Goal: Task Accomplishment & Management: Use online tool/utility

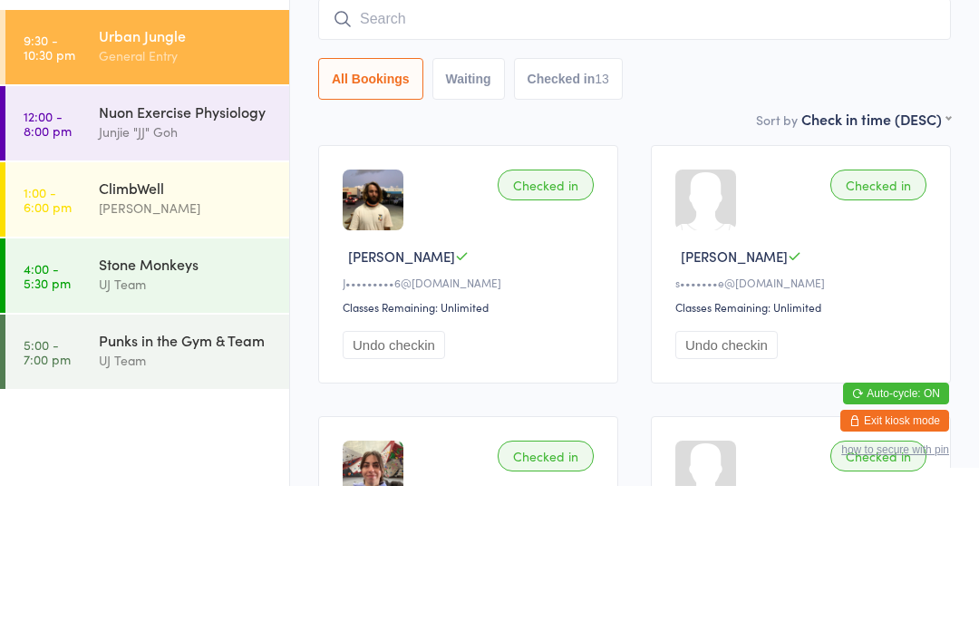
scroll to position [155, 0]
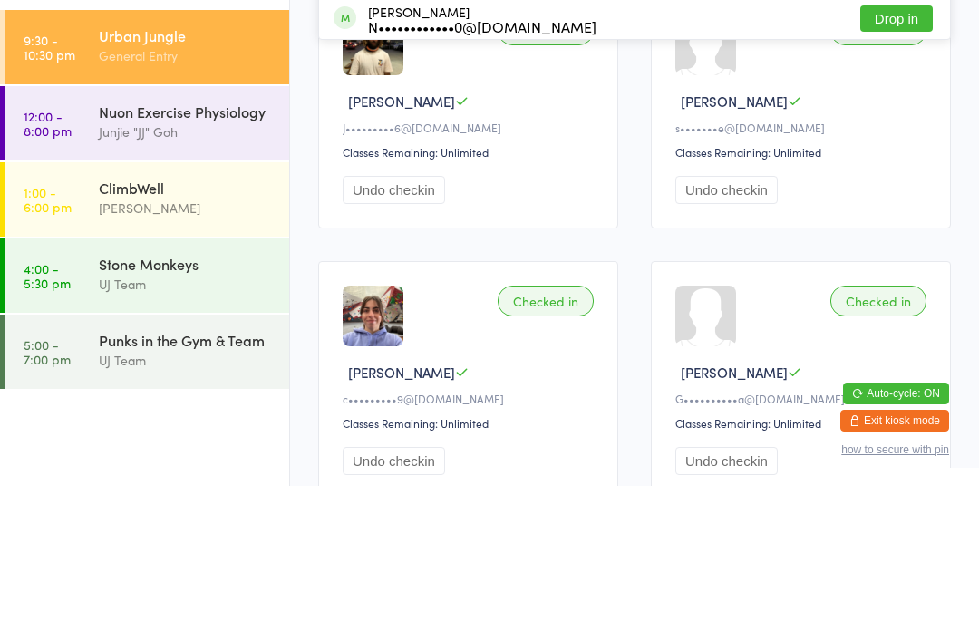
type input "Geczko"
click at [896, 38] on button "Drop in" at bounding box center [896, 48] width 73 height 26
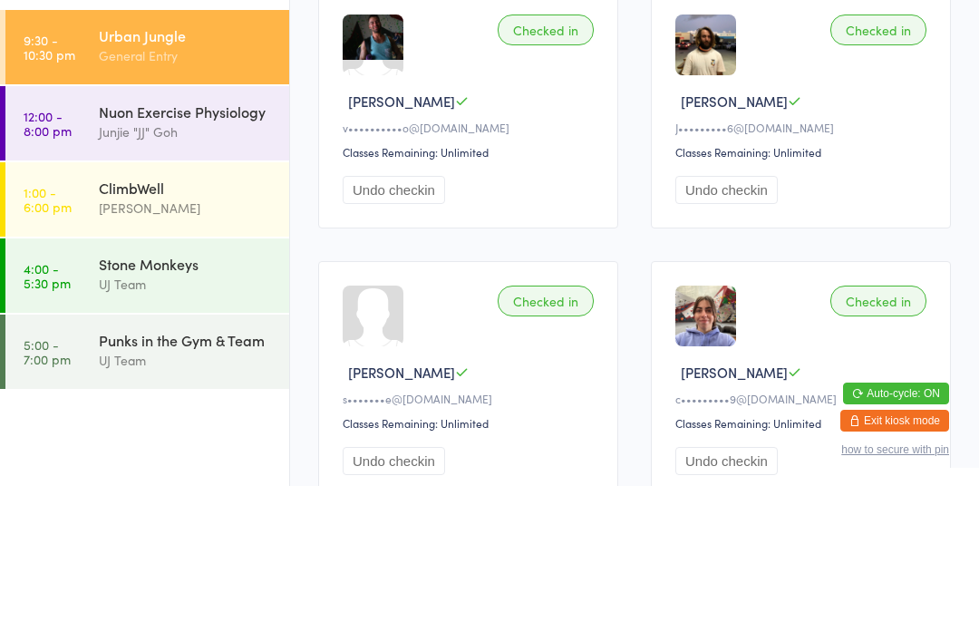
click at [83, 317] on link "1:00 - 6:00 pm ClimbWell [PERSON_NAME]" at bounding box center [147, 354] width 284 height 74
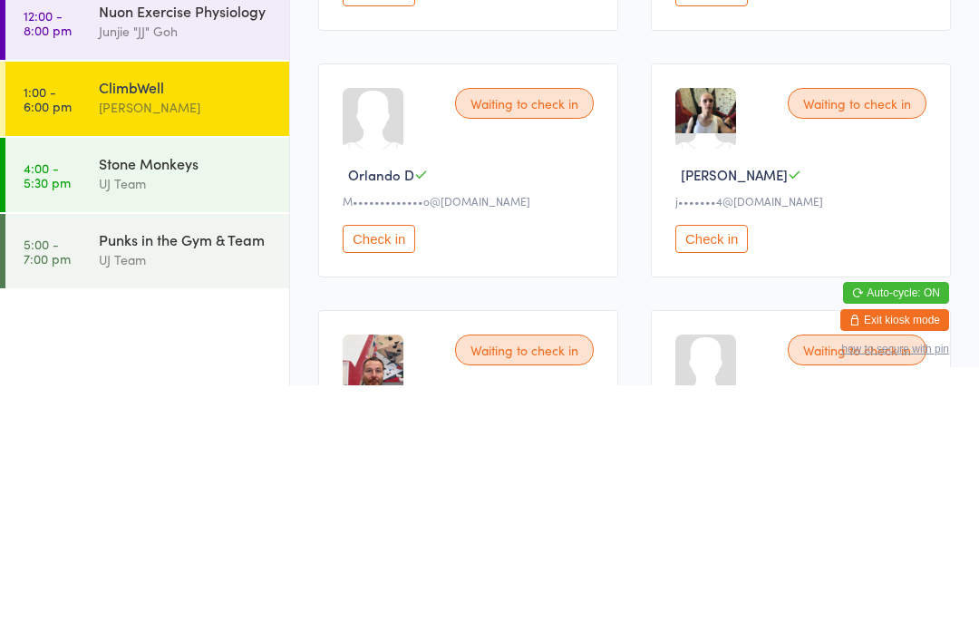
scroll to position [1233, 0]
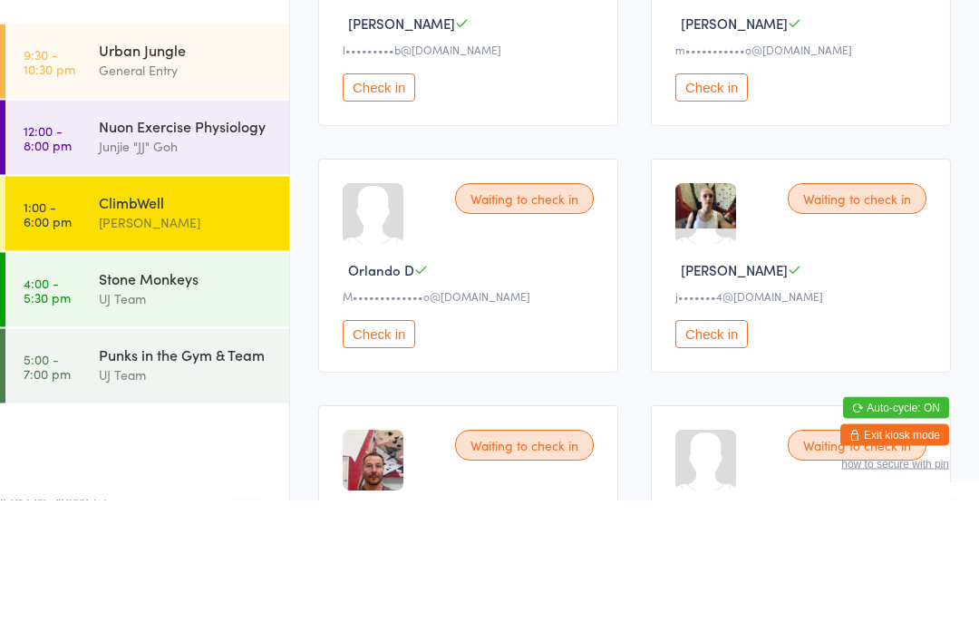
click at [734, 215] on button "Check in" at bounding box center [711, 229] width 73 height 28
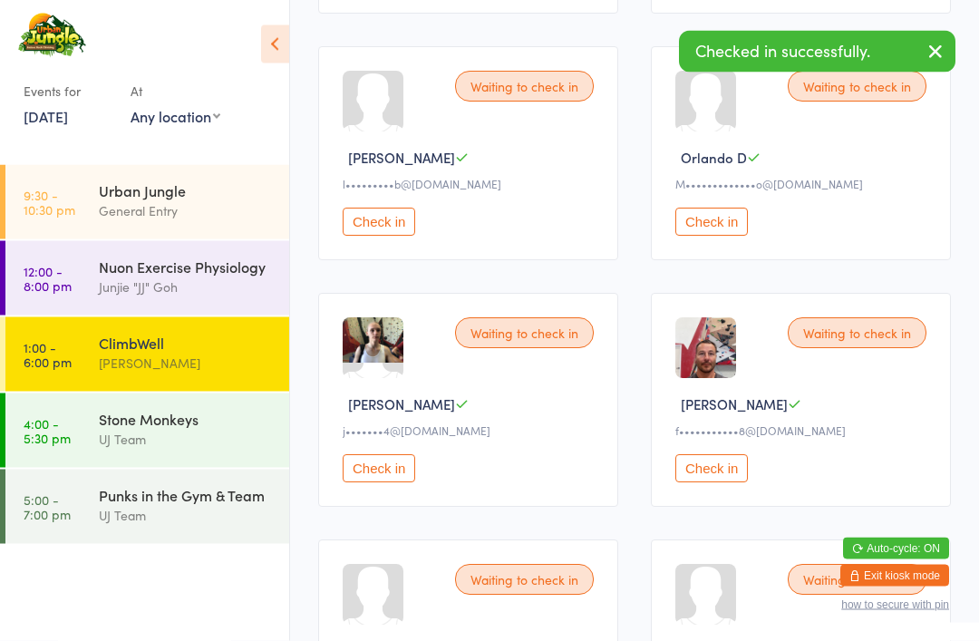
scroll to position [1241, 0]
click at [735, 235] on button "Check in" at bounding box center [711, 221] width 73 height 28
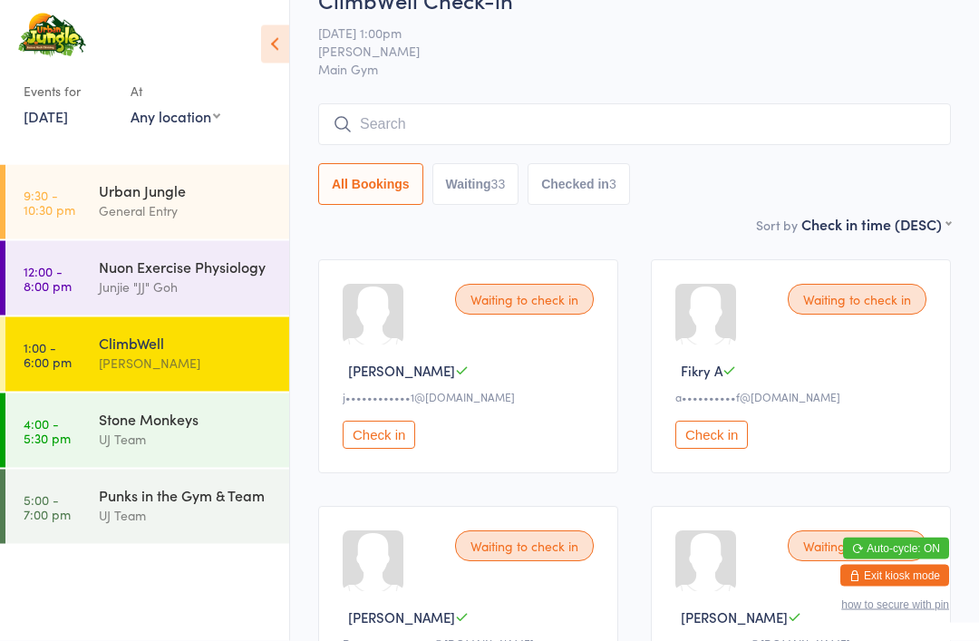
scroll to position [0, 0]
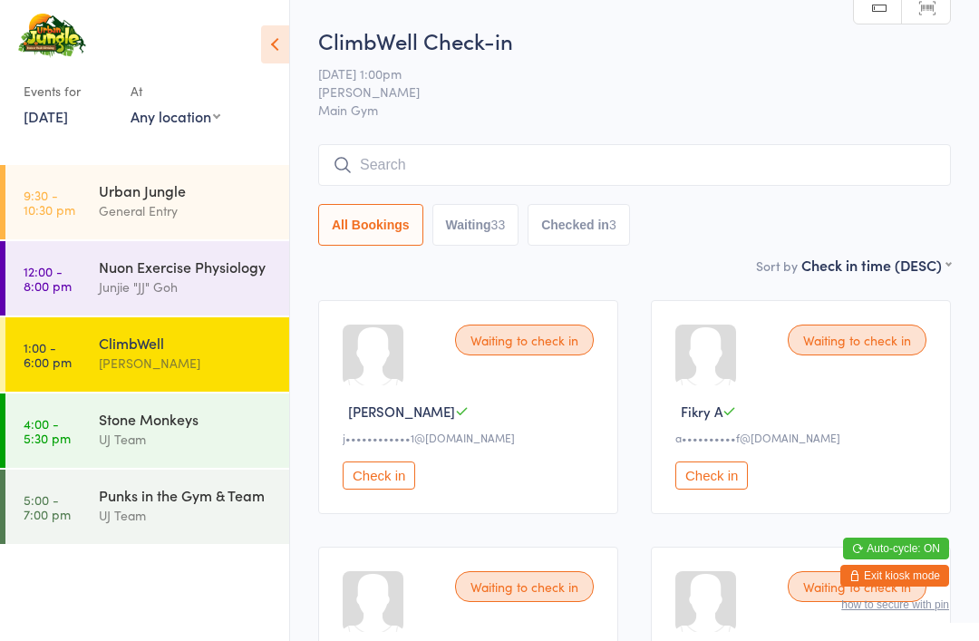
click at [497, 157] on input "search" at bounding box center [634, 165] width 633 height 42
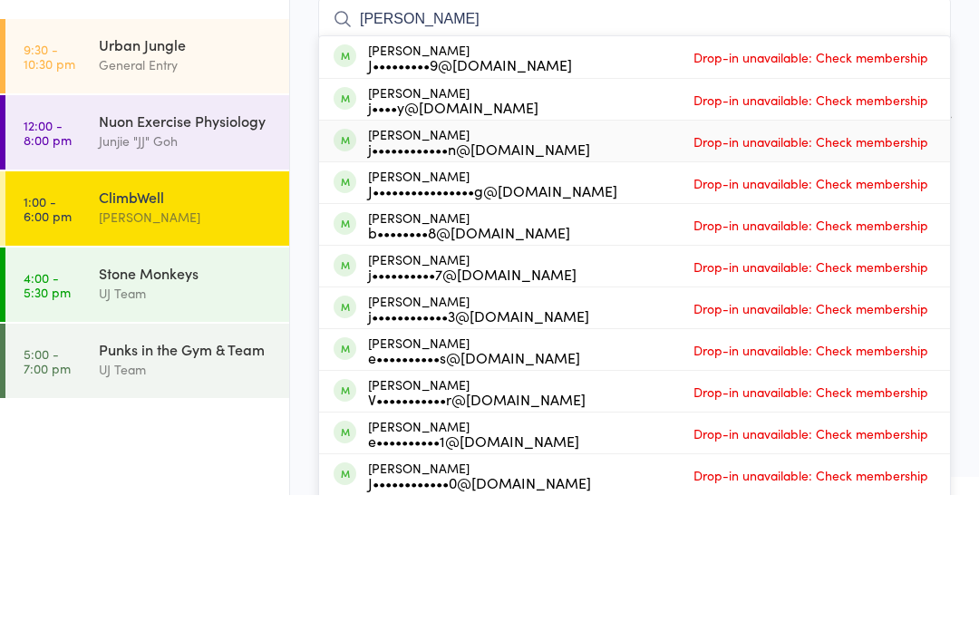
type input "[PERSON_NAME]"
click at [504, 273] on div "[PERSON_NAME] j••••••••••••n@[DOMAIN_NAME]" at bounding box center [479, 287] width 222 height 29
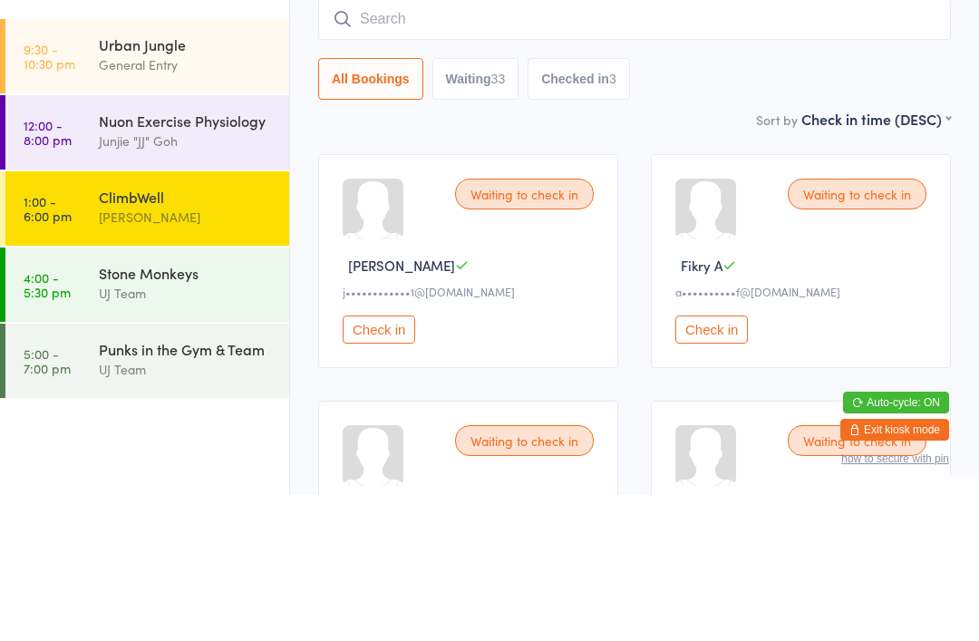
scroll to position [146, 0]
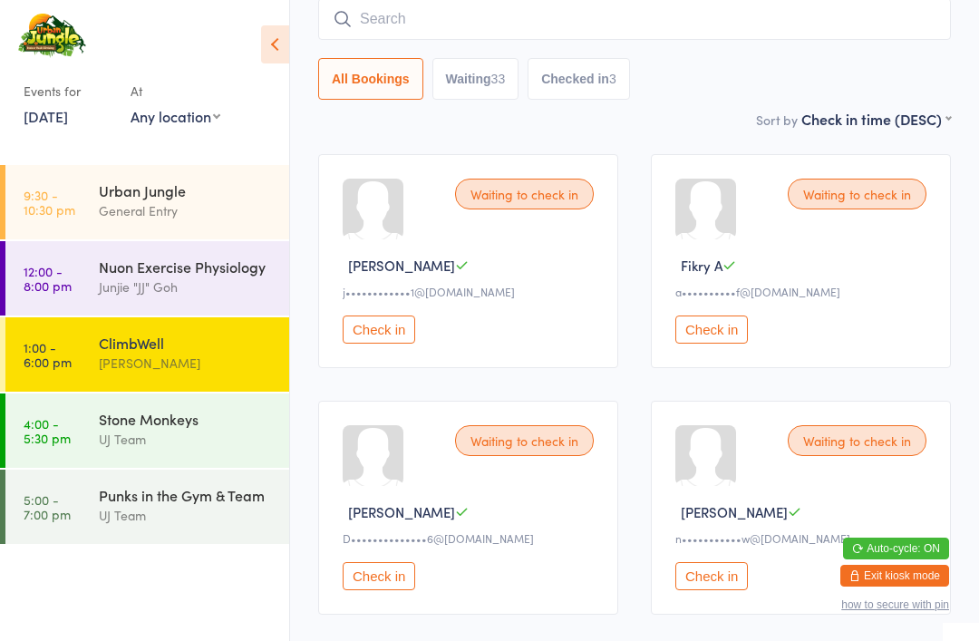
click at [264, 253] on div "Nuon Exercise Physiology Junjie "JJ" Goh" at bounding box center [194, 277] width 190 height 72
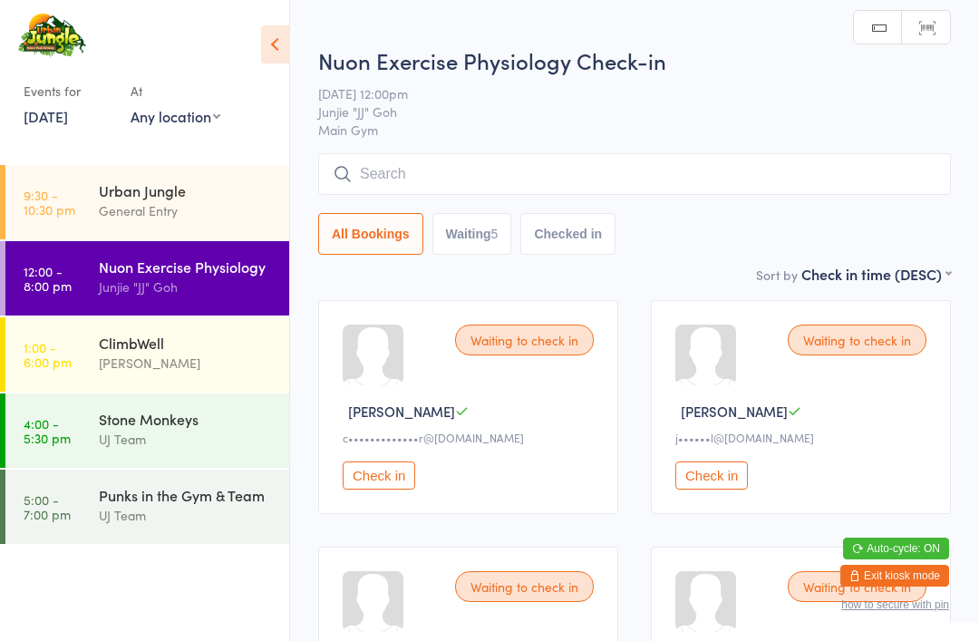
click at [484, 245] on button "Waiting 5" at bounding box center [472, 234] width 80 height 42
select select "0"
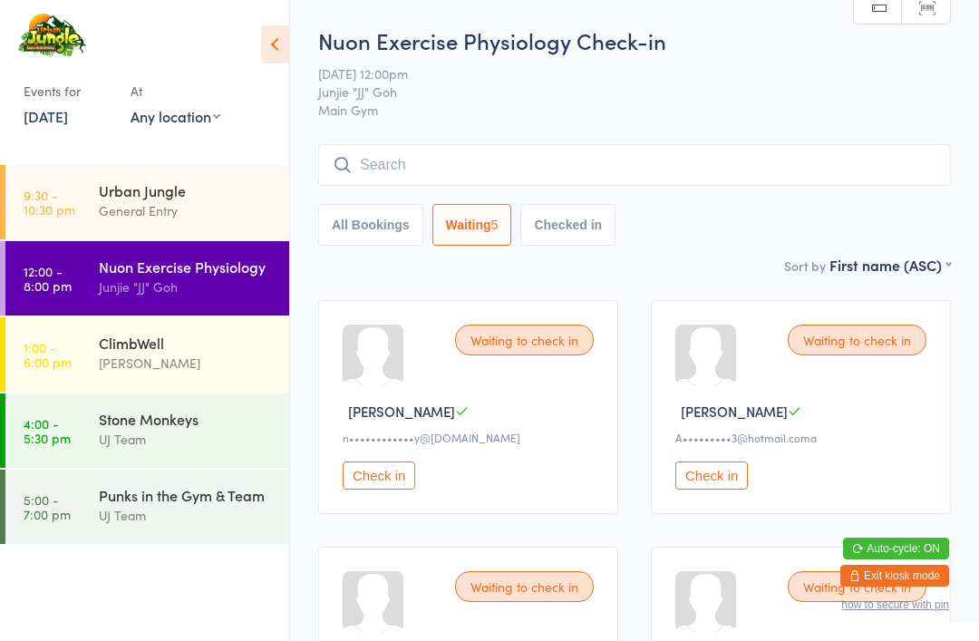
click at [392, 216] on button "All Bookings" at bounding box center [370, 225] width 105 height 42
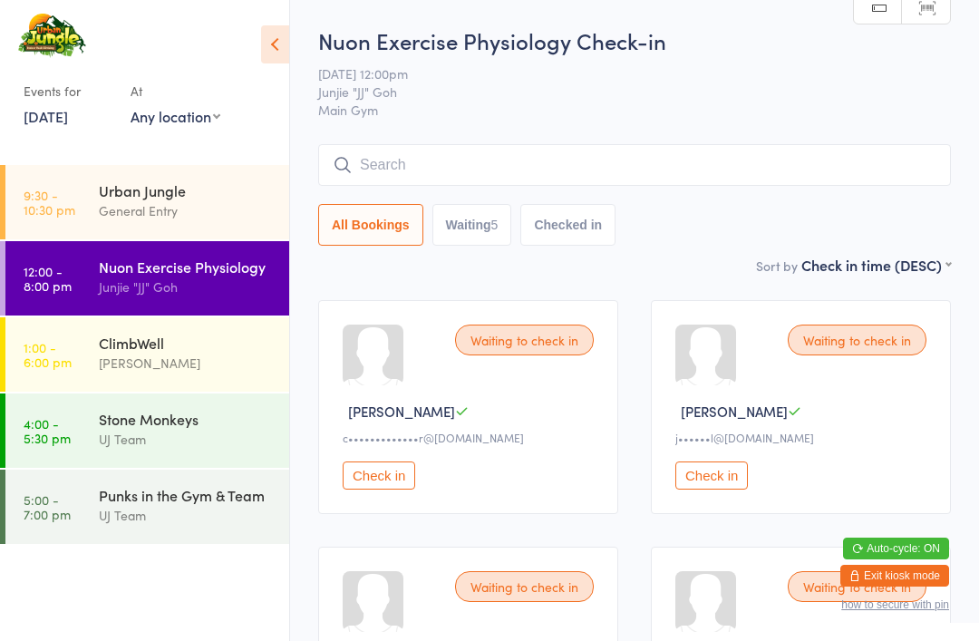
click at [222, 352] on div "ClimbWell" at bounding box center [186, 343] width 175 height 20
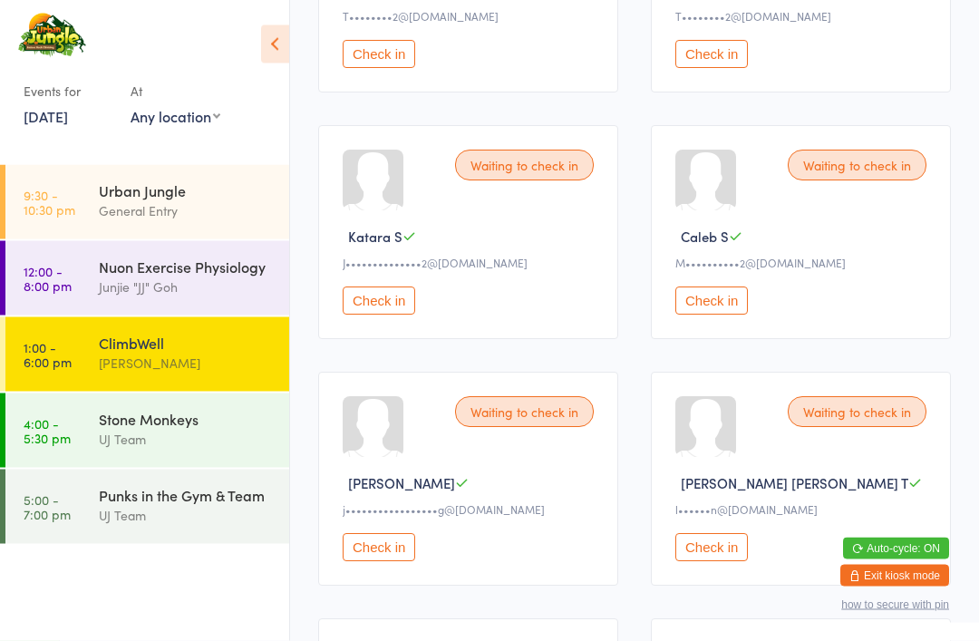
scroll to position [3627, 0]
click at [211, 278] on div "Junjie "JJ" Goh" at bounding box center [186, 286] width 175 height 21
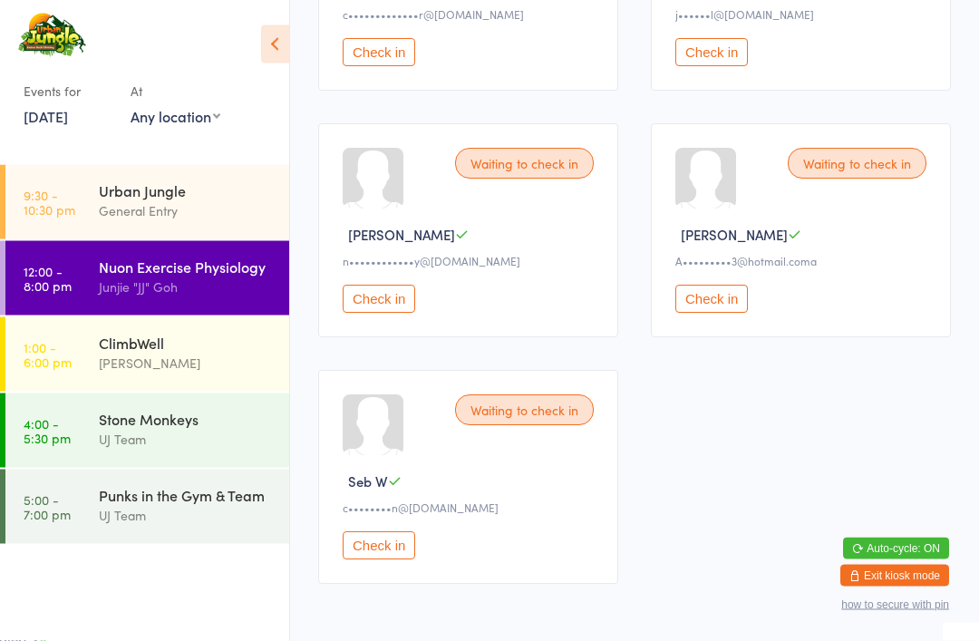
scroll to position [453, 0]
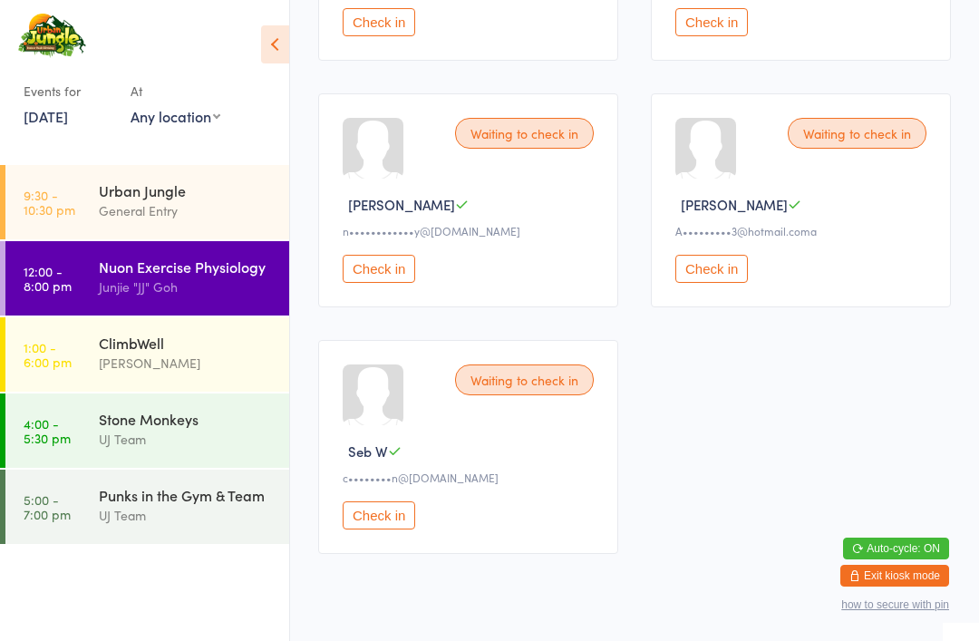
click at [156, 198] on div "Urban Jungle" at bounding box center [186, 190] width 175 height 20
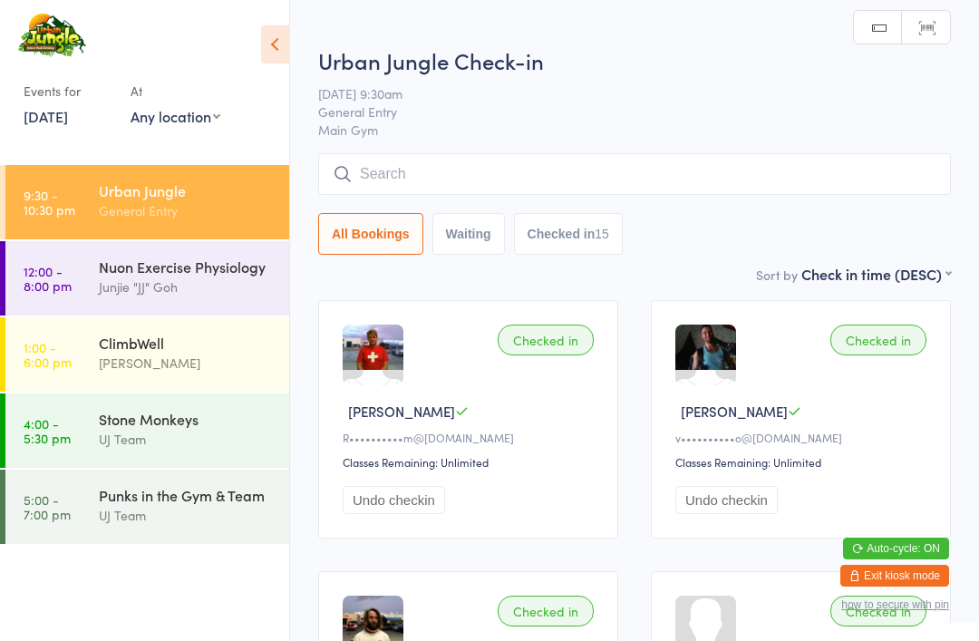
click at [725, 174] on input "search" at bounding box center [634, 174] width 633 height 42
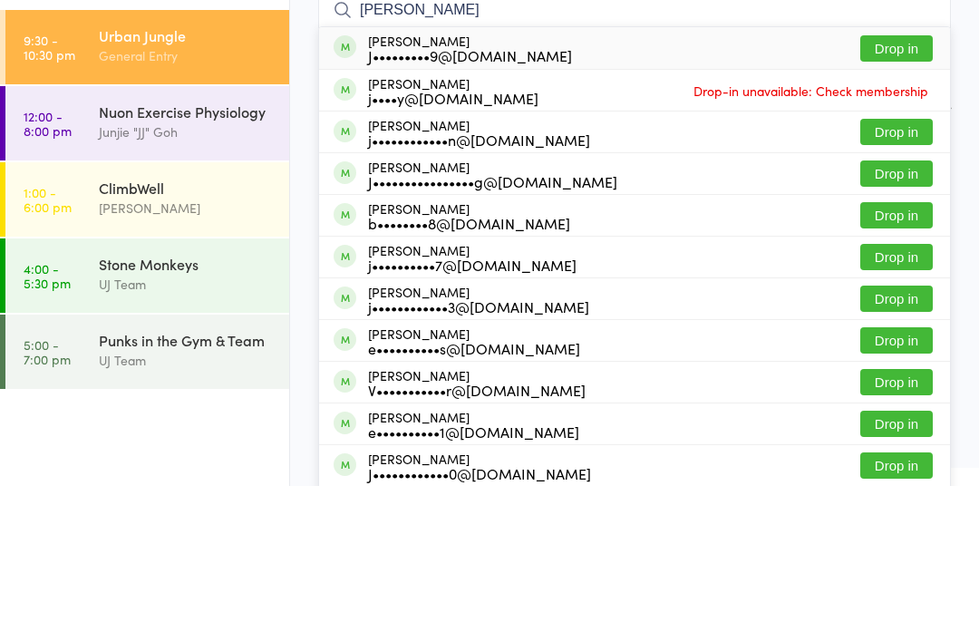
type input "[PERSON_NAME]"
click at [907, 274] on button "Drop in" at bounding box center [896, 287] width 73 height 26
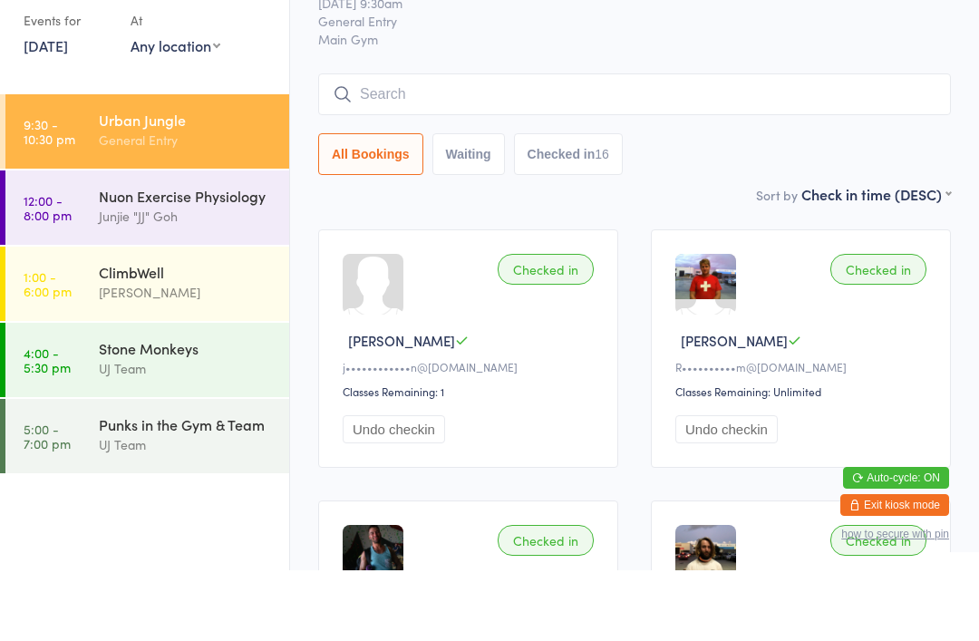
click at [220, 257] on div "Nuon Exercise Physiology" at bounding box center [186, 267] width 175 height 20
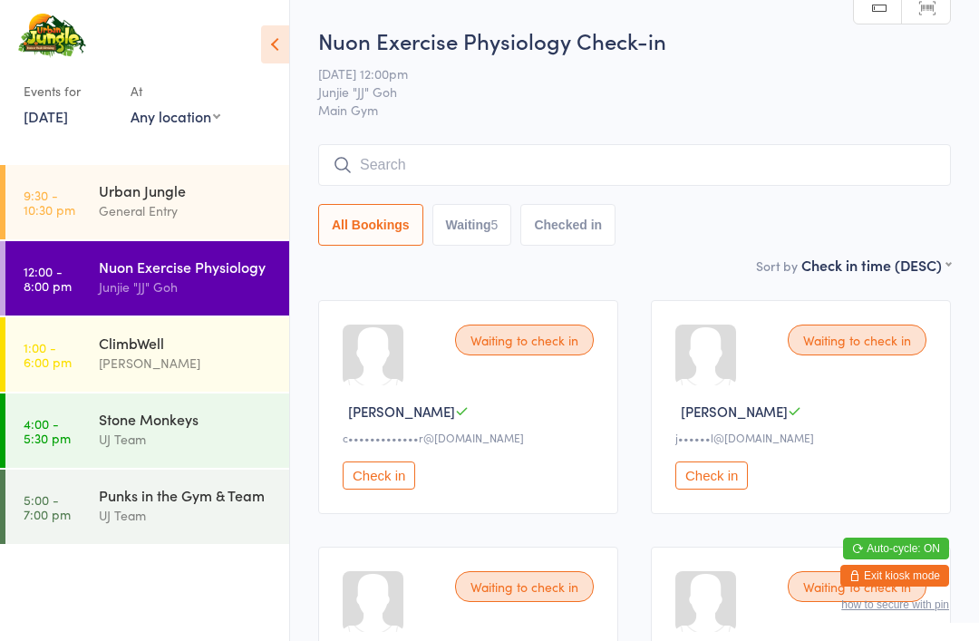
click at [462, 239] on button "Waiting 5" at bounding box center [472, 225] width 80 height 42
select select "0"
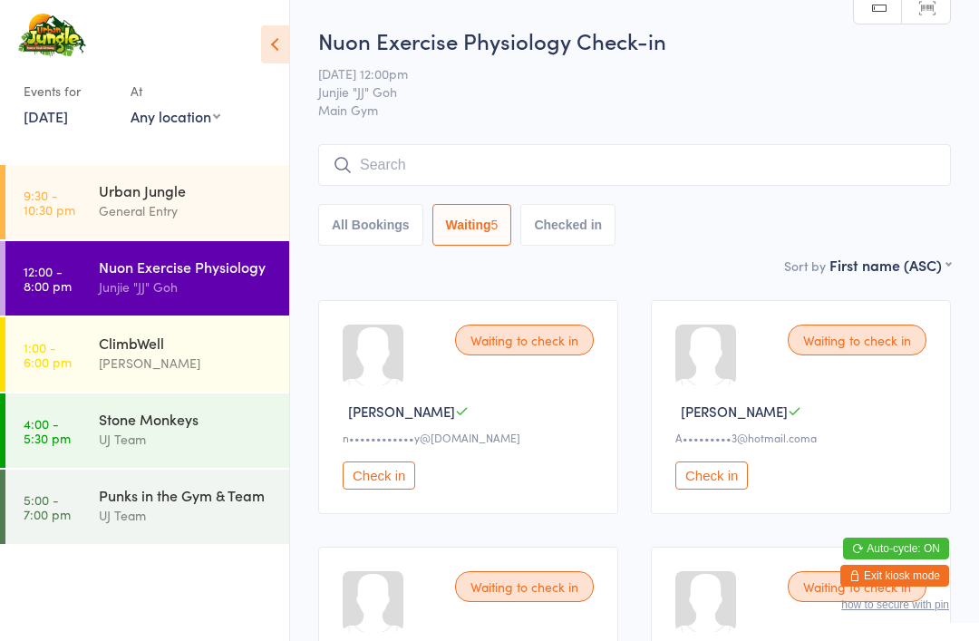
click at [171, 365] on div "[PERSON_NAME]" at bounding box center [186, 363] width 175 height 21
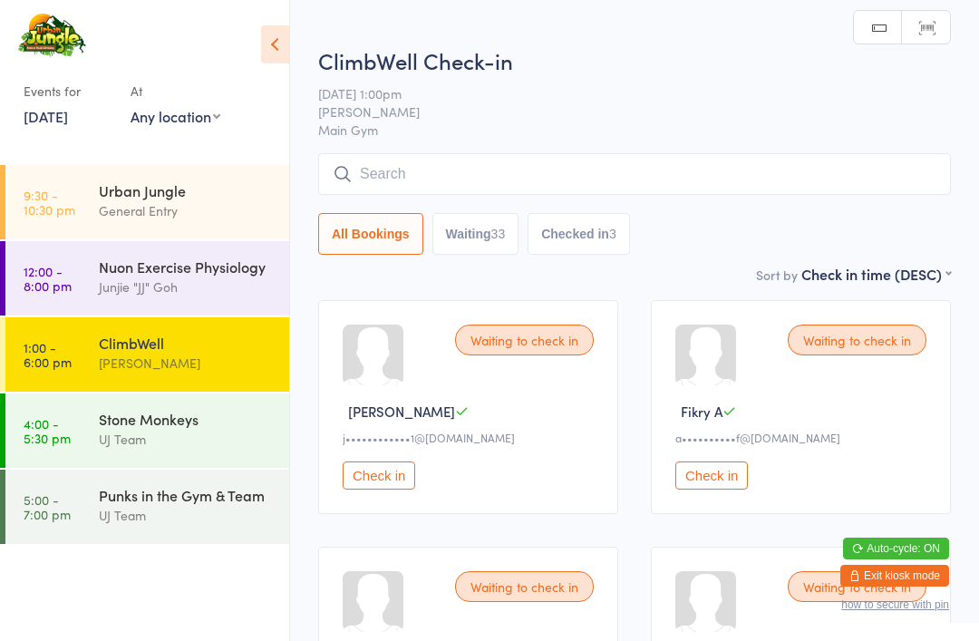
click at [683, 176] on input "search" at bounding box center [634, 174] width 633 height 42
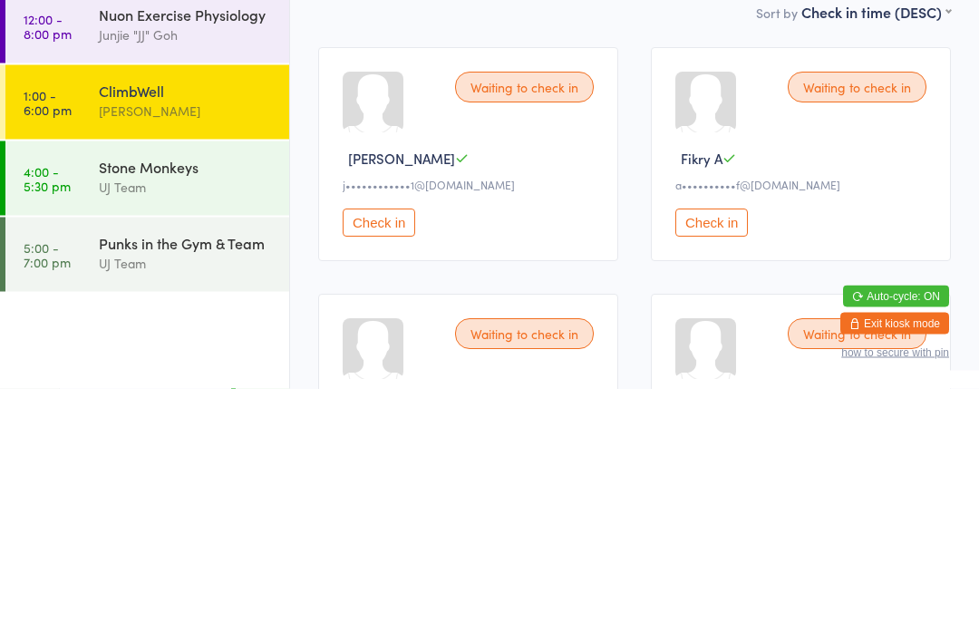
click at [195, 505] on div "UJ Team" at bounding box center [186, 515] width 175 height 21
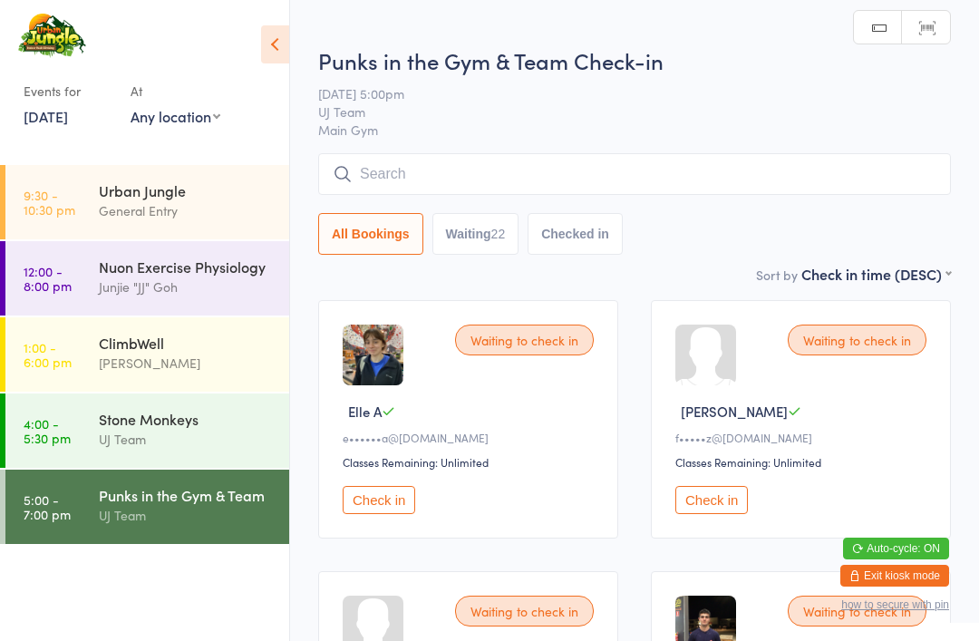
click at [518, 165] on input "search" at bounding box center [634, 174] width 633 height 42
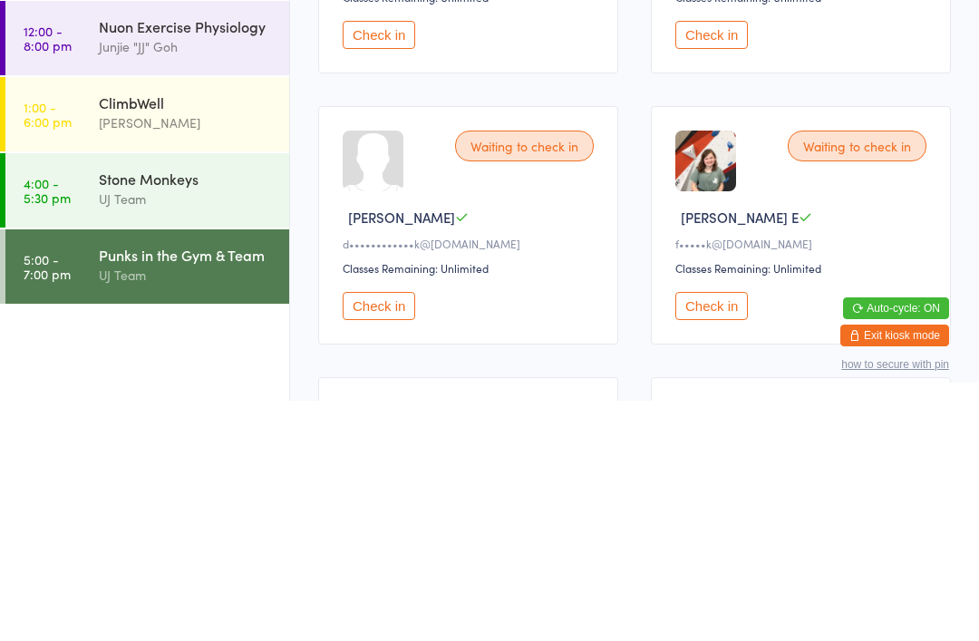
scroll to position [1044, 0]
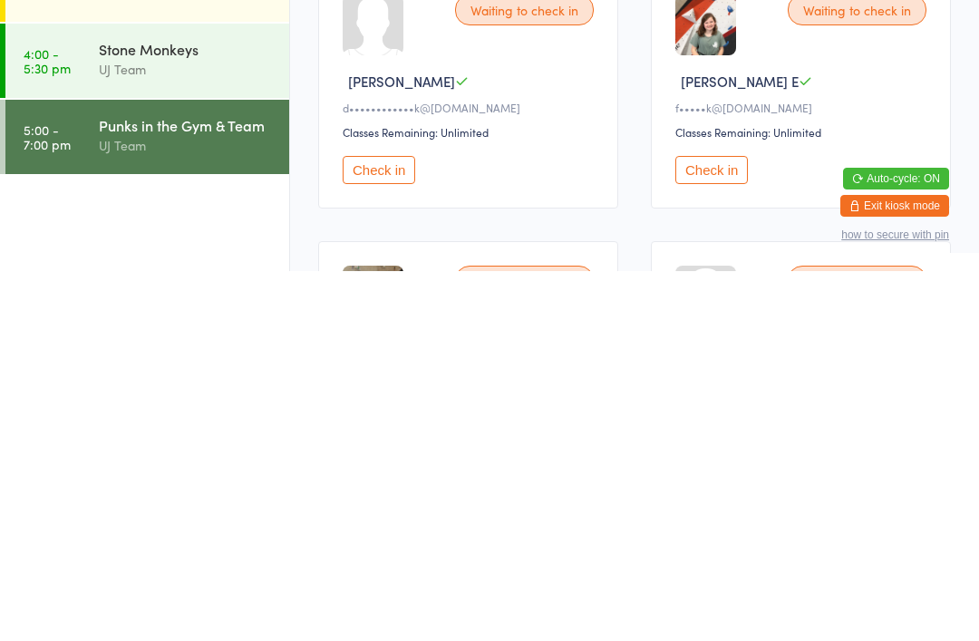
click at [723, 526] on button "Check in" at bounding box center [711, 540] width 73 height 28
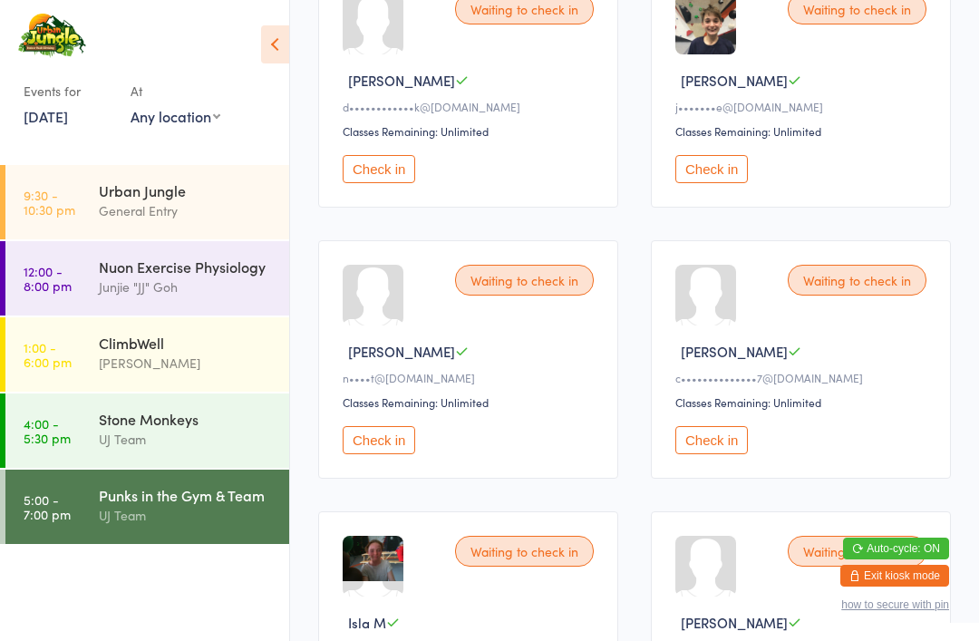
click at [140, 225] on div "Urban Jungle General Entry" at bounding box center [194, 201] width 190 height 72
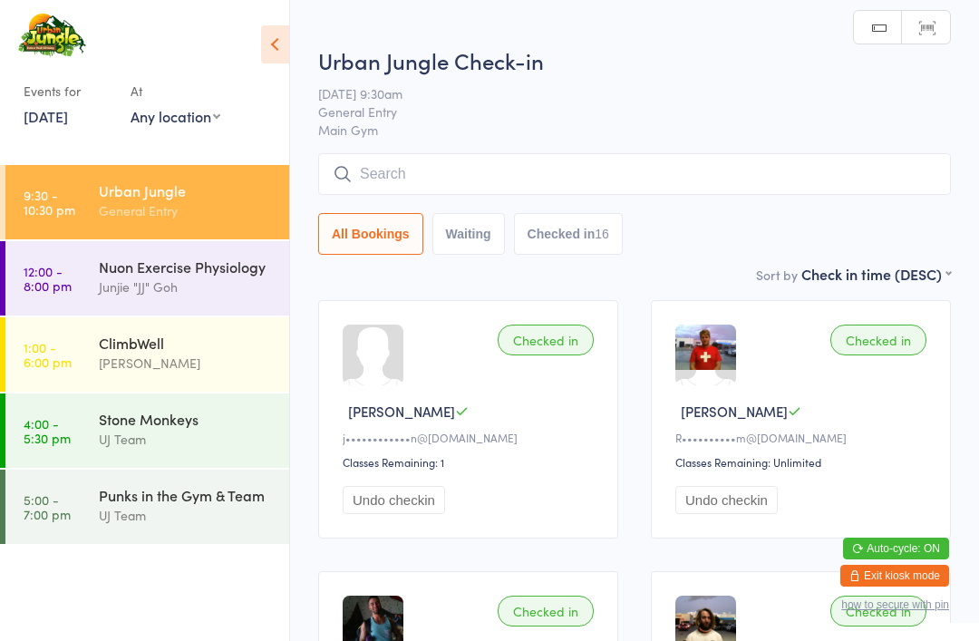
click at [381, 171] on input "search" at bounding box center [634, 174] width 633 height 42
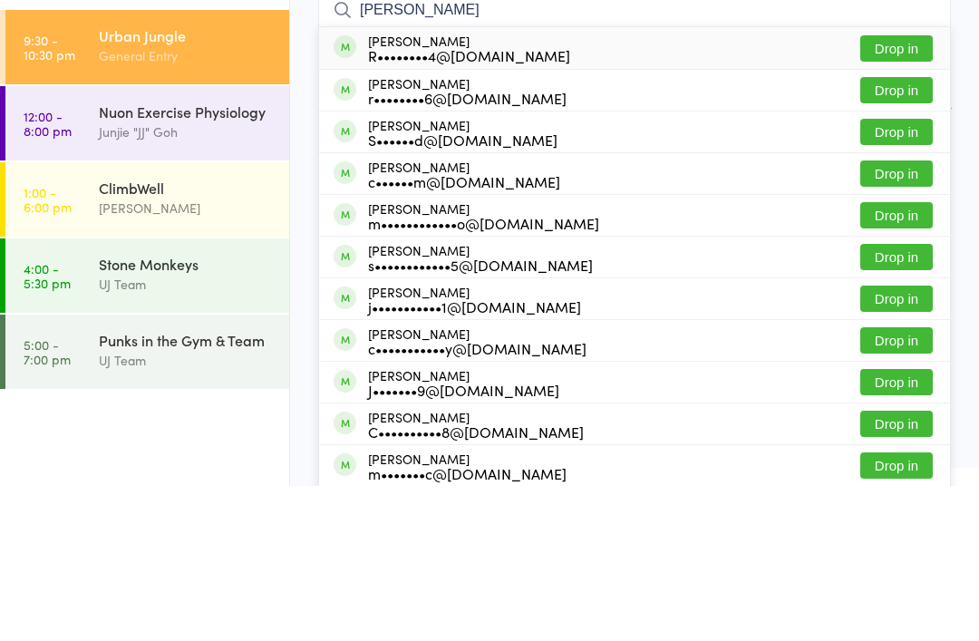
type input "[PERSON_NAME]"
click at [889, 190] on button "Drop in" at bounding box center [896, 203] width 73 height 26
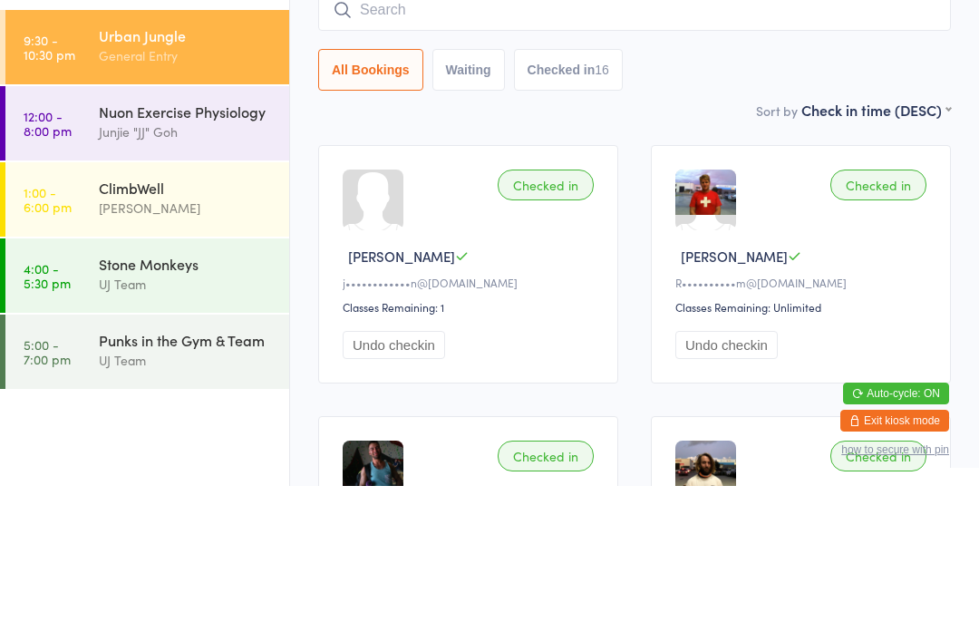
scroll to position [155, 0]
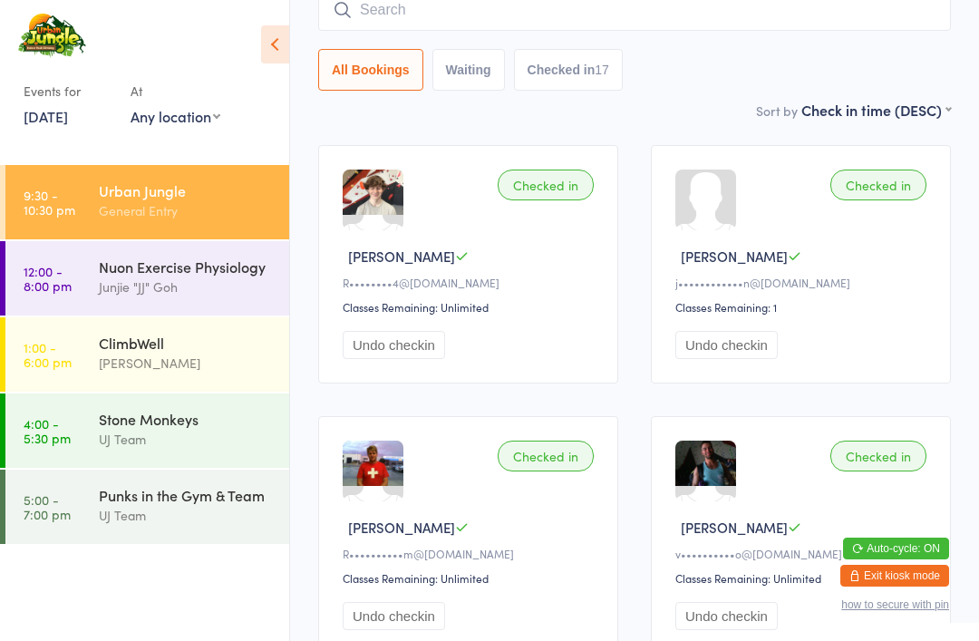
click at [221, 426] on div "Stone Monkeys" at bounding box center [186, 419] width 175 height 20
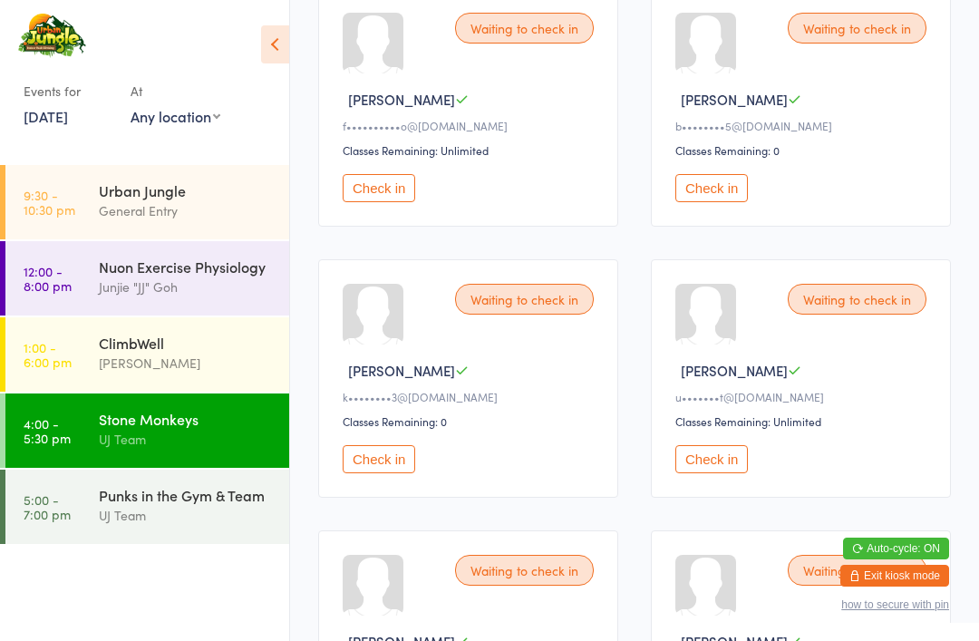
scroll to position [856, 0]
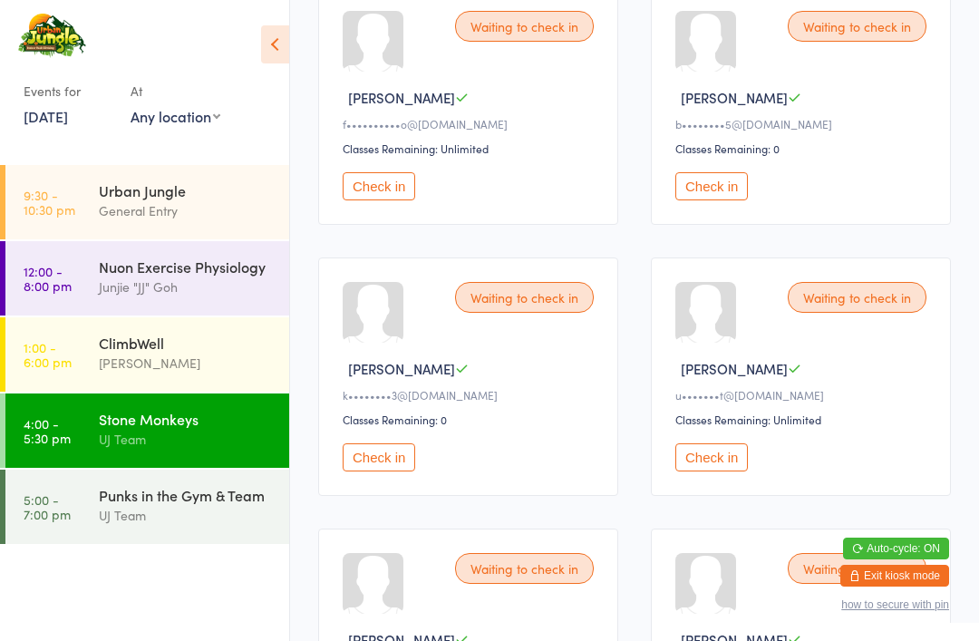
click at [467, 402] on div "k••••••••3@[DOMAIN_NAME]" at bounding box center [471, 394] width 257 height 15
click at [384, 471] on button "Check in" at bounding box center [379, 457] width 73 height 28
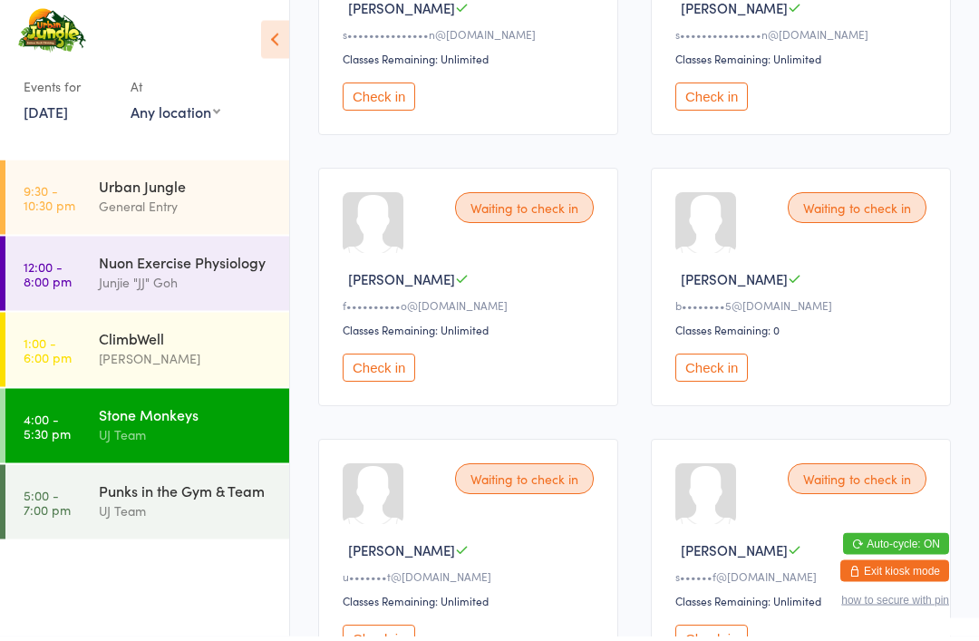
scroll to position [675, 0]
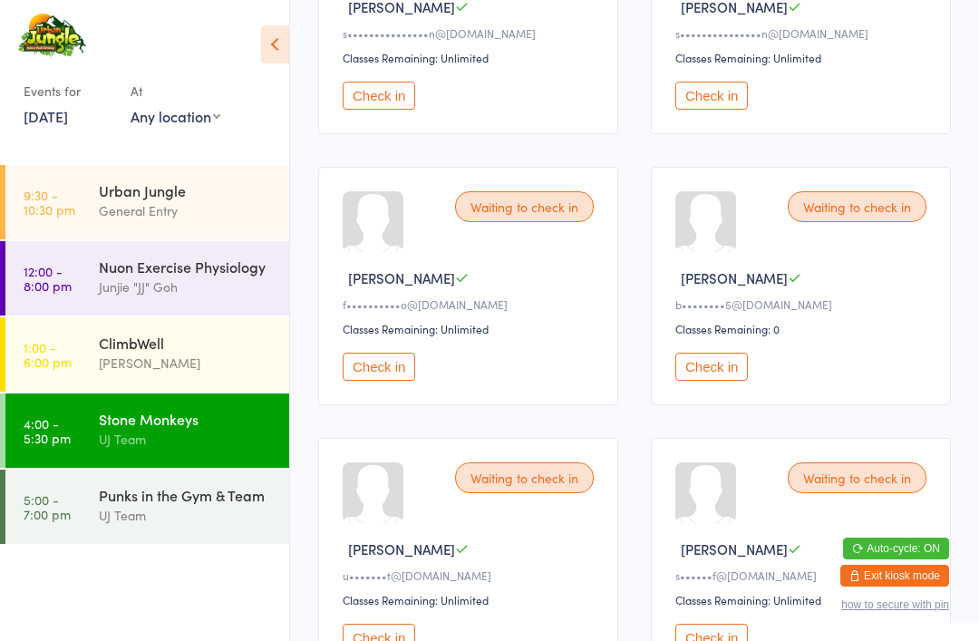
click at [731, 373] on button "Check in" at bounding box center [711, 367] width 73 height 28
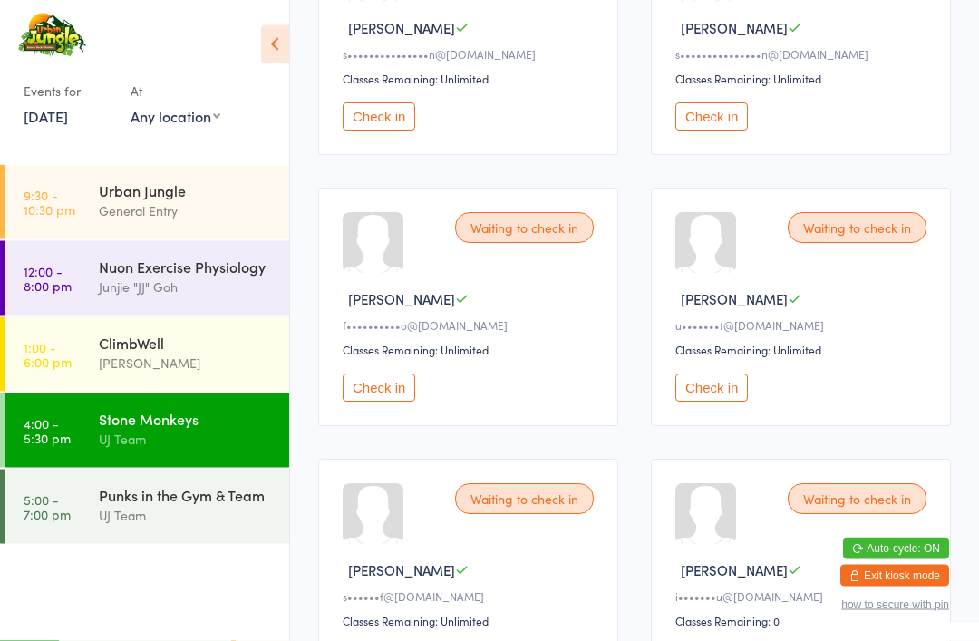
scroll to position [683, 0]
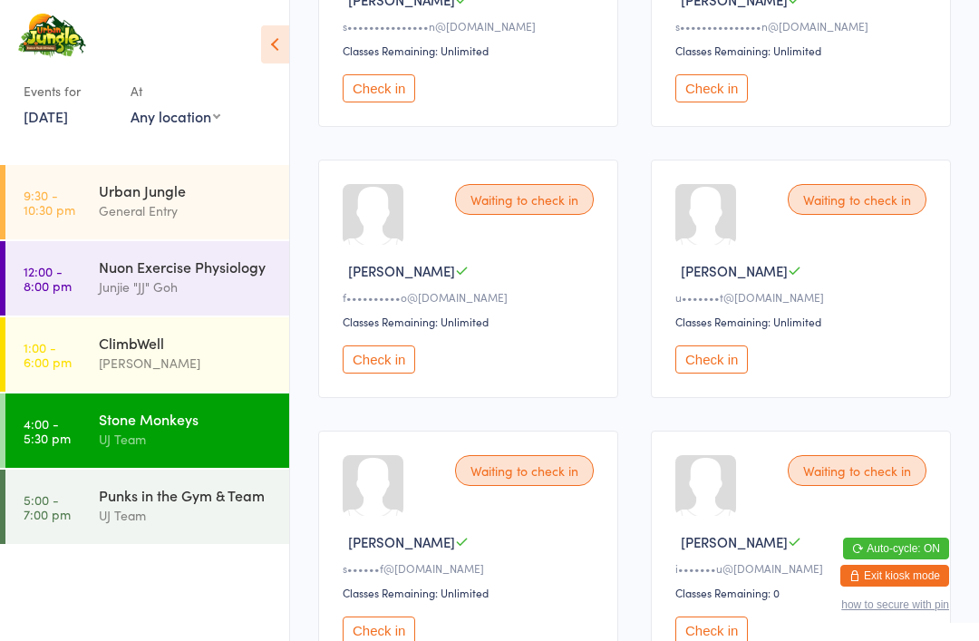
click at [390, 640] on button "Check in" at bounding box center [379, 630] width 73 height 28
click at [238, 351] on div "ClimbWell" at bounding box center [186, 343] width 175 height 20
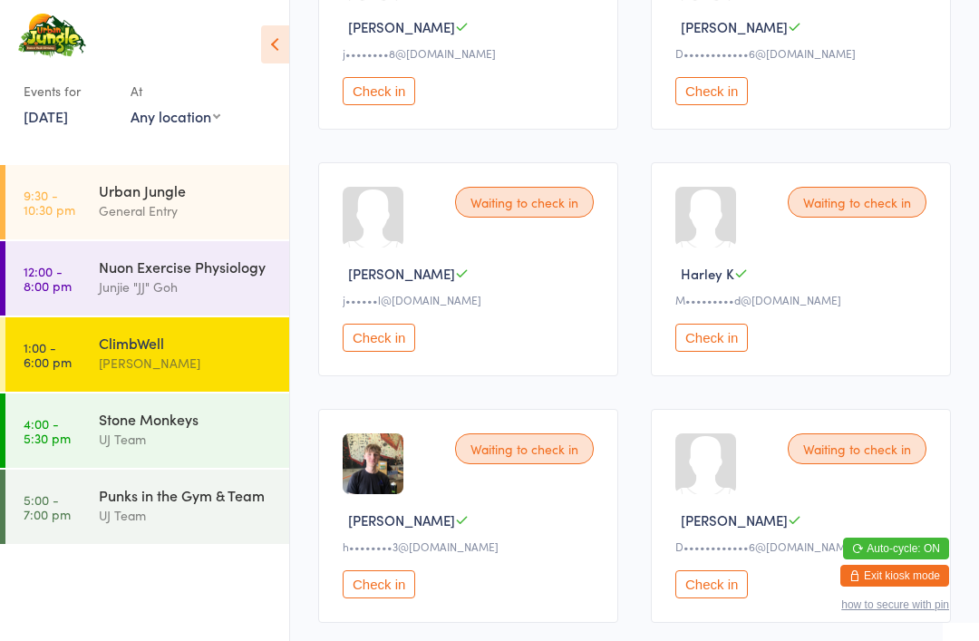
scroll to position [2591, 0]
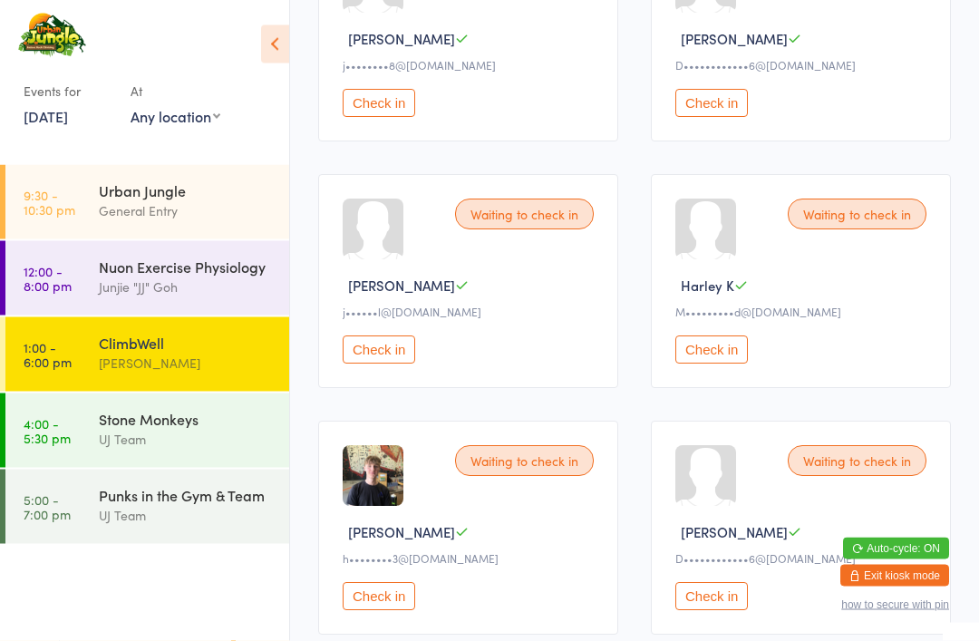
click at [150, 280] on div "Junjie "JJ" Goh" at bounding box center [186, 286] width 175 height 21
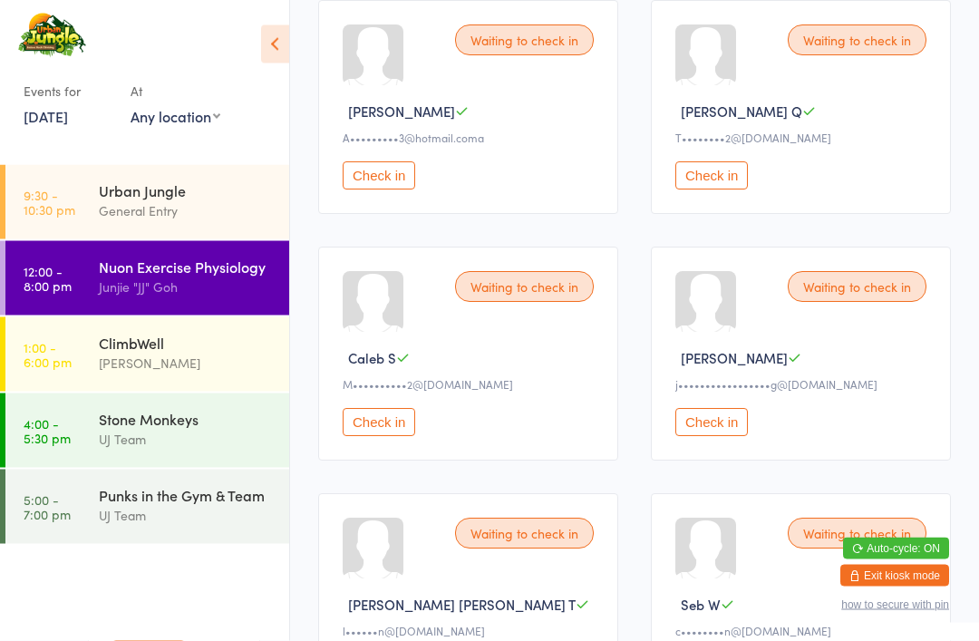
scroll to position [782, 0]
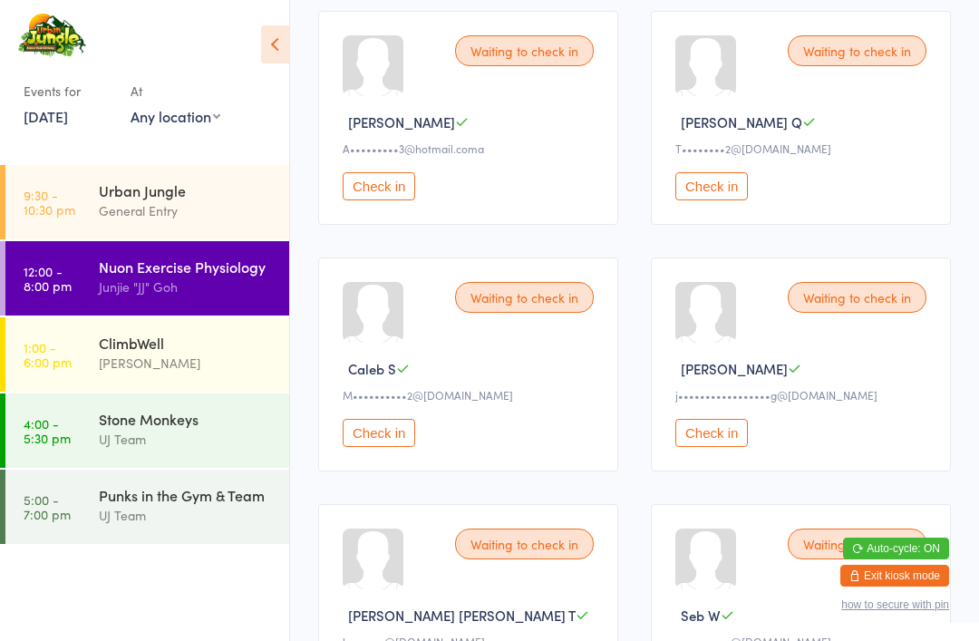
click at [710, 190] on button "Check in" at bounding box center [711, 186] width 73 height 28
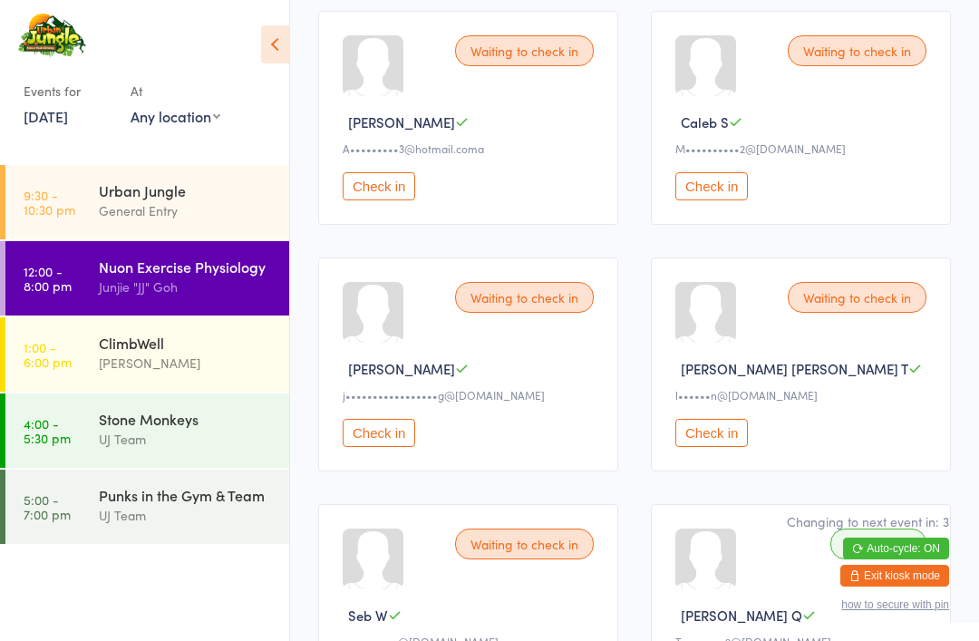
click at [214, 189] on div "Urban Jungle" at bounding box center [186, 190] width 175 height 20
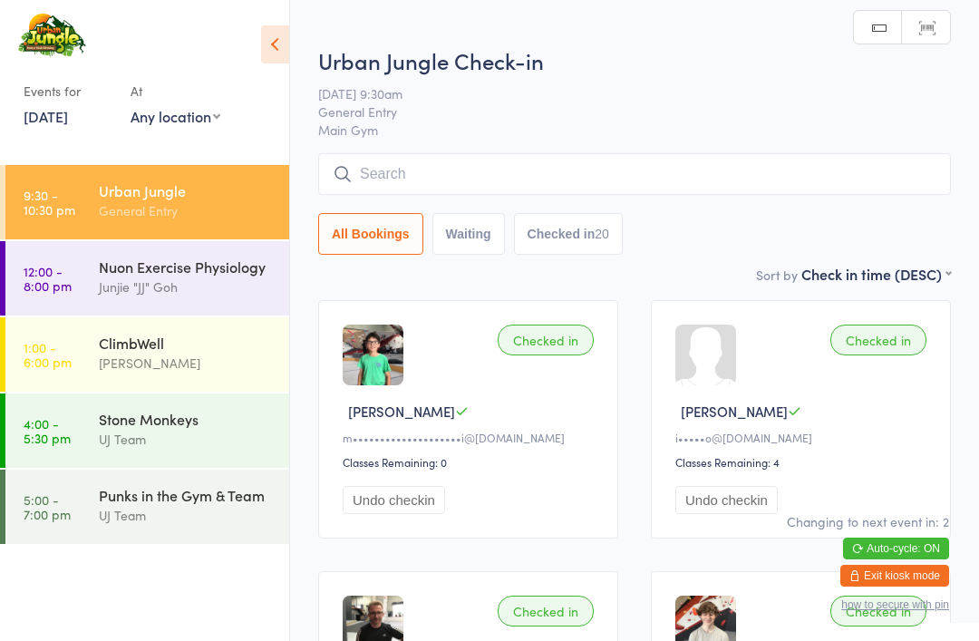
click at [634, 178] on input "search" at bounding box center [634, 174] width 633 height 42
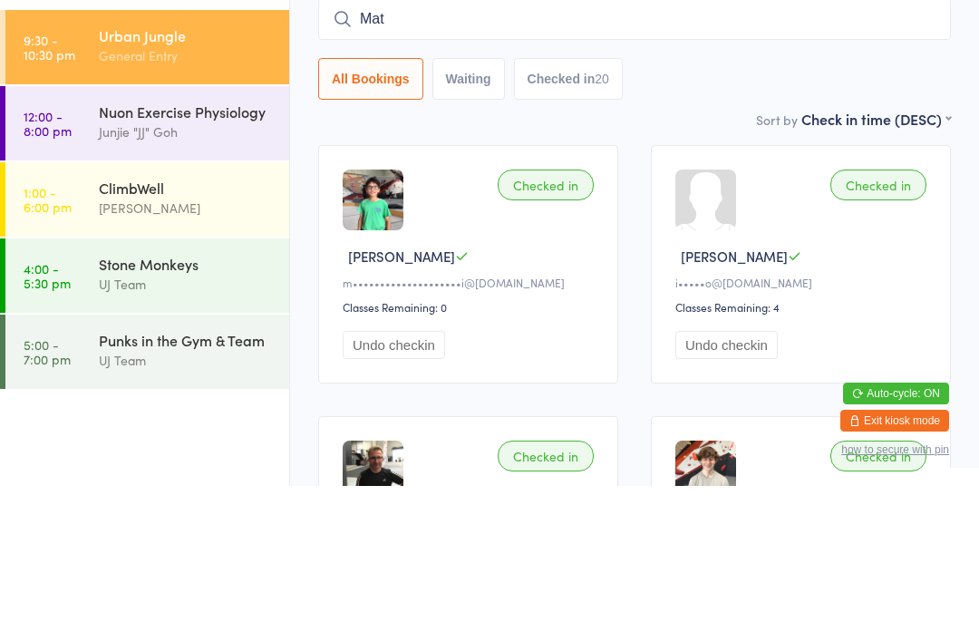
type input "[PERSON_NAME]"
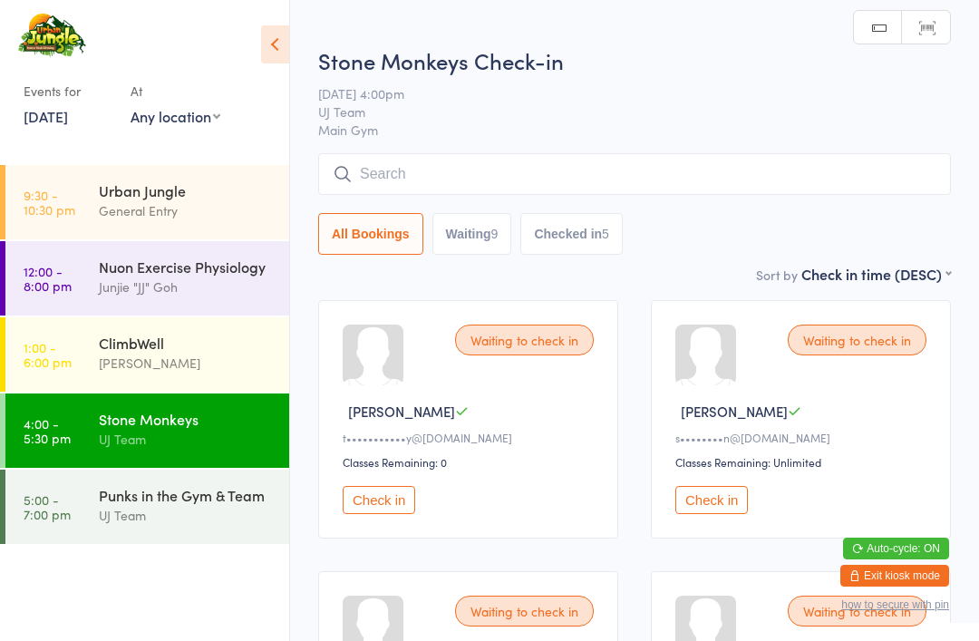
click at [218, 358] on div "[PERSON_NAME]" at bounding box center [186, 363] width 175 height 21
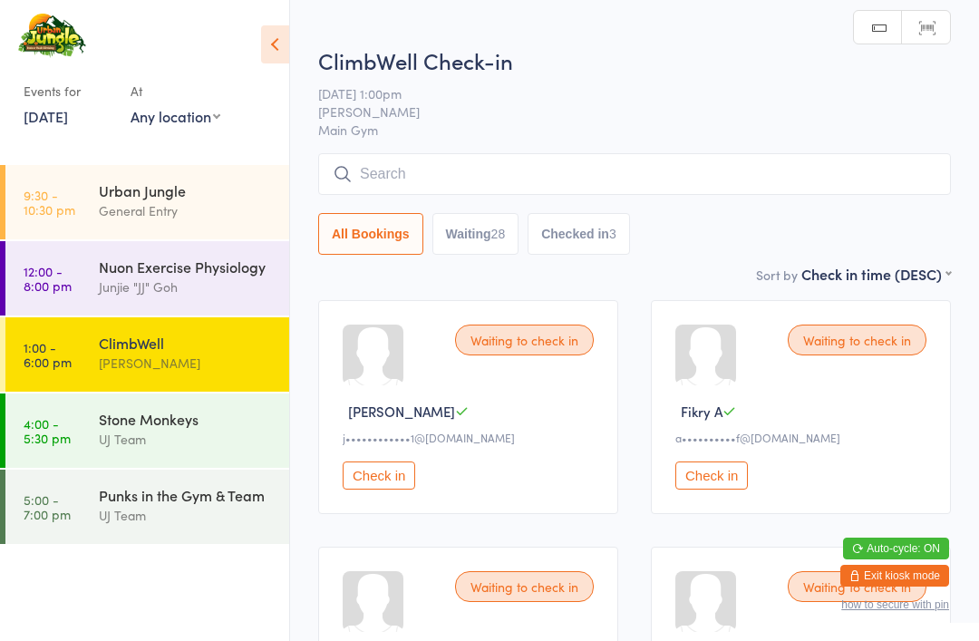
click at [217, 189] on div "Urban Jungle" at bounding box center [186, 190] width 175 height 20
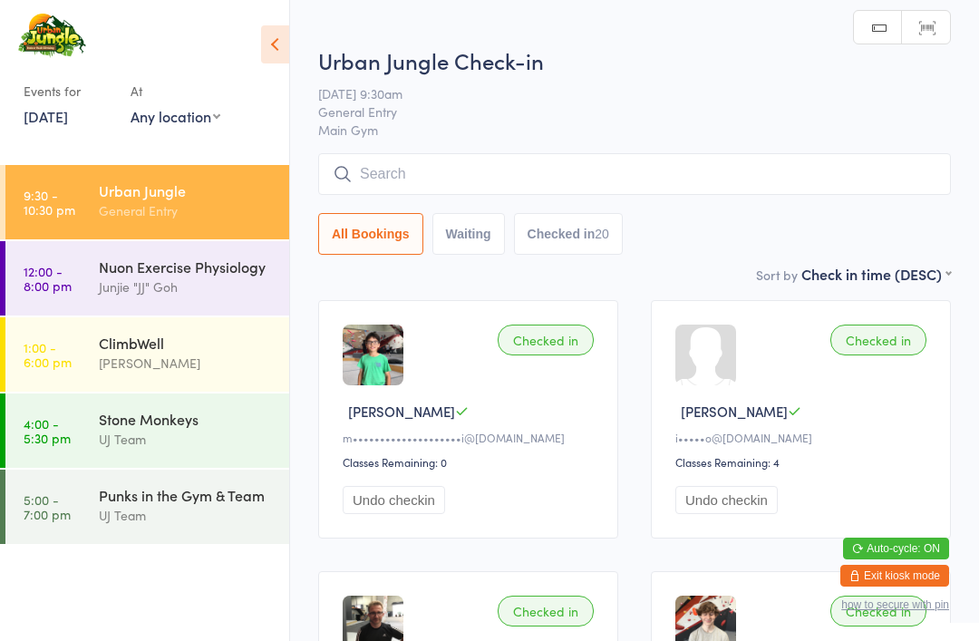
click at [526, 173] on input "search" at bounding box center [634, 174] width 633 height 42
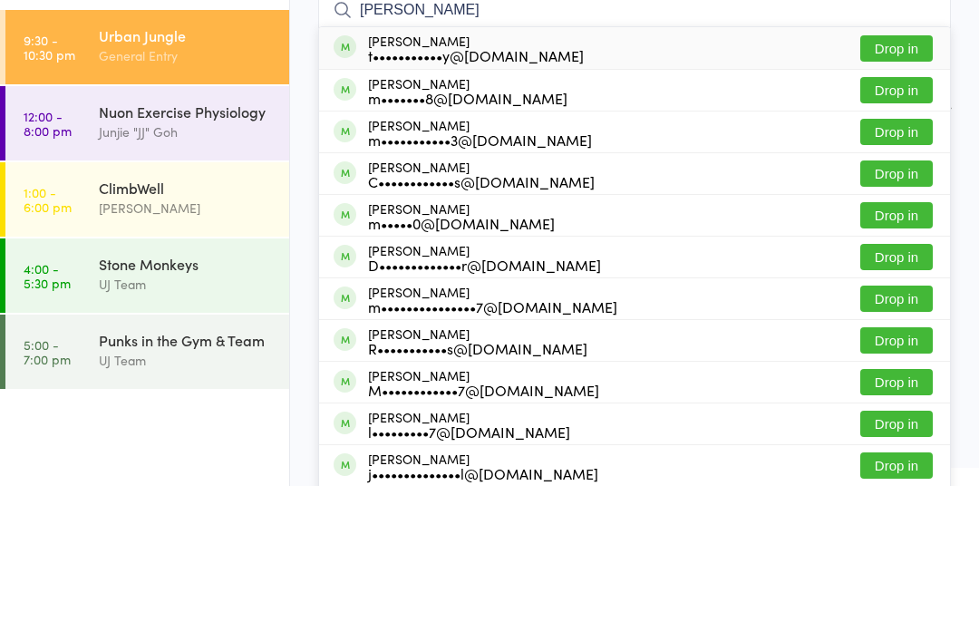
type input "[PERSON_NAME]"
click at [886, 190] on button "Drop in" at bounding box center [896, 203] width 73 height 26
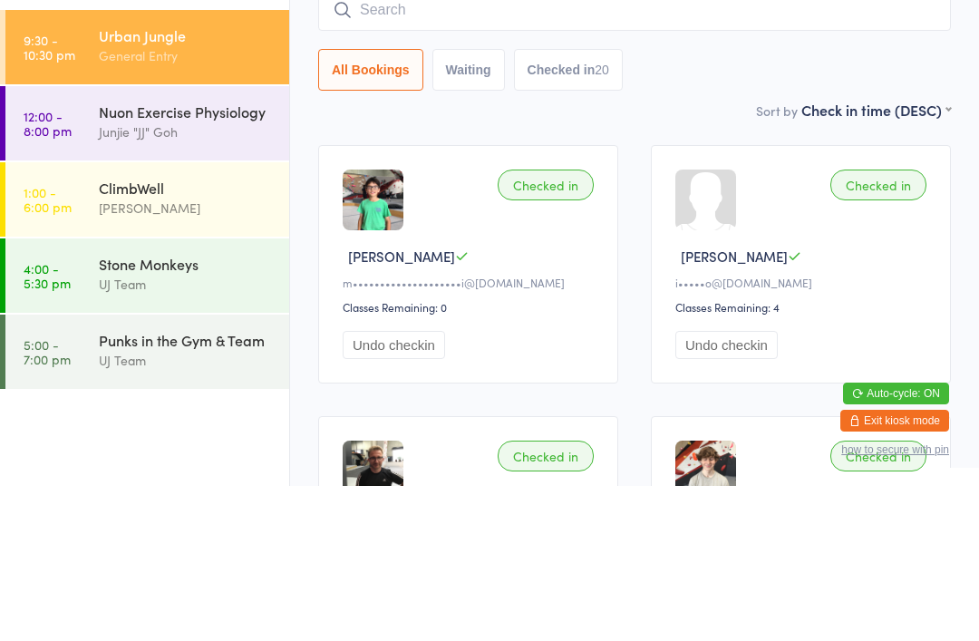
scroll to position [155, 0]
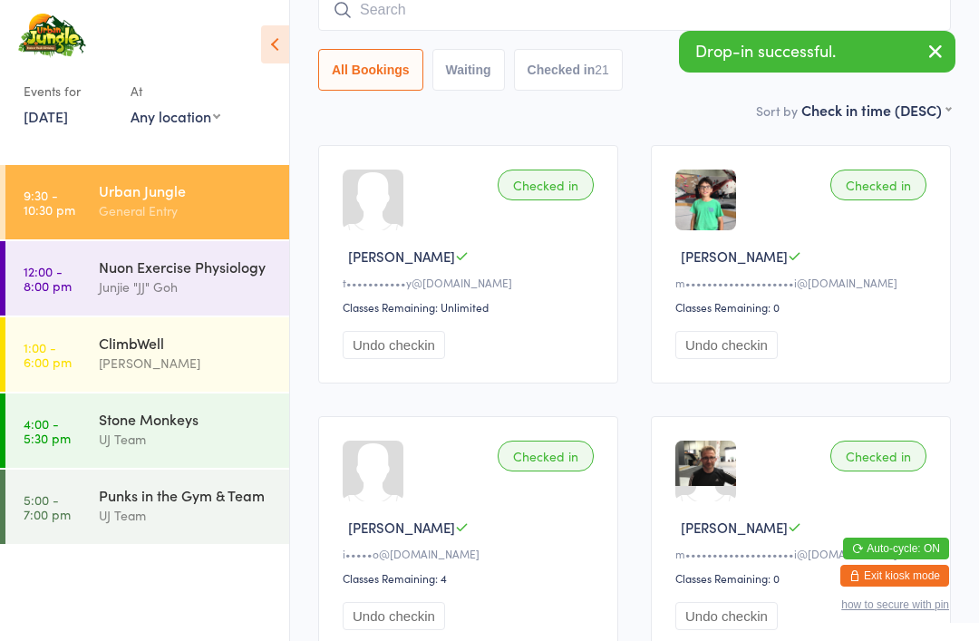
click at [91, 445] on link "4:00 - 5:30 pm Stone Monkeys UJ Team" at bounding box center [147, 430] width 284 height 74
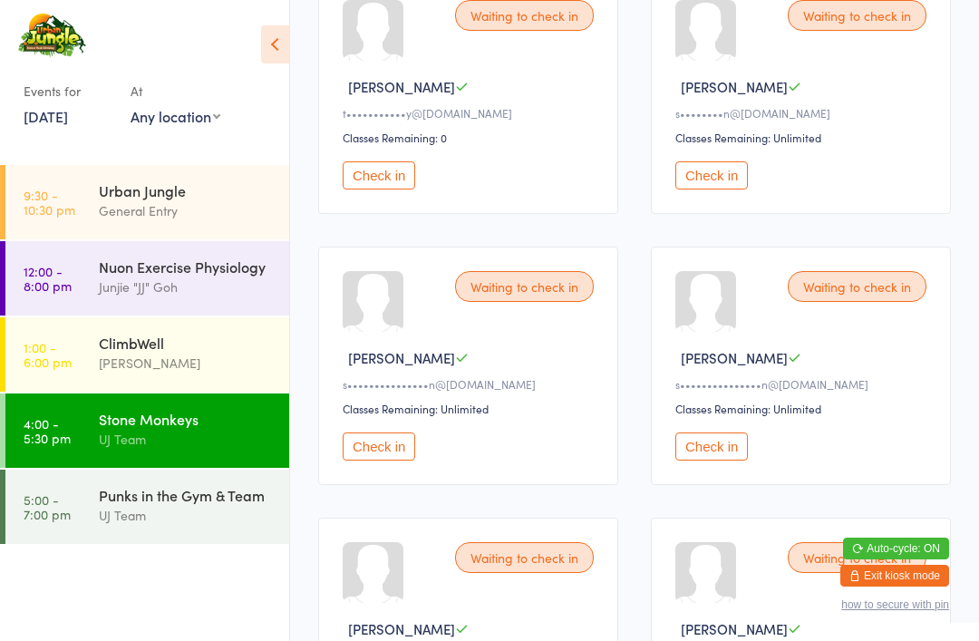
scroll to position [344, 0]
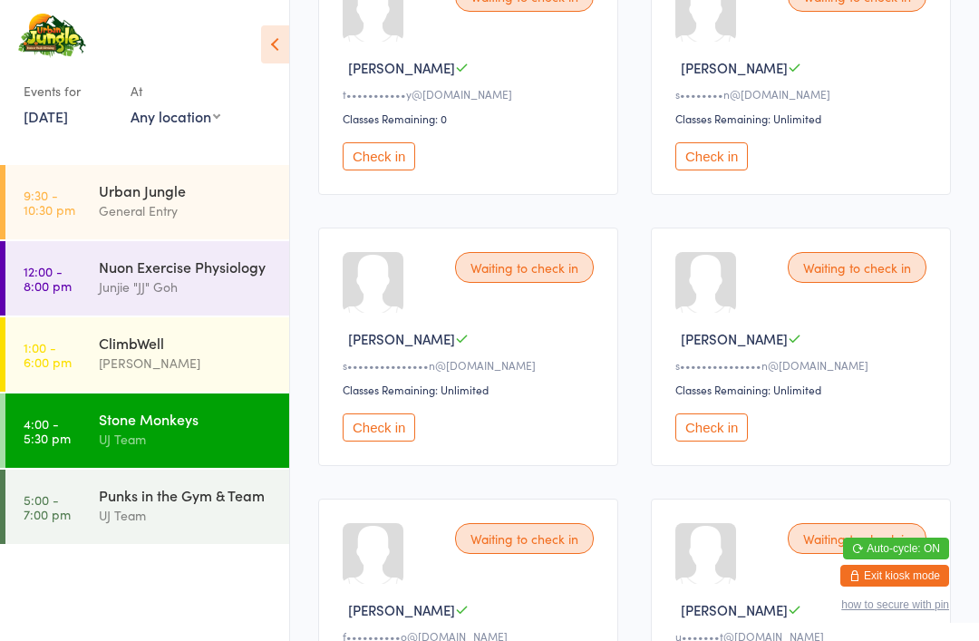
click at [710, 435] on button "Check in" at bounding box center [711, 427] width 73 height 28
click at [716, 438] on button "Check in" at bounding box center [711, 427] width 73 height 28
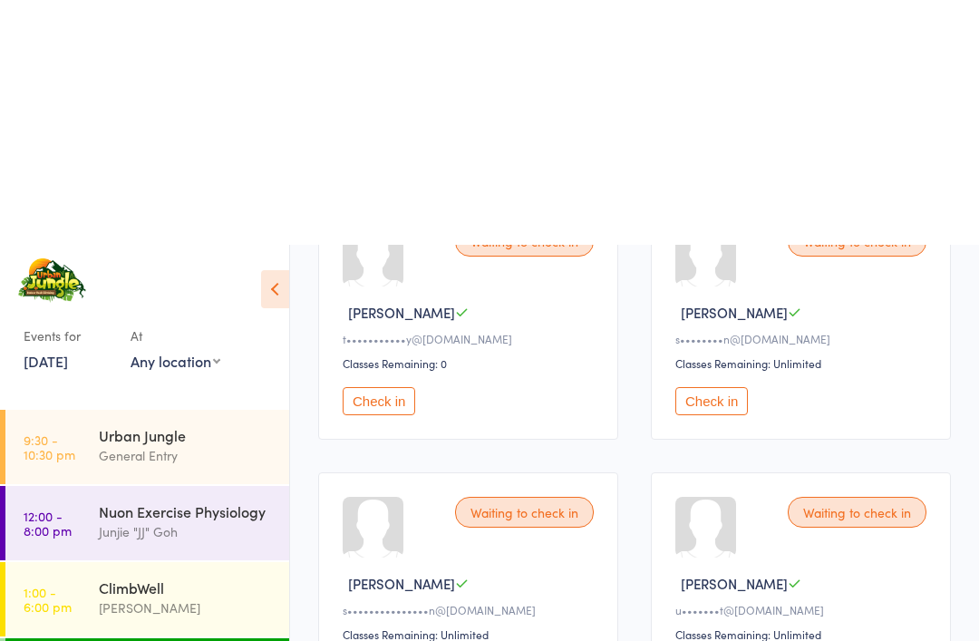
scroll to position [0, 0]
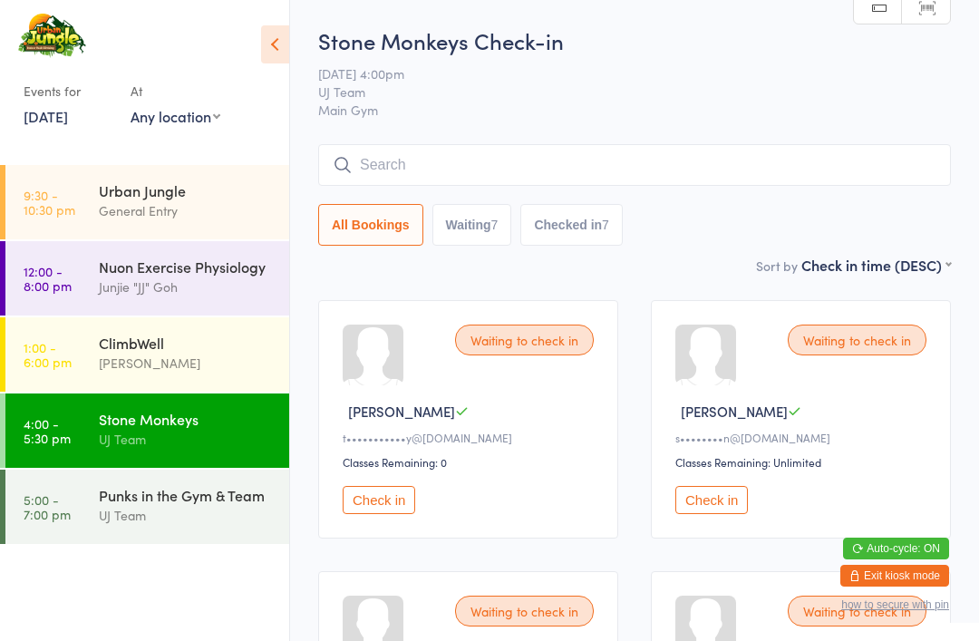
click at [560, 162] on input "search" at bounding box center [634, 165] width 633 height 42
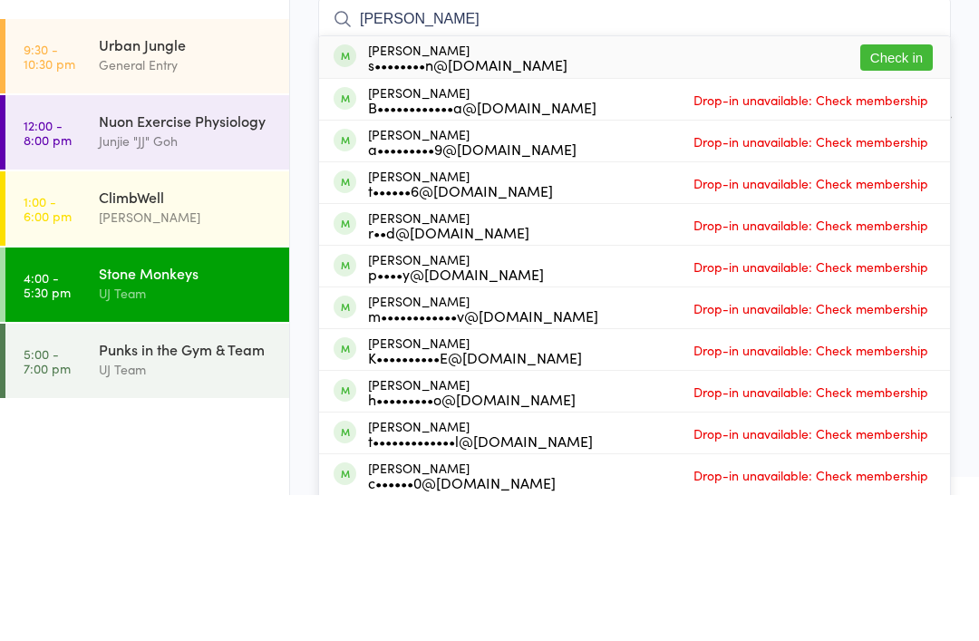
type input "[PERSON_NAME]"
click at [916, 190] on button "Check in" at bounding box center [896, 203] width 73 height 26
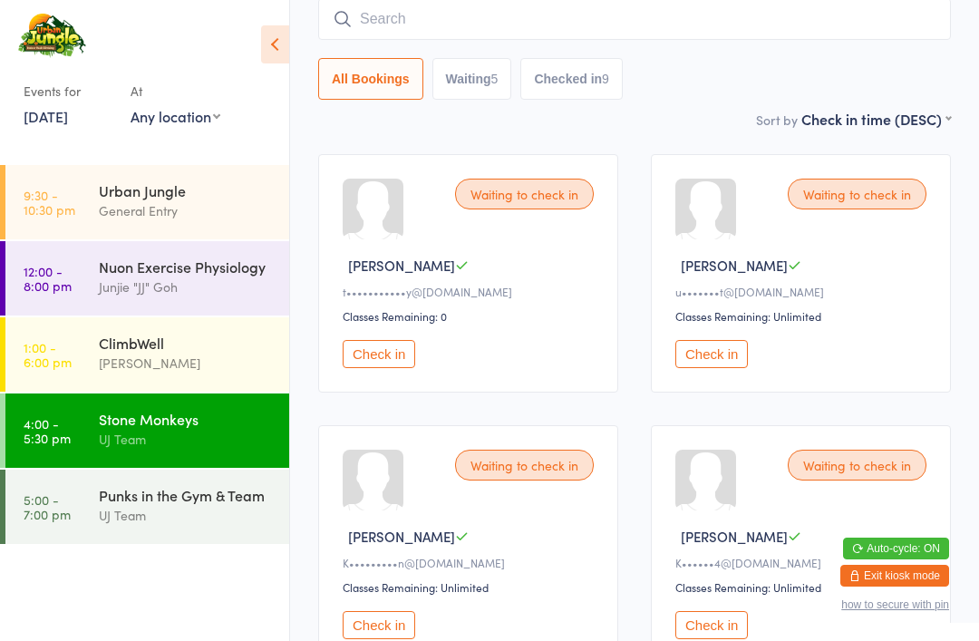
click at [452, 16] on input "search" at bounding box center [634, 19] width 633 height 42
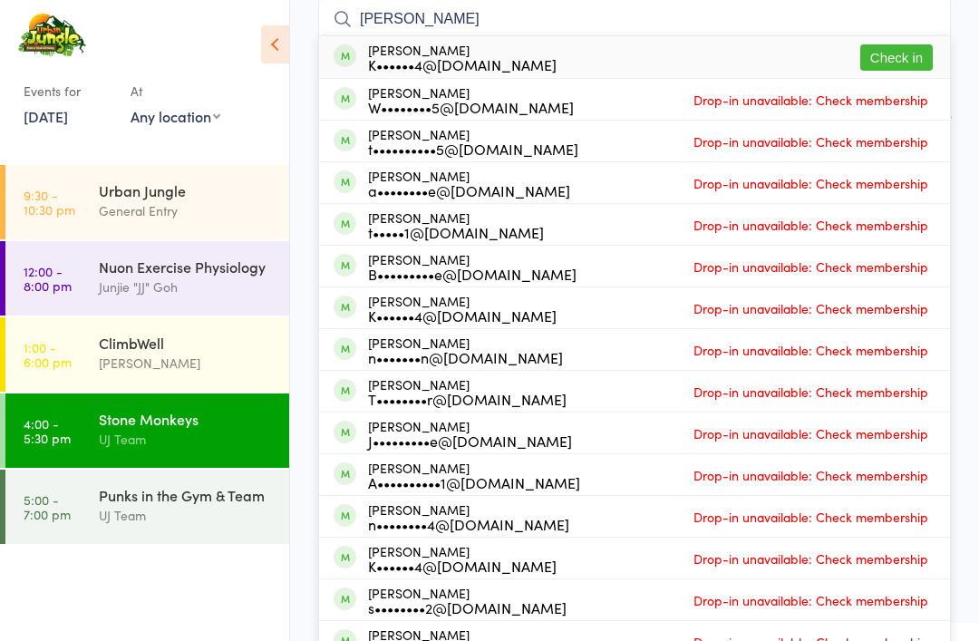
type input "[PERSON_NAME]"
click at [898, 57] on button "Check in" at bounding box center [896, 57] width 73 height 26
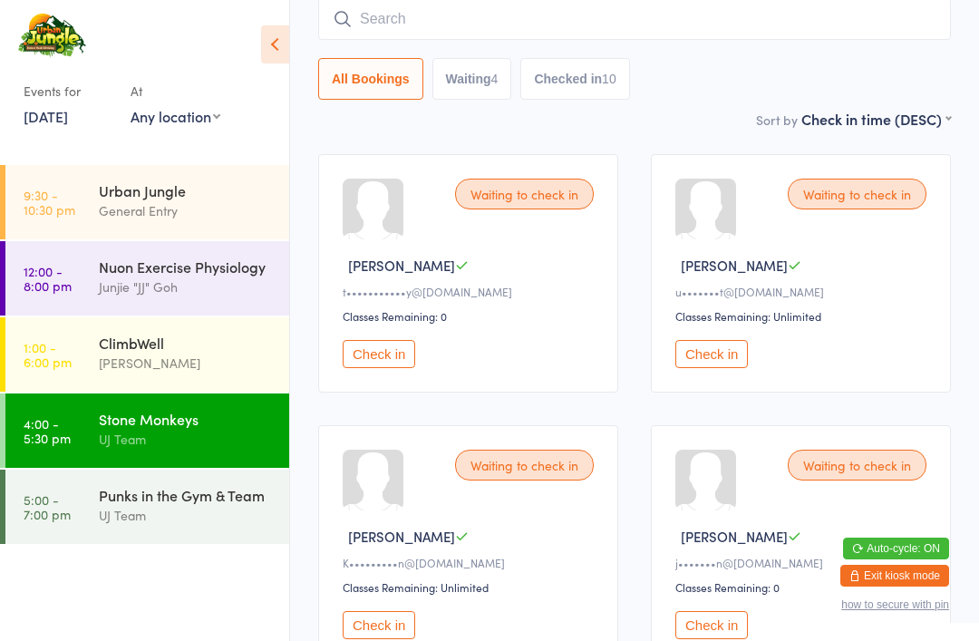
click at [174, 154] on aside "Events for [DATE] [DATE] [DATE] Sun Mon Tue Wed Thu Fri Sat 31 27 28 29 30 31 0…" at bounding box center [145, 320] width 290 height 641
click at [150, 208] on div "General Entry" at bounding box center [186, 210] width 175 height 21
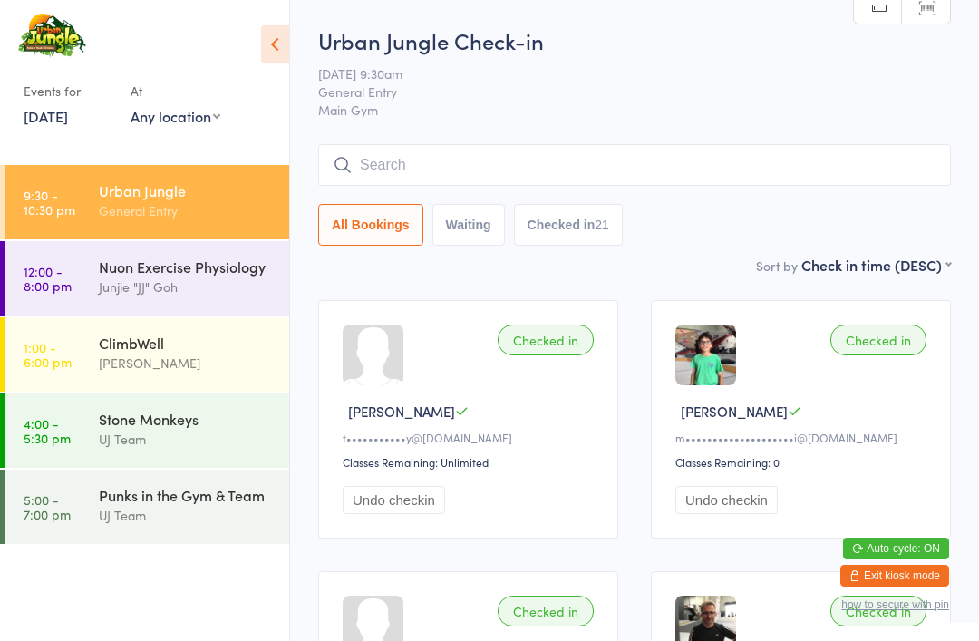
click at [650, 185] on input "search" at bounding box center [634, 165] width 633 height 42
click at [687, 167] on input "search" at bounding box center [634, 165] width 633 height 42
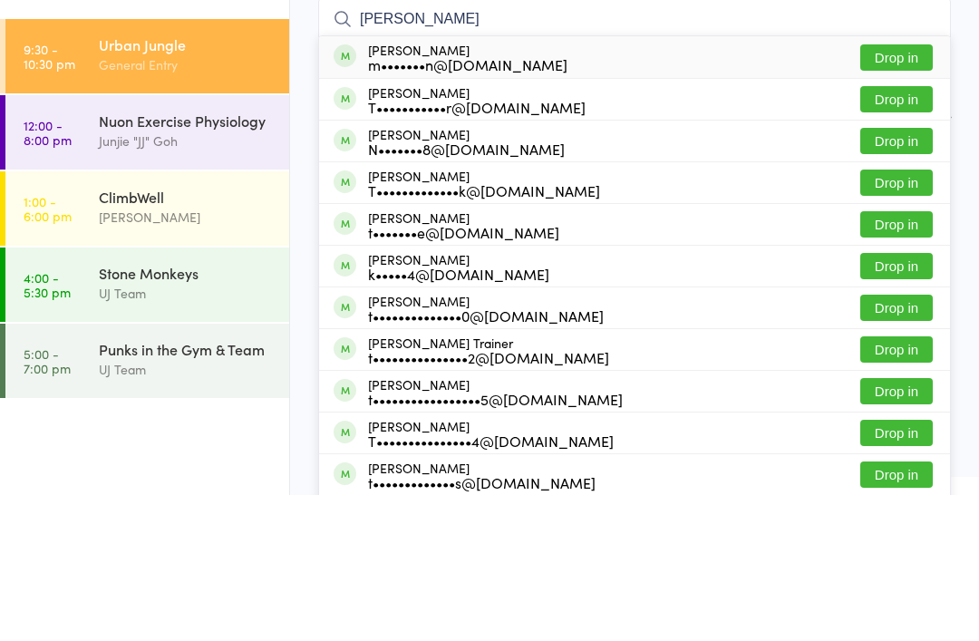
type input "[PERSON_NAME]"
click at [902, 315] on button "Drop in" at bounding box center [896, 328] width 73 height 26
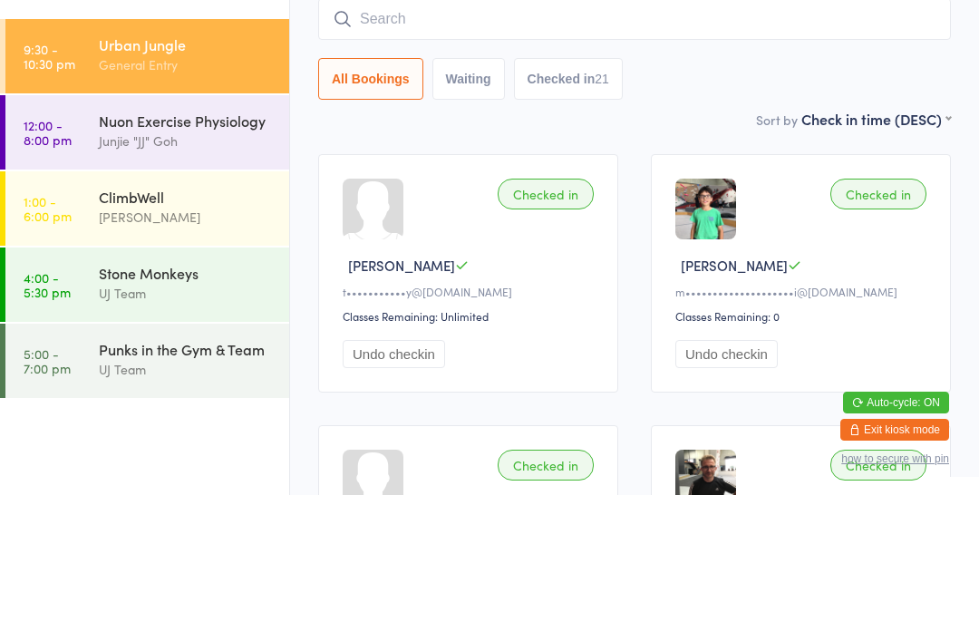
scroll to position [146, 0]
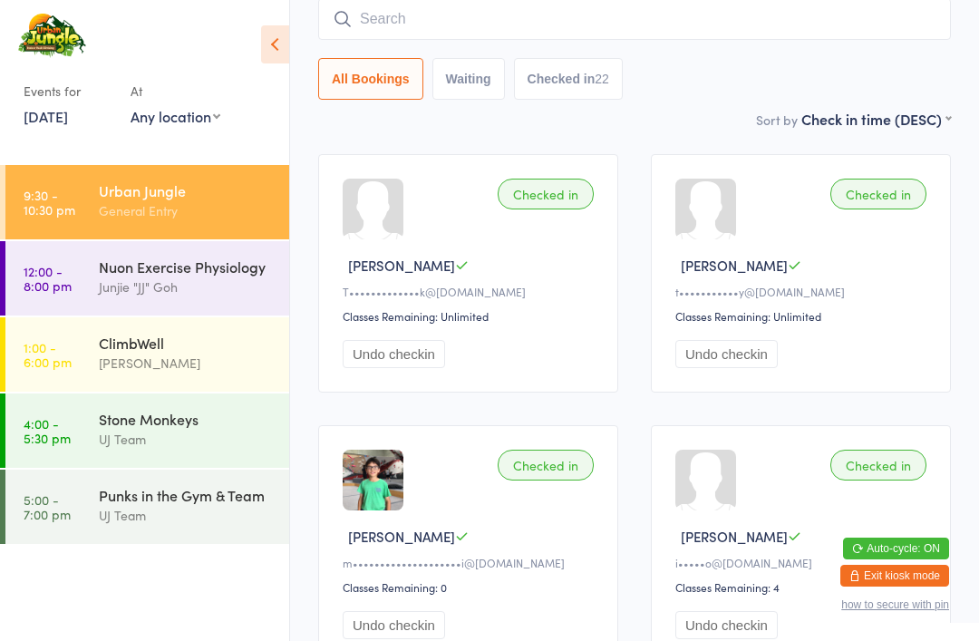
click at [163, 518] on div "UJ Team" at bounding box center [186, 515] width 175 height 21
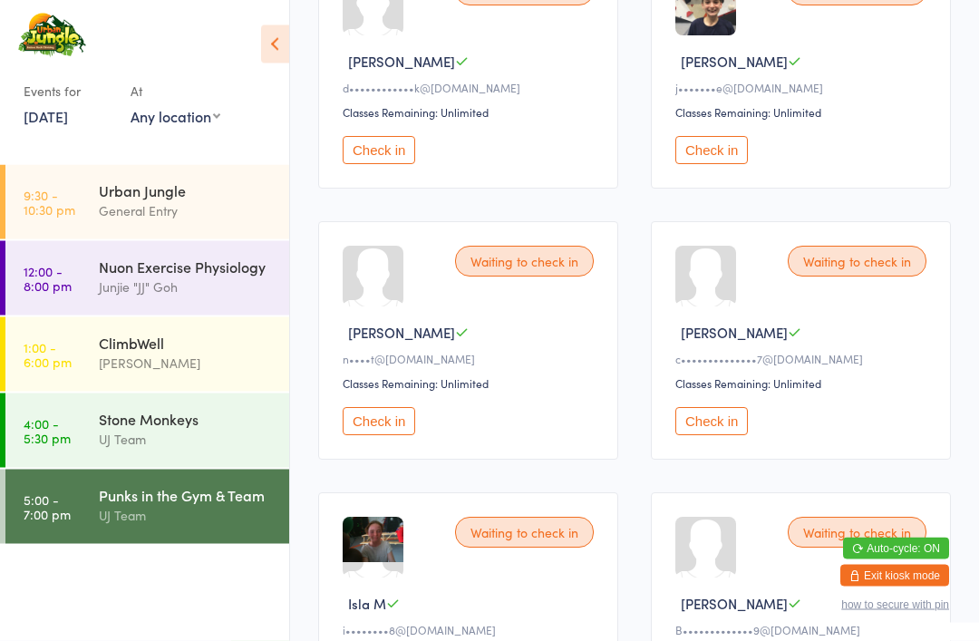
scroll to position [1434, 0]
click at [732, 435] on button "Check in" at bounding box center [711, 421] width 73 height 28
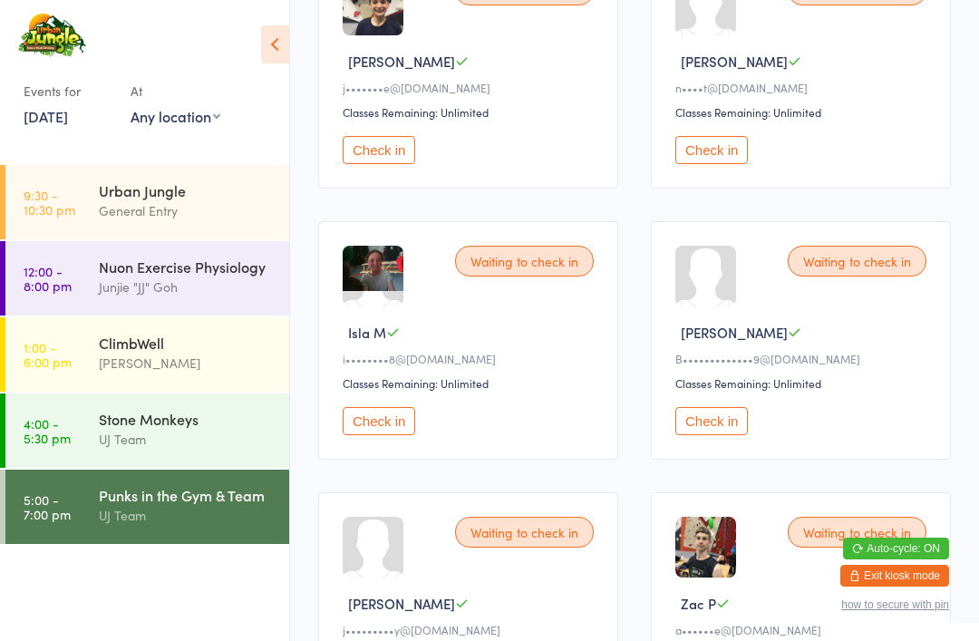
click at [178, 199] on div "Urban Jungle" at bounding box center [186, 190] width 175 height 20
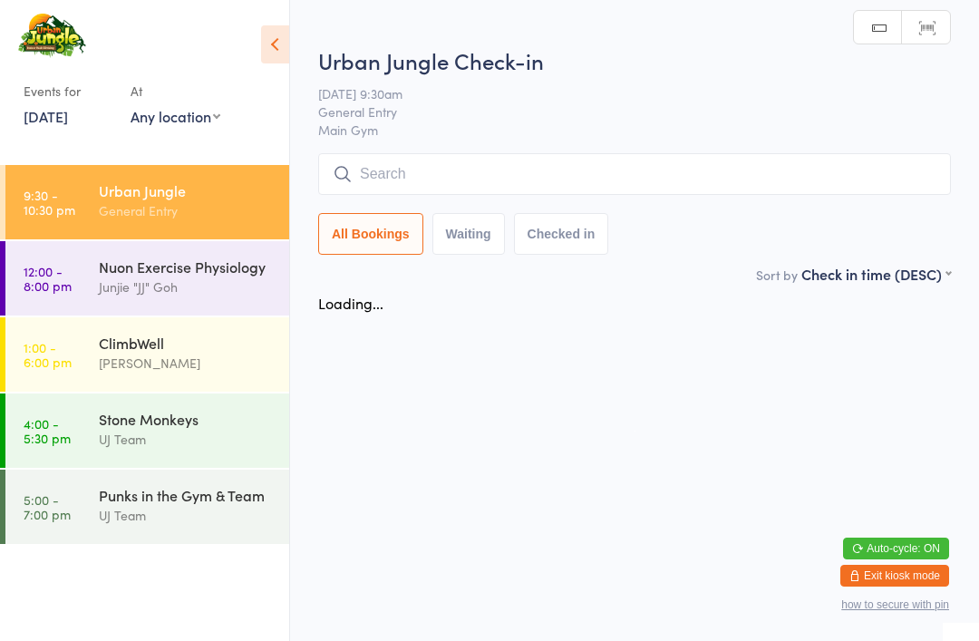
click at [605, 171] on input "search" at bounding box center [634, 174] width 633 height 42
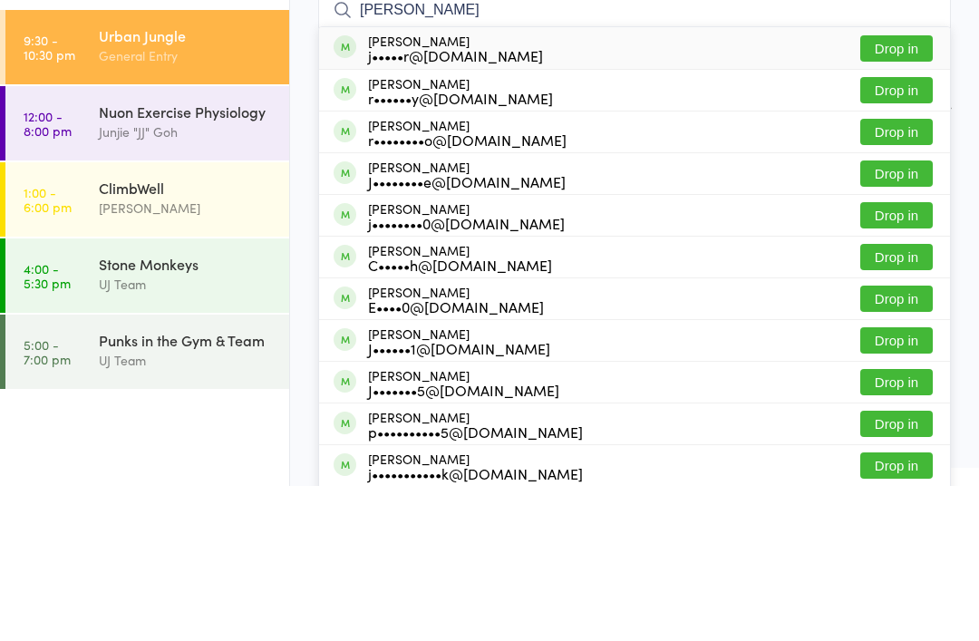
type input "[PERSON_NAME]"
click at [906, 190] on button "Drop in" at bounding box center [896, 203] width 73 height 26
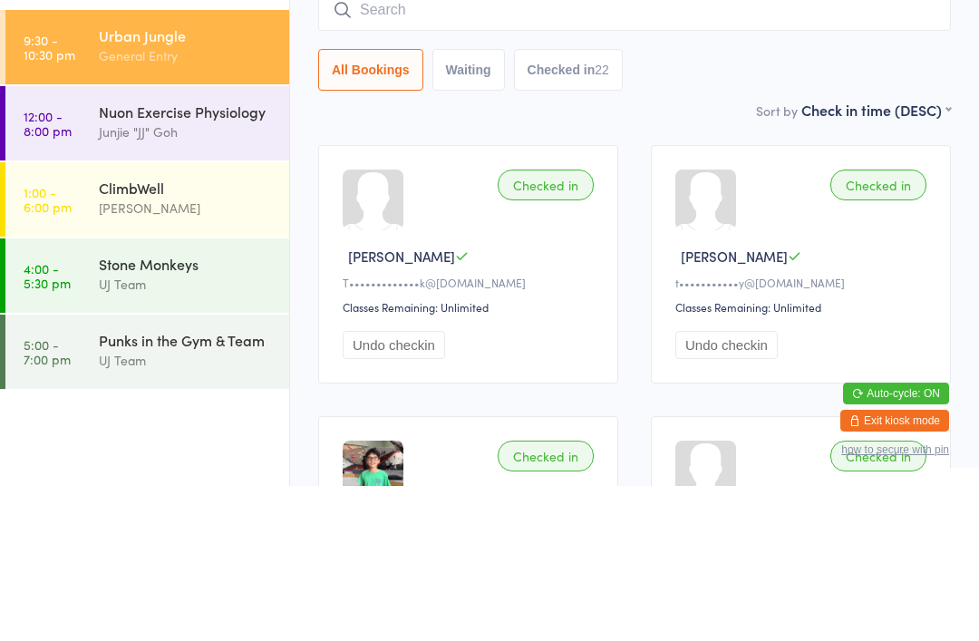
scroll to position [155, 0]
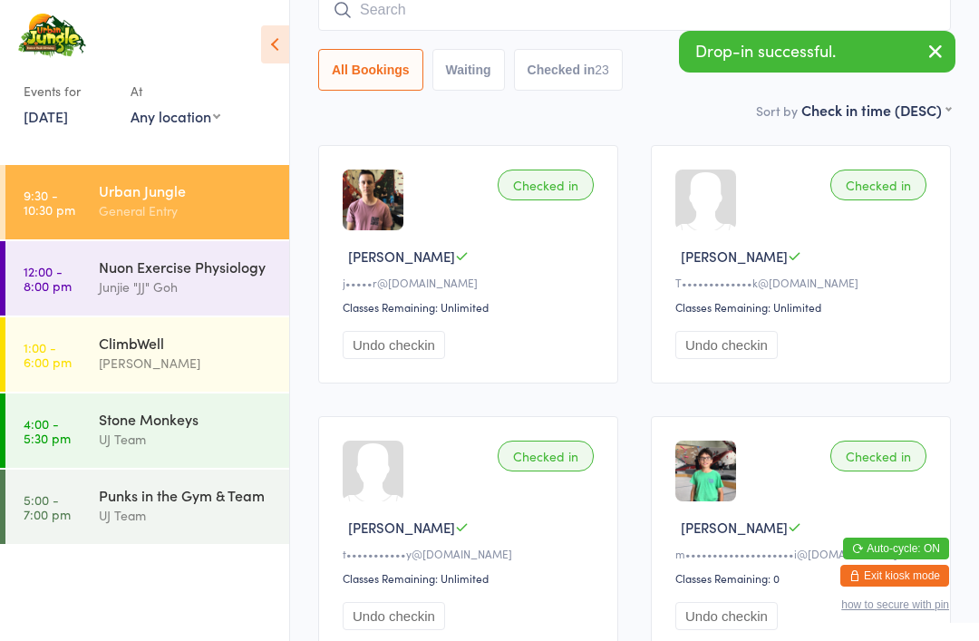
click at [534, 22] on input "search" at bounding box center [634, 10] width 633 height 42
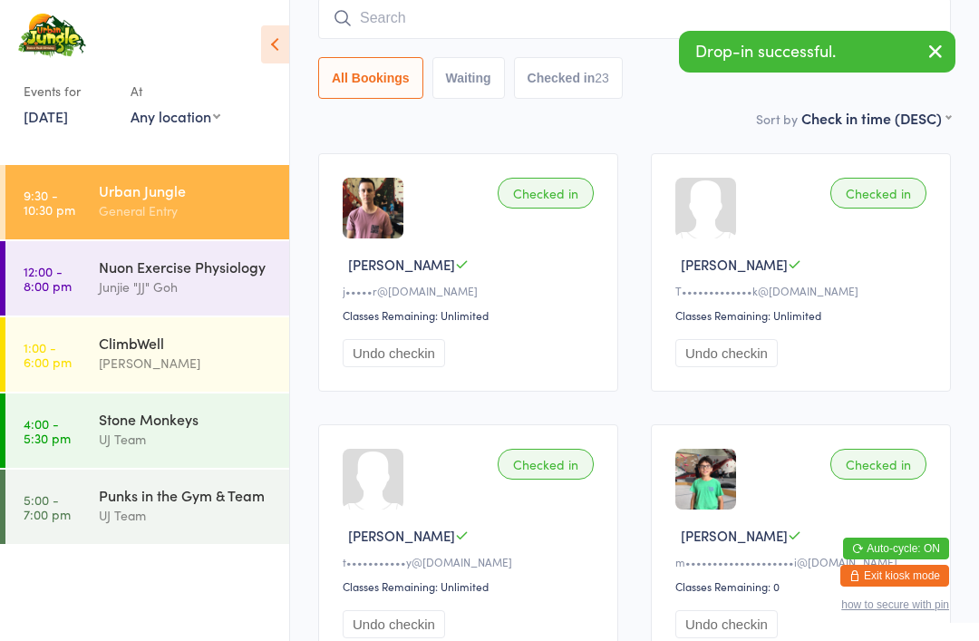
scroll to position [146, 0]
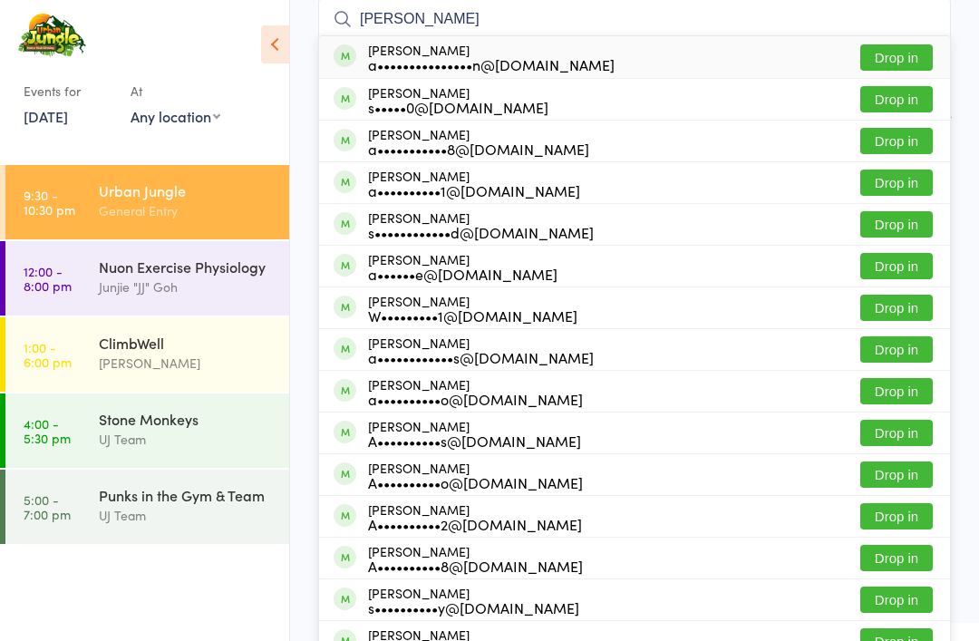
type input "[PERSON_NAME]"
click at [902, 53] on button "Drop in" at bounding box center [896, 57] width 73 height 26
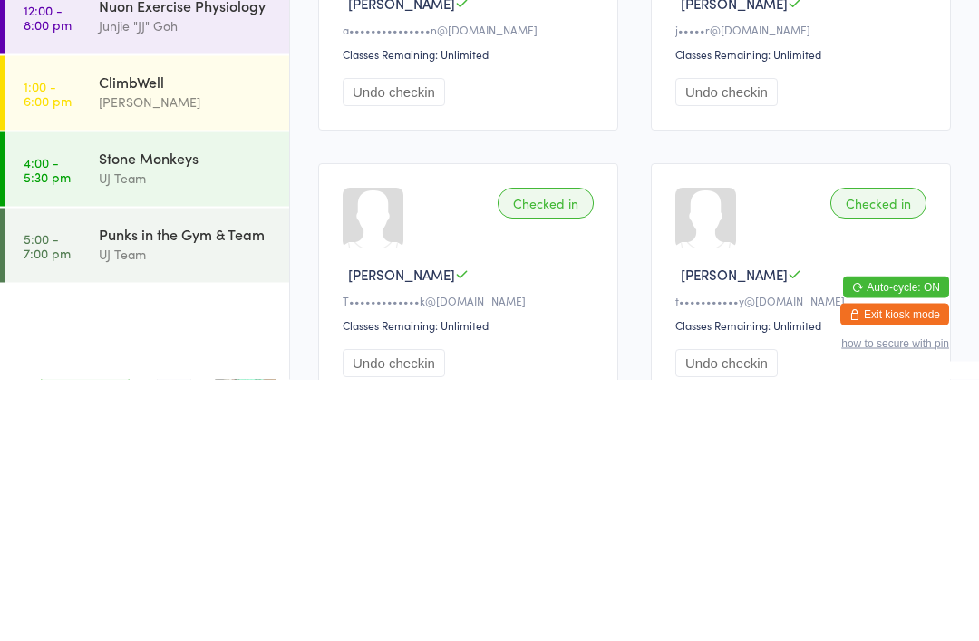
click at [218, 505] on div "UJ Team" at bounding box center [186, 515] width 175 height 21
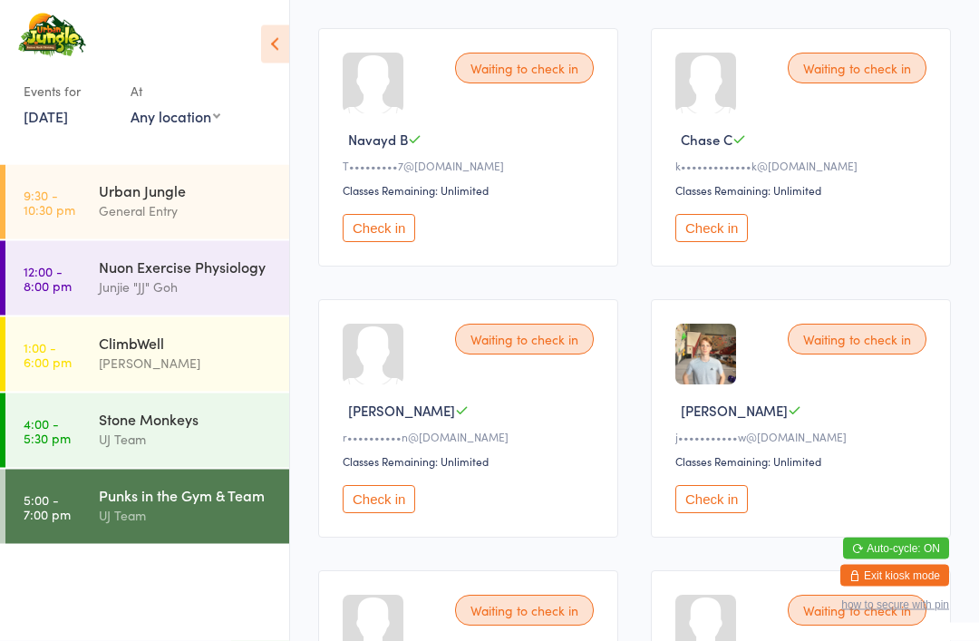
scroll to position [528, 0]
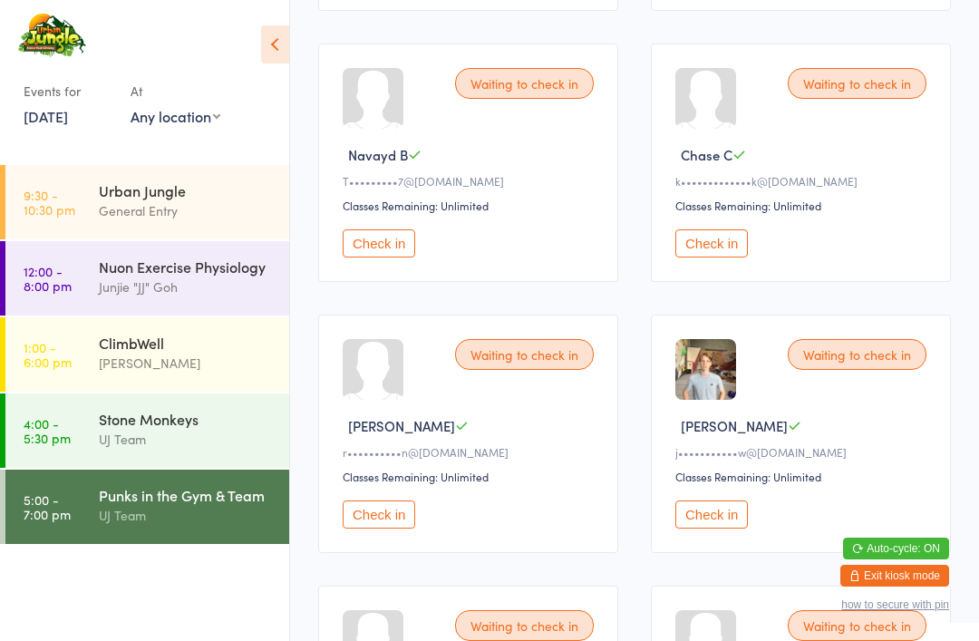
click at [718, 257] on button "Check in" at bounding box center [711, 243] width 73 height 28
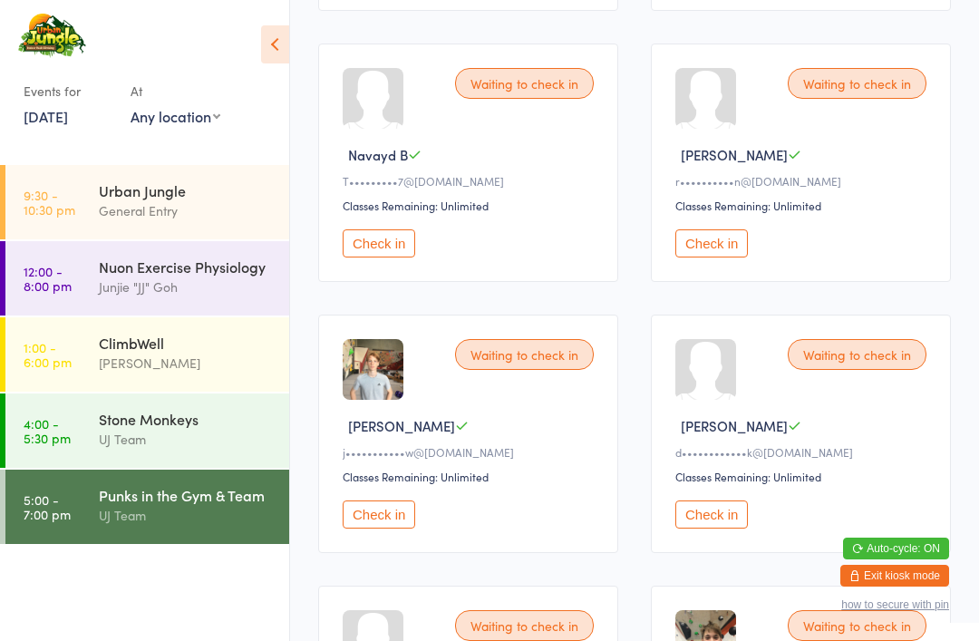
click at [189, 195] on div "Urban Jungle" at bounding box center [186, 190] width 175 height 20
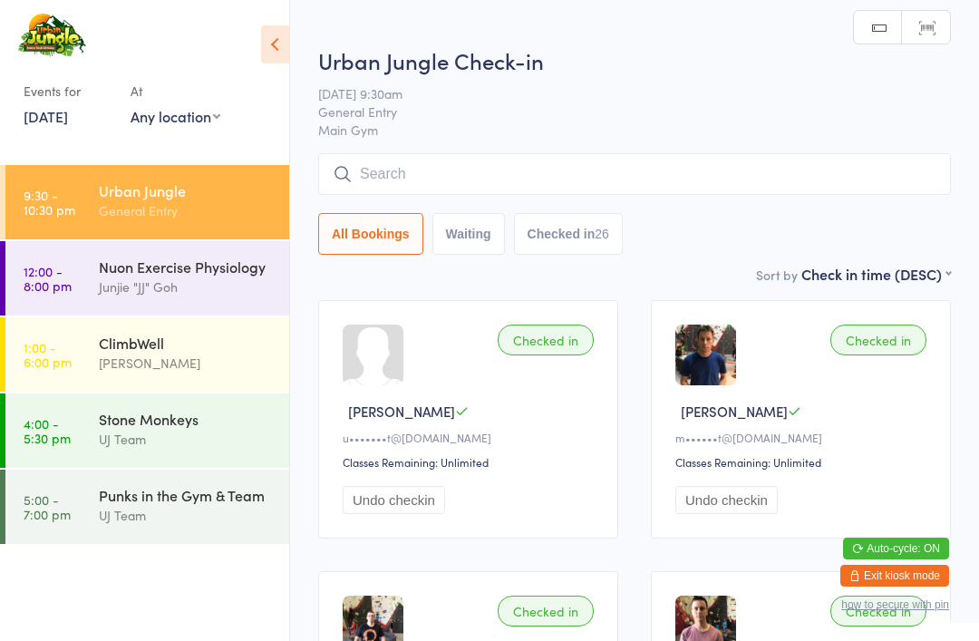
click at [692, 172] on input "search" at bounding box center [634, 174] width 633 height 42
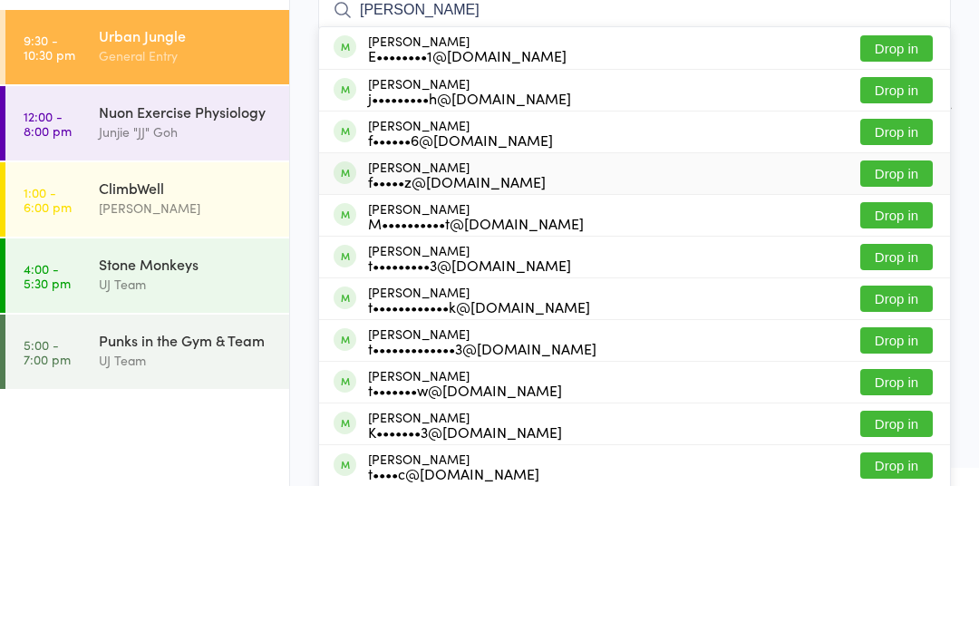
type input "[PERSON_NAME]"
click at [603, 308] on div "[PERSON_NAME] f•••••z@[DOMAIN_NAME] Drop in" at bounding box center [634, 328] width 631 height 41
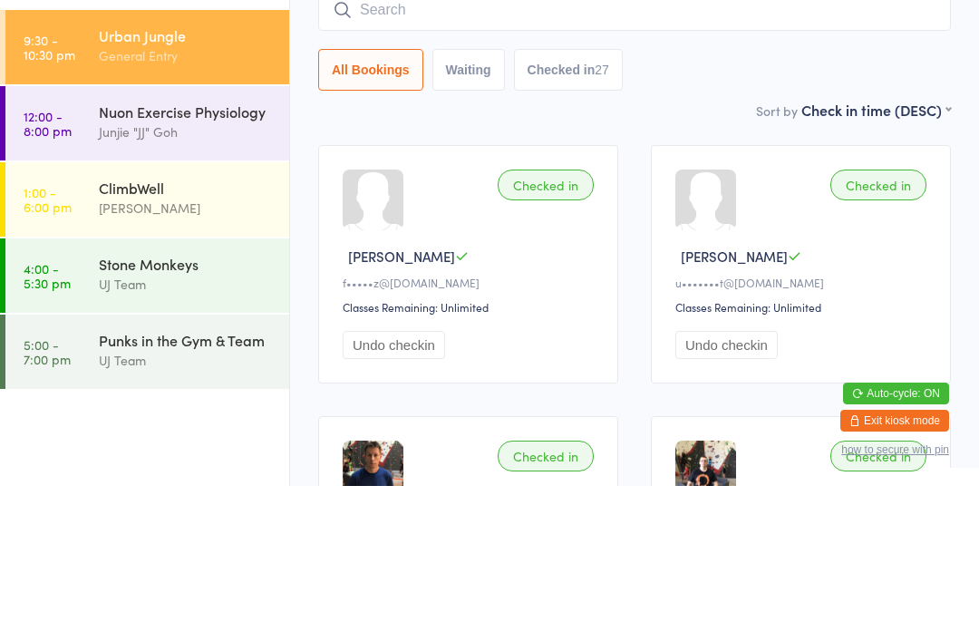
click at [88, 317] on link "1:00 - 6:00 pm ClimbWell [PERSON_NAME]" at bounding box center [147, 354] width 284 height 74
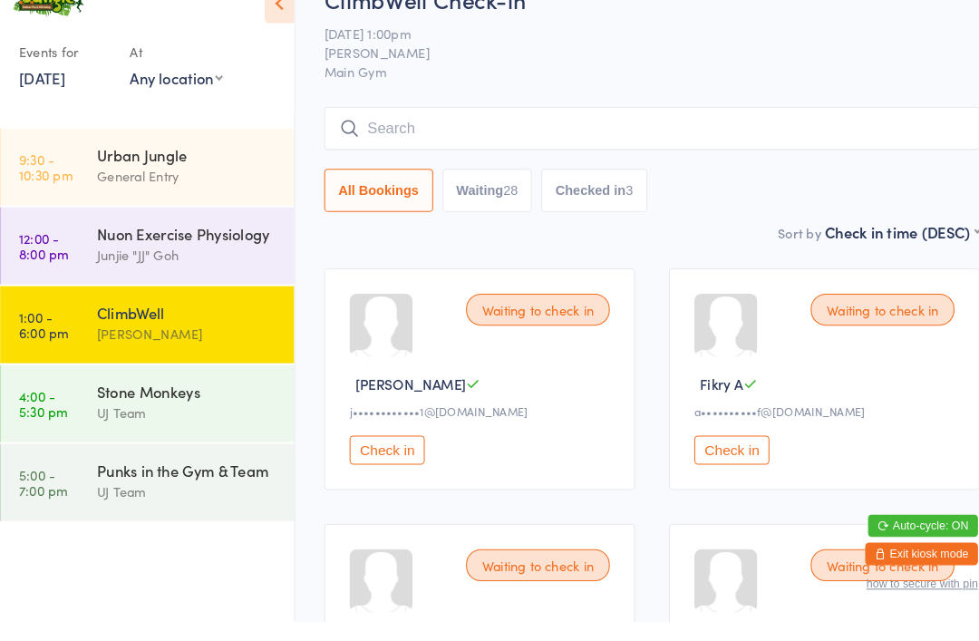
click at [99, 180] on div "Urban Jungle" at bounding box center [186, 190] width 175 height 20
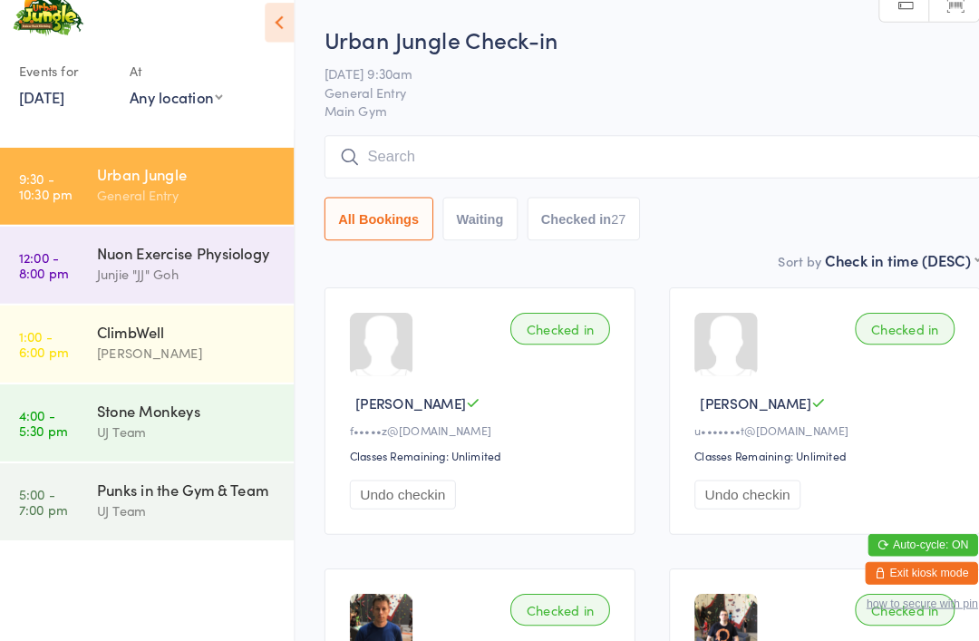
click at [500, 127] on div "Urban Jungle Check-in [DATE] 9:30am General Entry Main Gym Manual search Scanne…" at bounding box center [634, 154] width 633 height 218
click at [563, 156] on input "search" at bounding box center [634, 174] width 633 height 42
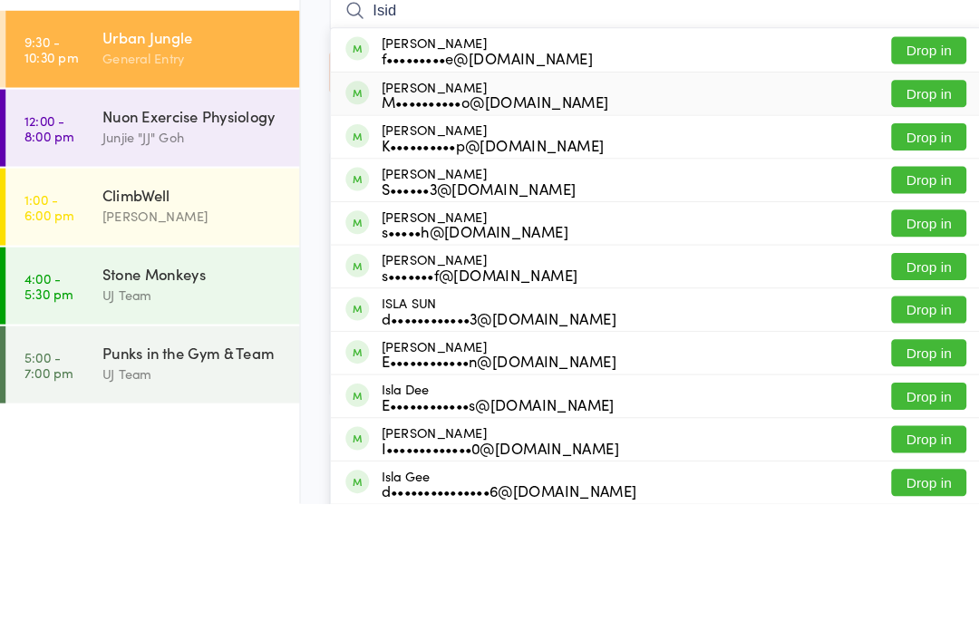
type input "Isid"
click at [394, 246] on div "M••••••••••o@[DOMAIN_NAME]" at bounding box center [477, 253] width 219 height 15
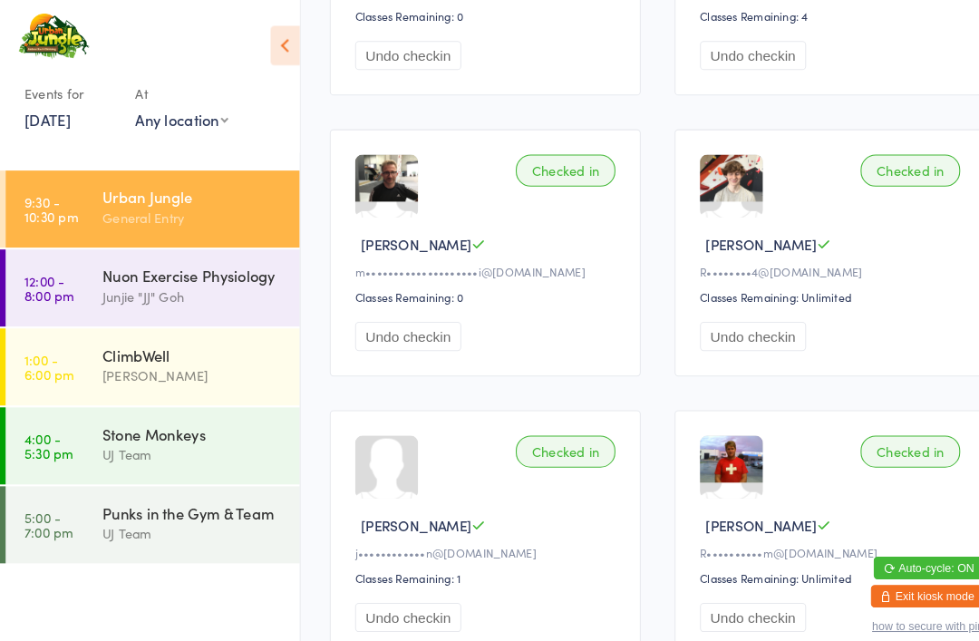
scroll to position [1526, 0]
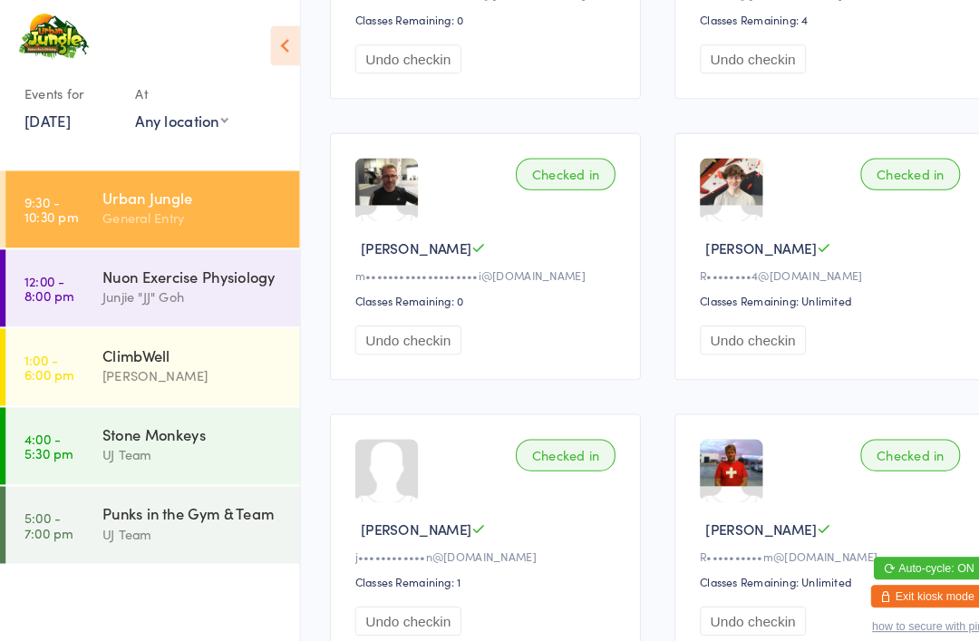
click at [228, 503] on div "Punks in the Gym & Team" at bounding box center [186, 495] width 175 height 20
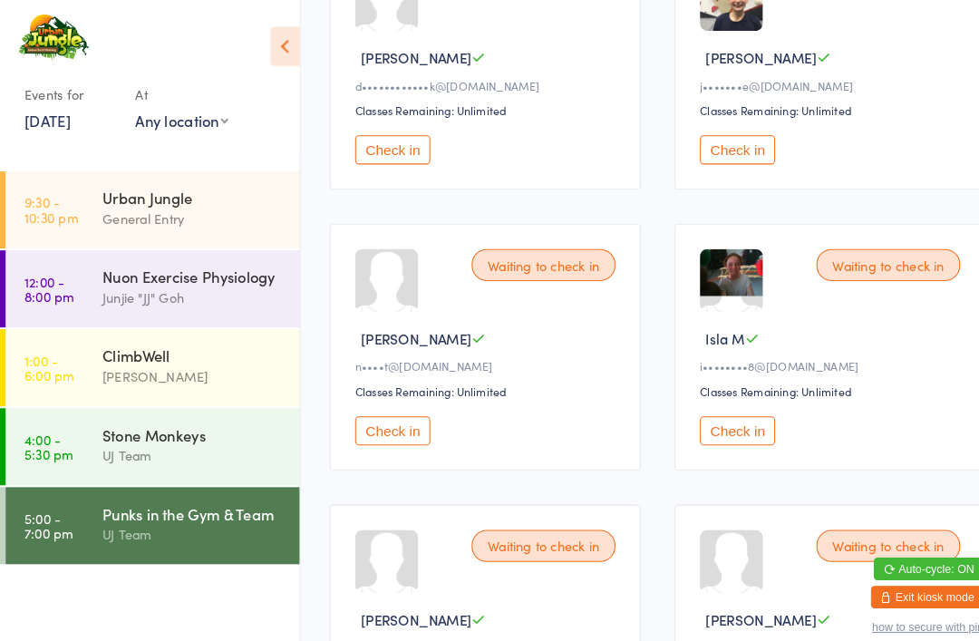
scroll to position [1163, 0]
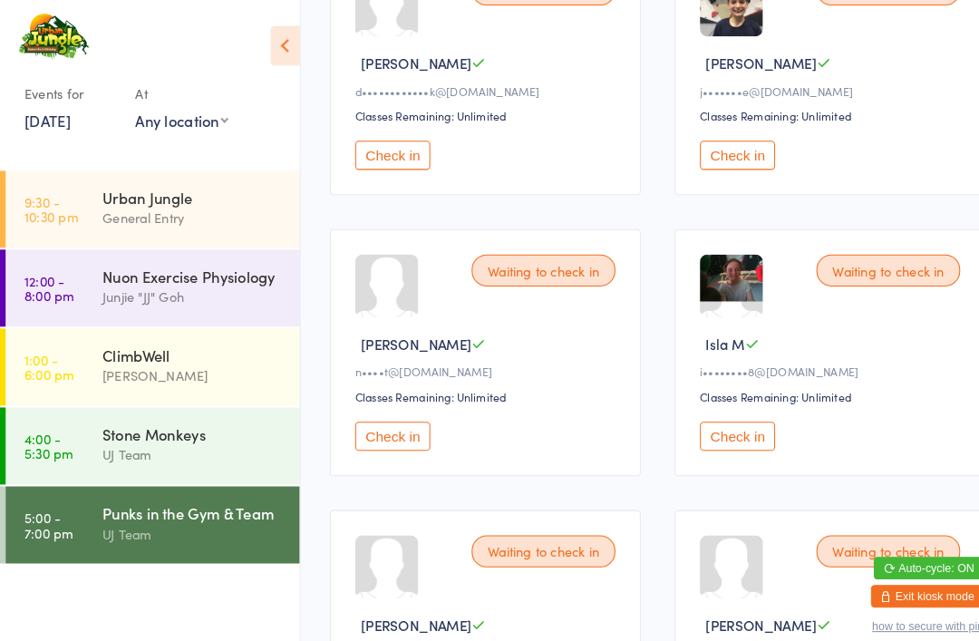
click at [720, 435] on button "Check in" at bounding box center [711, 421] width 73 height 28
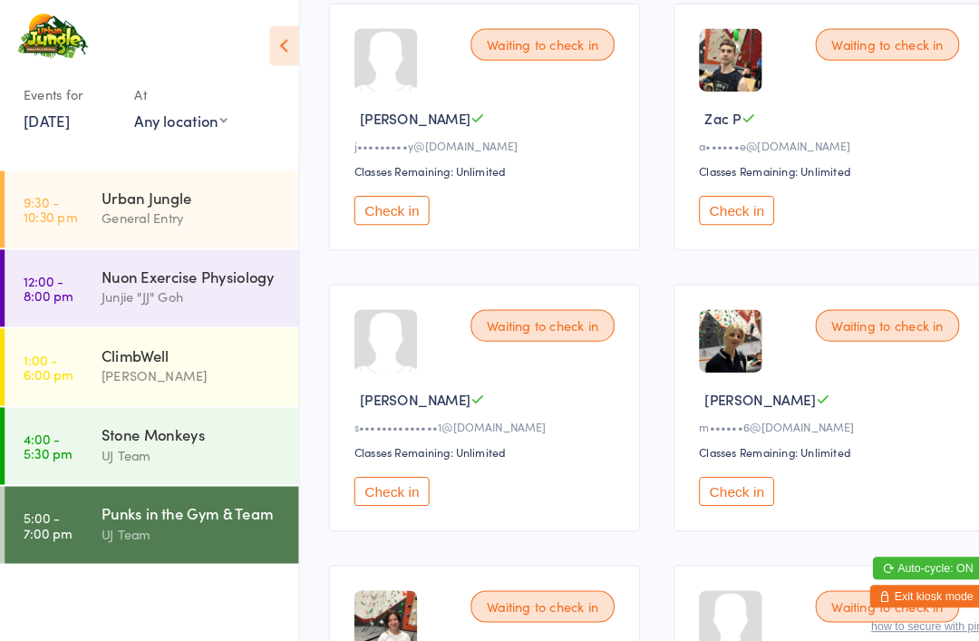
click at [389, 218] on button "Check in" at bounding box center [379, 203] width 73 height 28
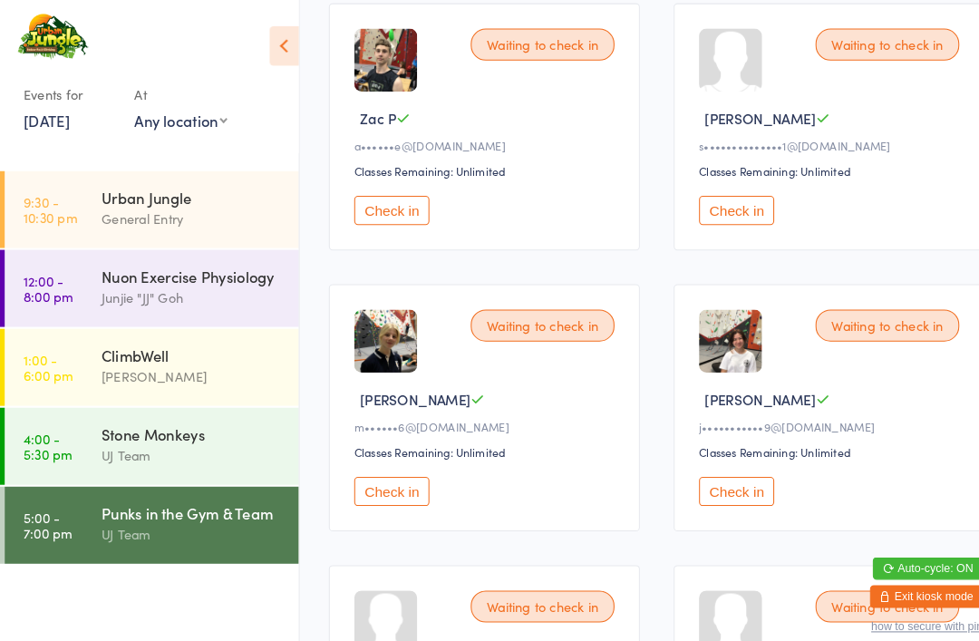
click at [73, 194] on time "9:30 - 10:30 pm" at bounding box center [50, 202] width 52 height 29
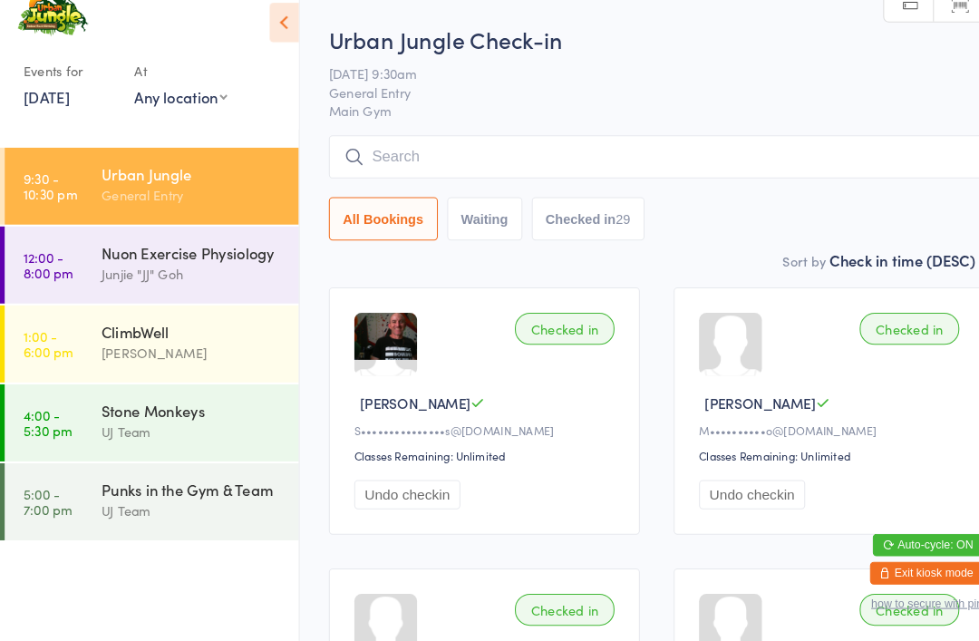
click at [479, 153] on input "search" at bounding box center [634, 174] width 633 height 42
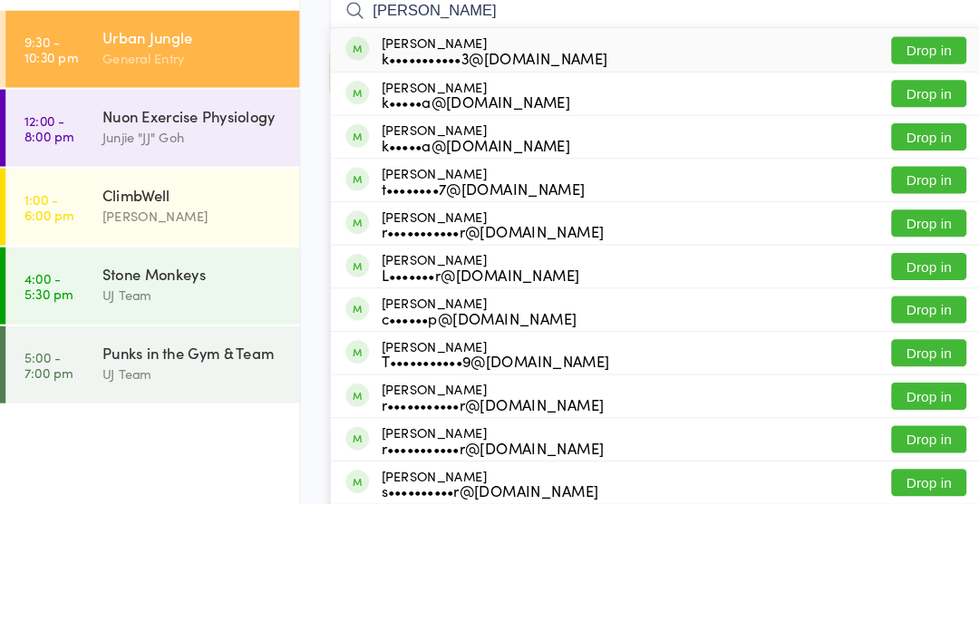
type input "[PERSON_NAME]"
click at [892, 190] on button "Drop in" at bounding box center [896, 203] width 73 height 26
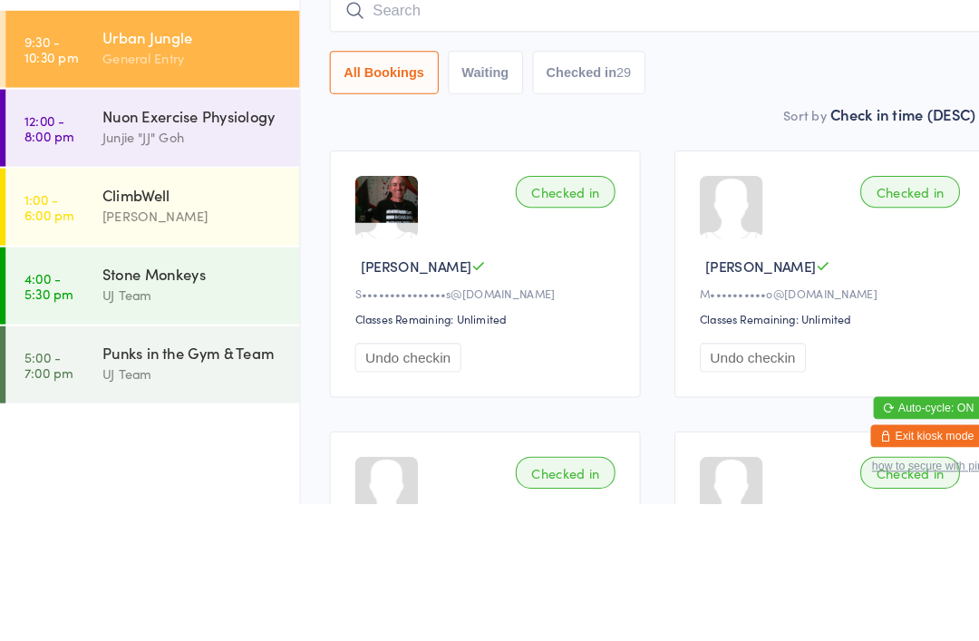
scroll to position [132, 0]
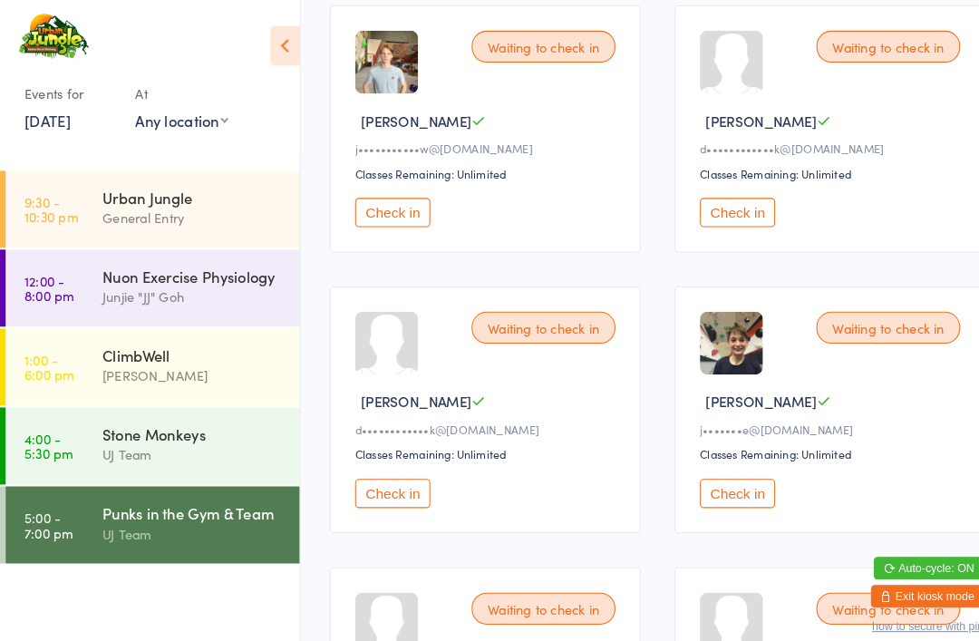
scroll to position [837, 0]
click at [709, 490] on button "Check in" at bounding box center [711, 476] width 73 height 28
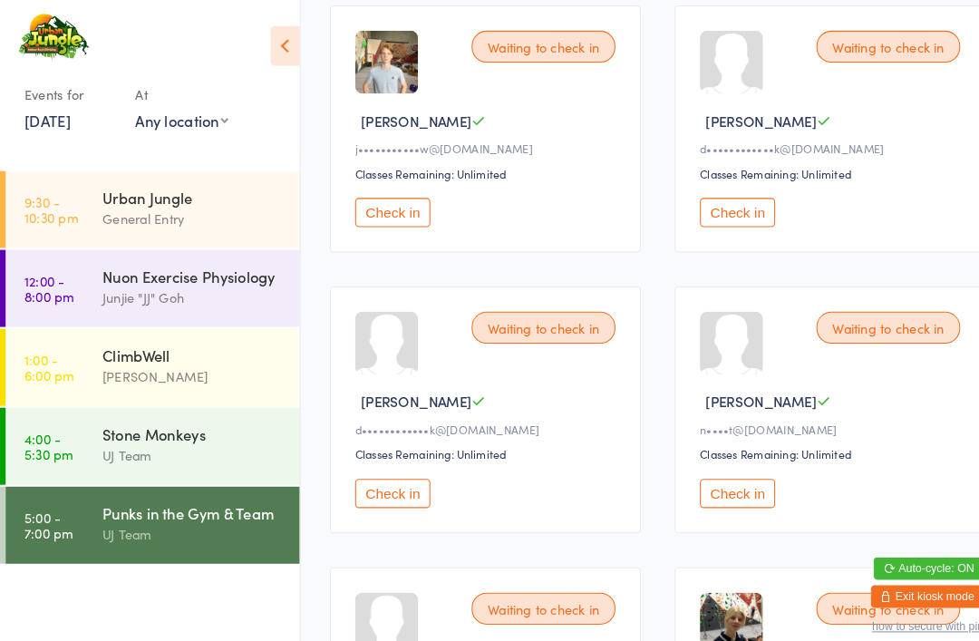
scroll to position [854, 0]
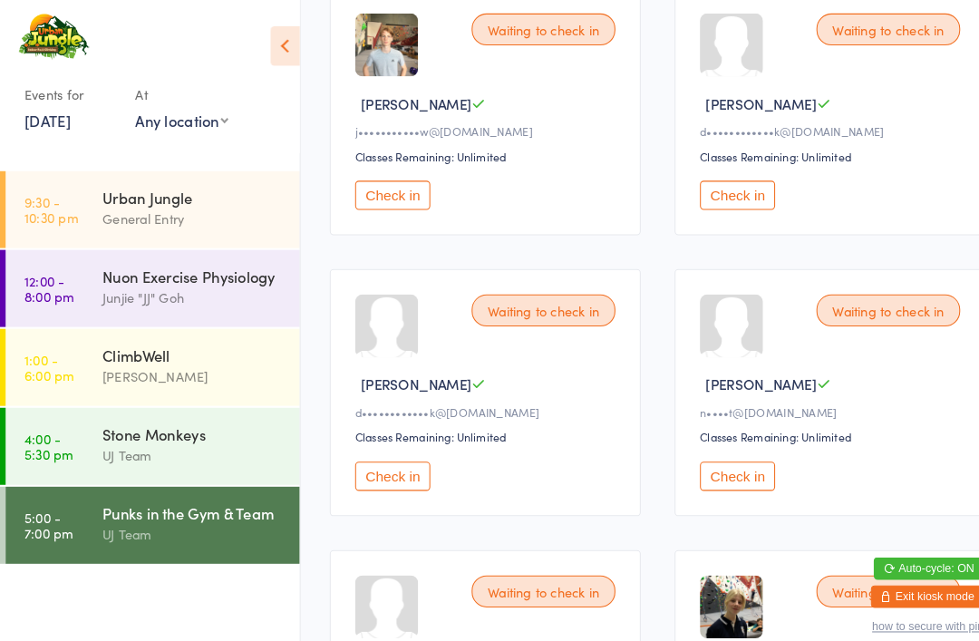
click at [211, 370] on div "[PERSON_NAME]" at bounding box center [186, 363] width 175 height 21
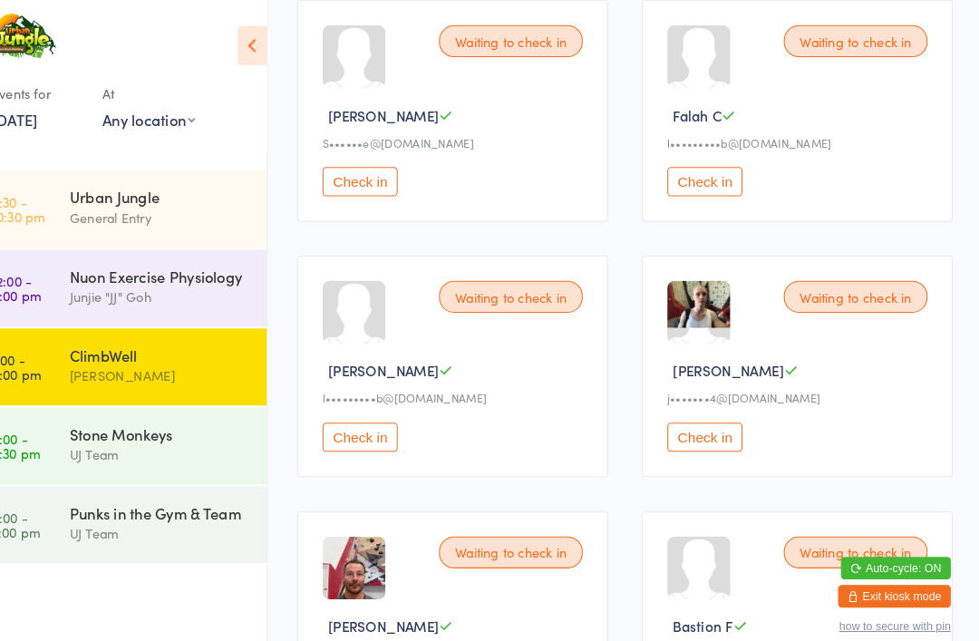
scroll to position [1055, 0]
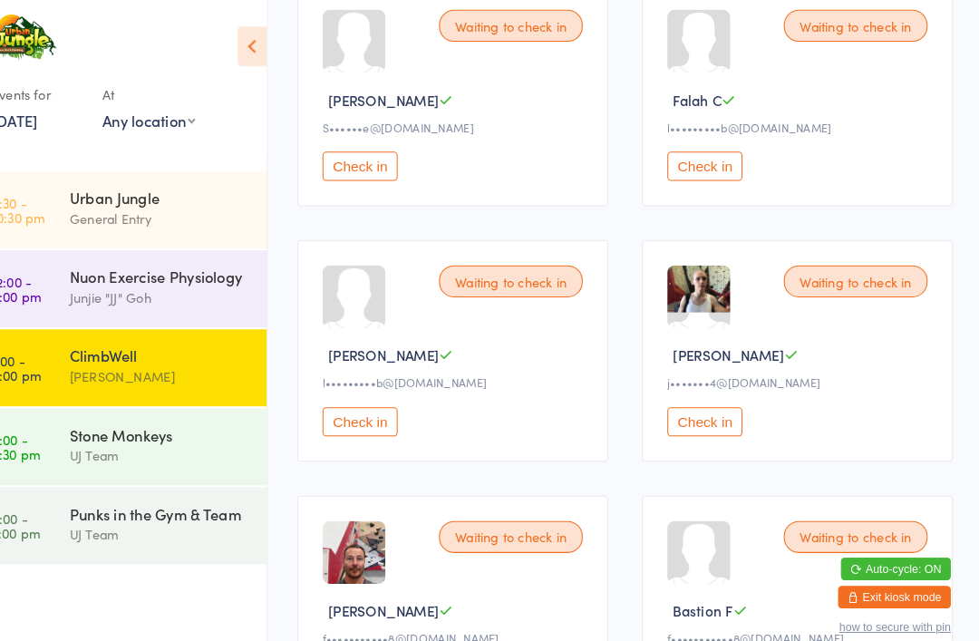
click at [169, 293] on div "Junjie "JJ" Goh" at bounding box center [186, 286] width 175 height 21
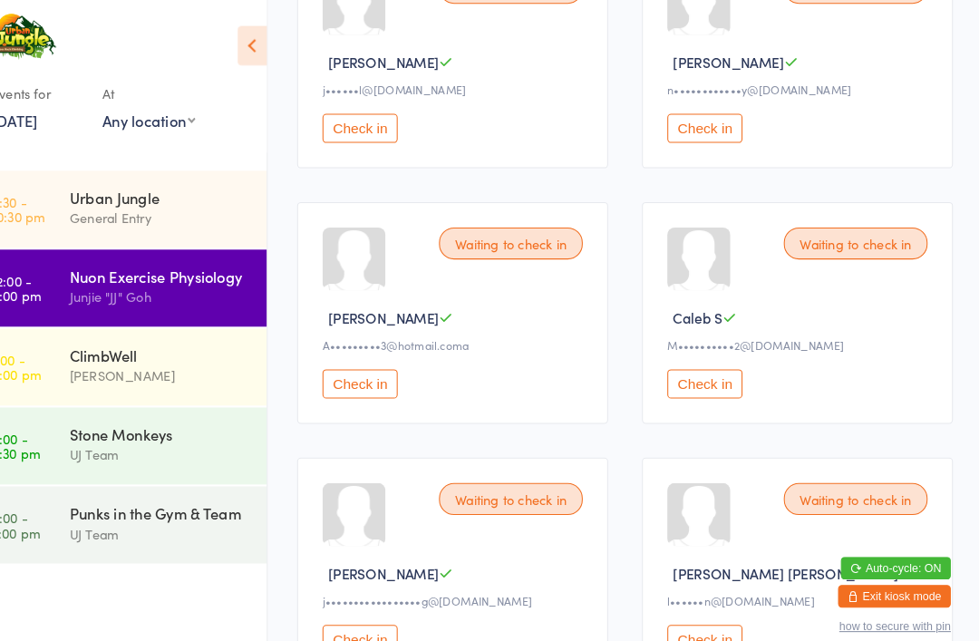
click at [675, 380] on button "Check in" at bounding box center [711, 370] width 73 height 28
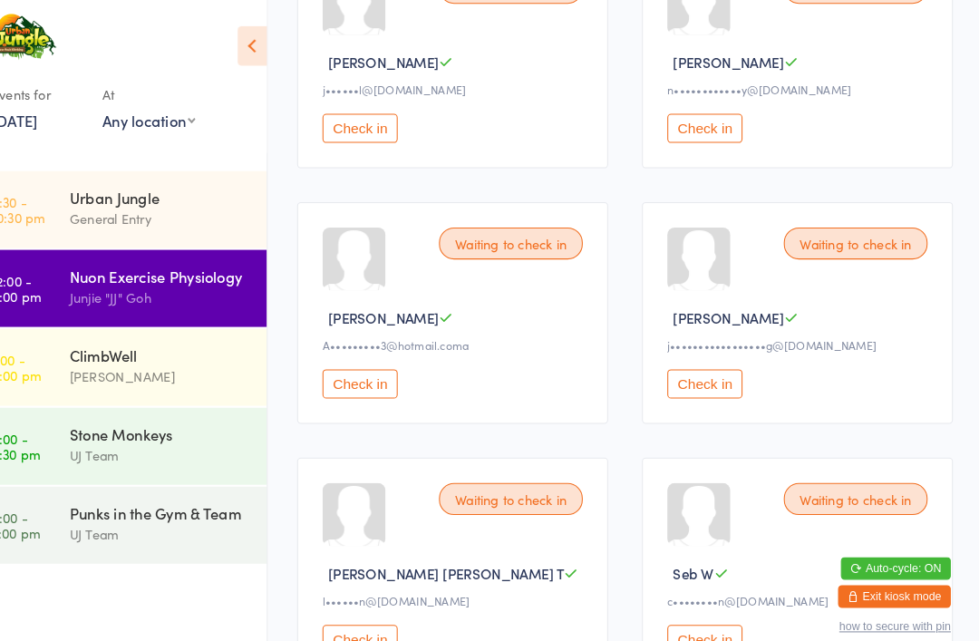
click at [182, 505] on div "Punks in the Gym & Team" at bounding box center [186, 495] width 175 height 20
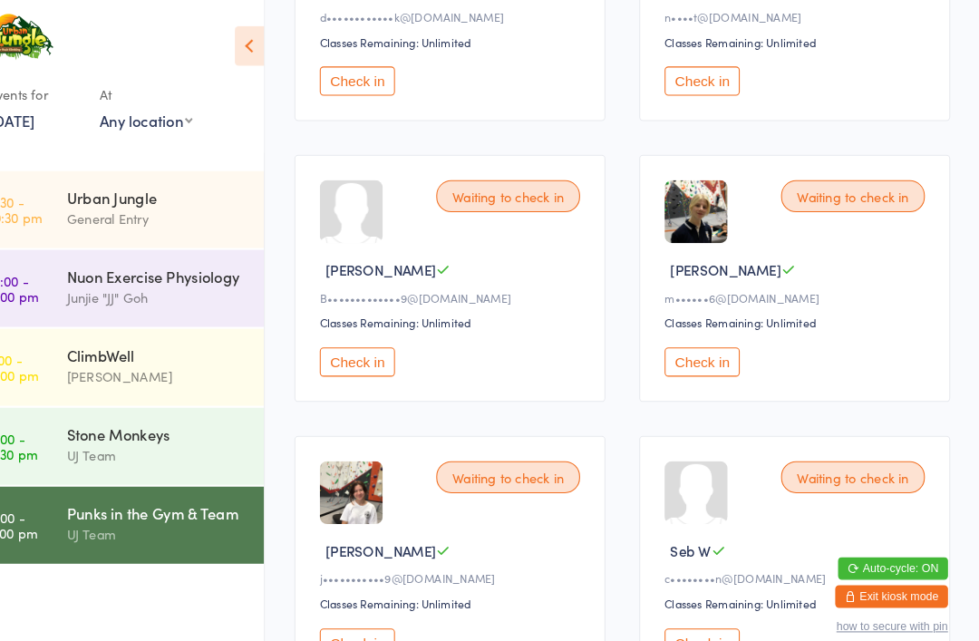
click at [693, 363] on button "Check in" at bounding box center [711, 349] width 73 height 28
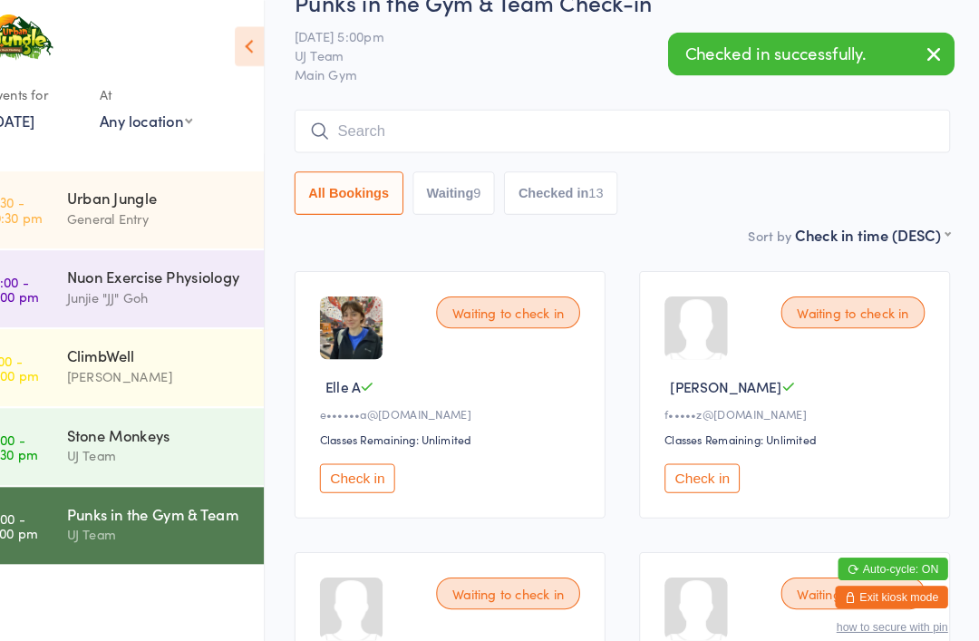
scroll to position [39, 0]
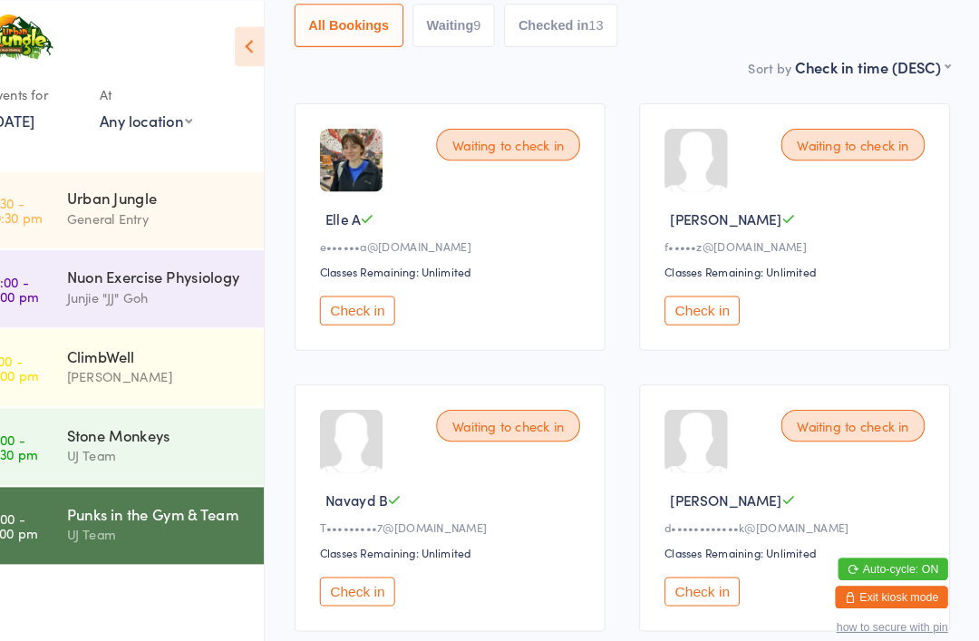
click at [360, 585] on button "Check in" at bounding box center [379, 571] width 73 height 28
click at [347, 579] on button "Check in" at bounding box center [379, 571] width 73 height 28
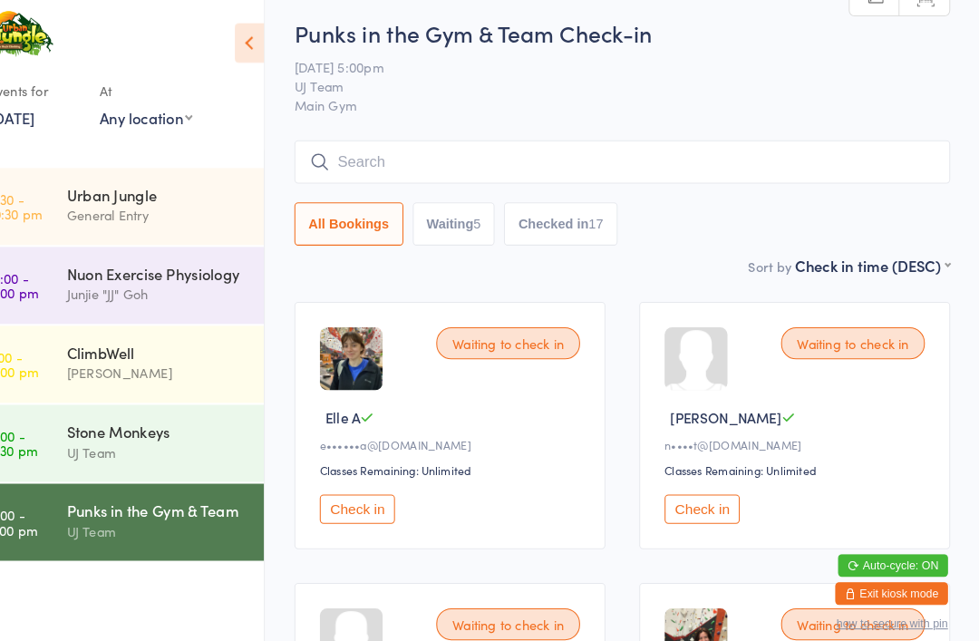
scroll to position [0, 0]
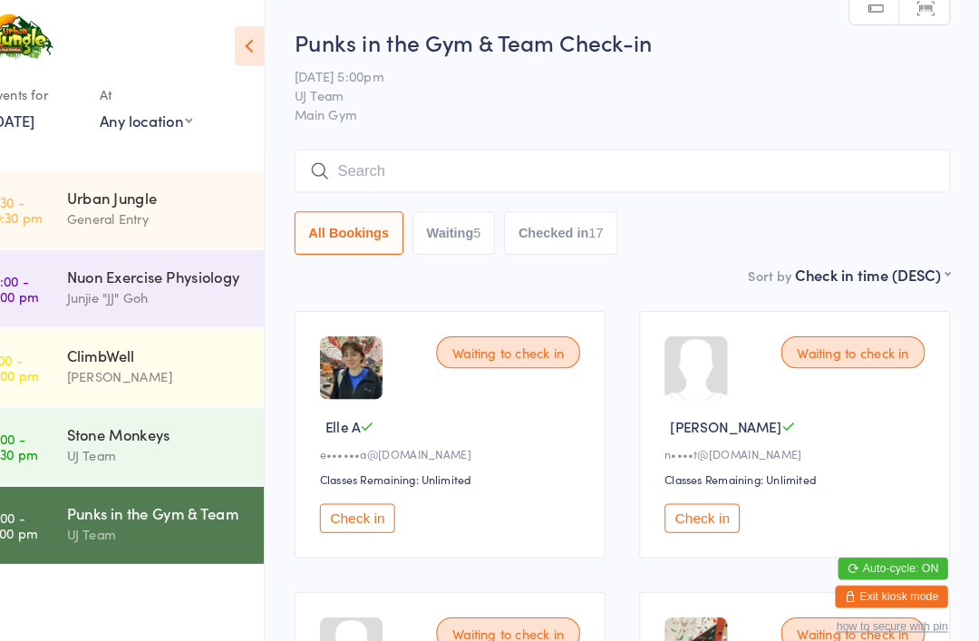
click at [436, 155] on input "search" at bounding box center [634, 165] width 633 height 42
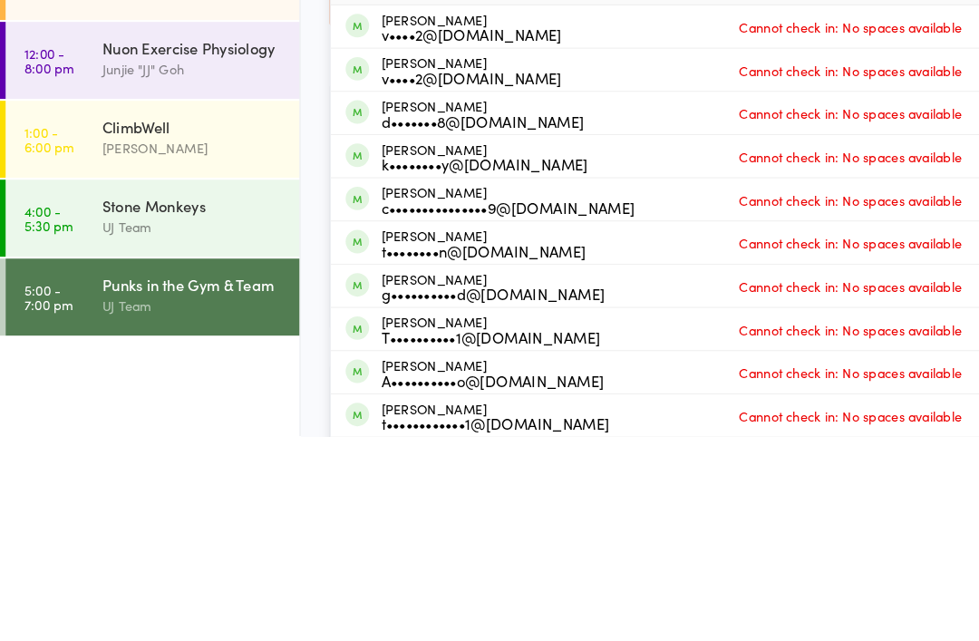
type input "Tia"
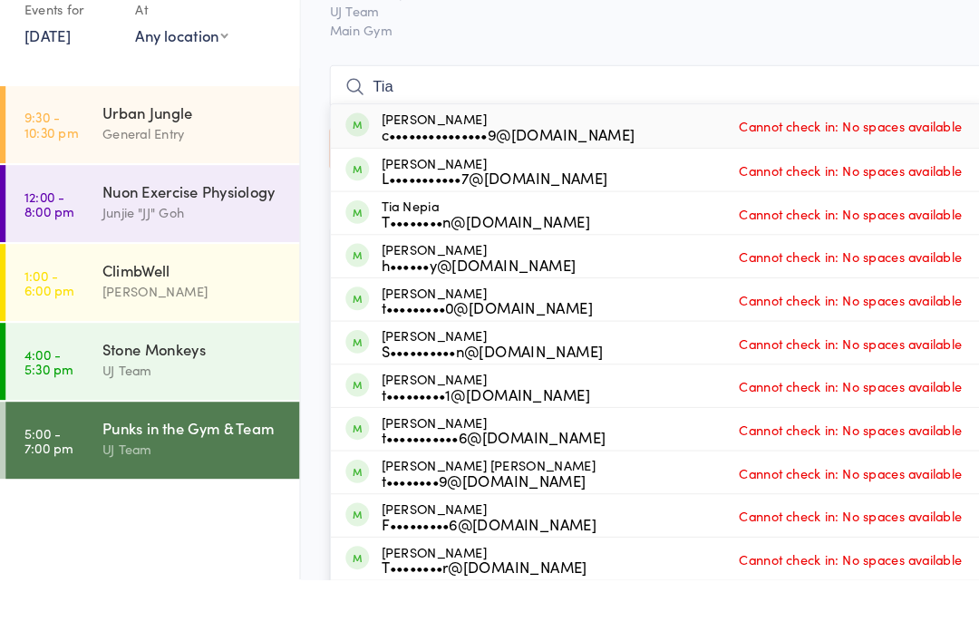
click at [146, 200] on div "General Entry" at bounding box center [186, 210] width 175 height 21
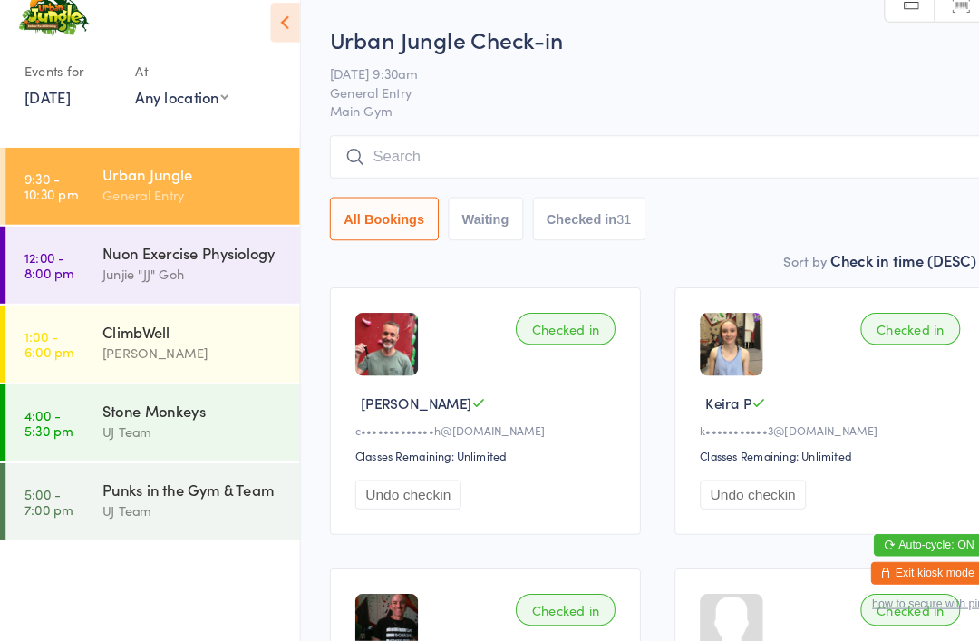
click at [481, 153] on input "search" at bounding box center [634, 174] width 633 height 42
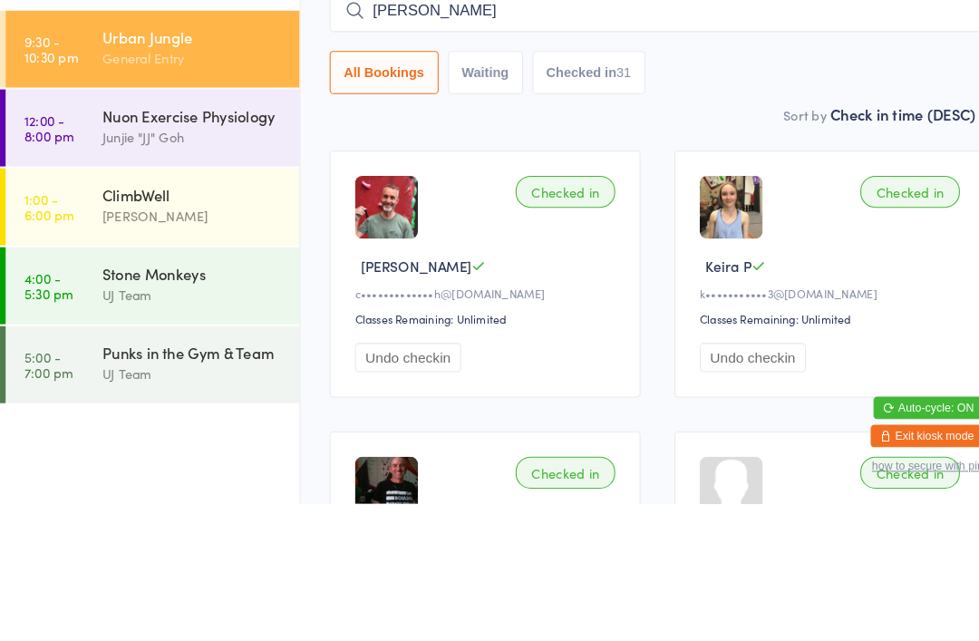
type input "[PERSON_NAME]"
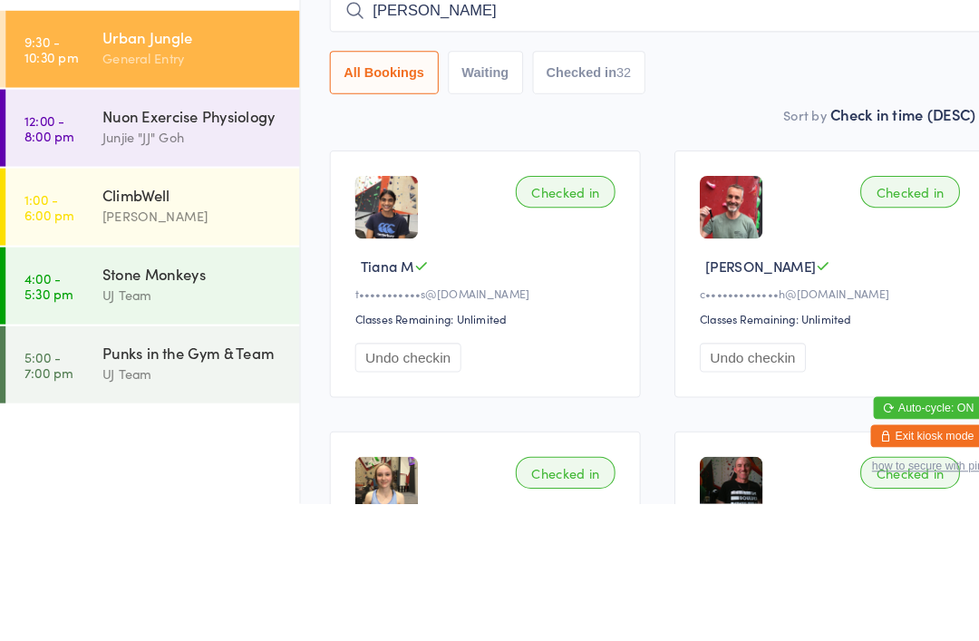
type input "[PERSON_NAME]"
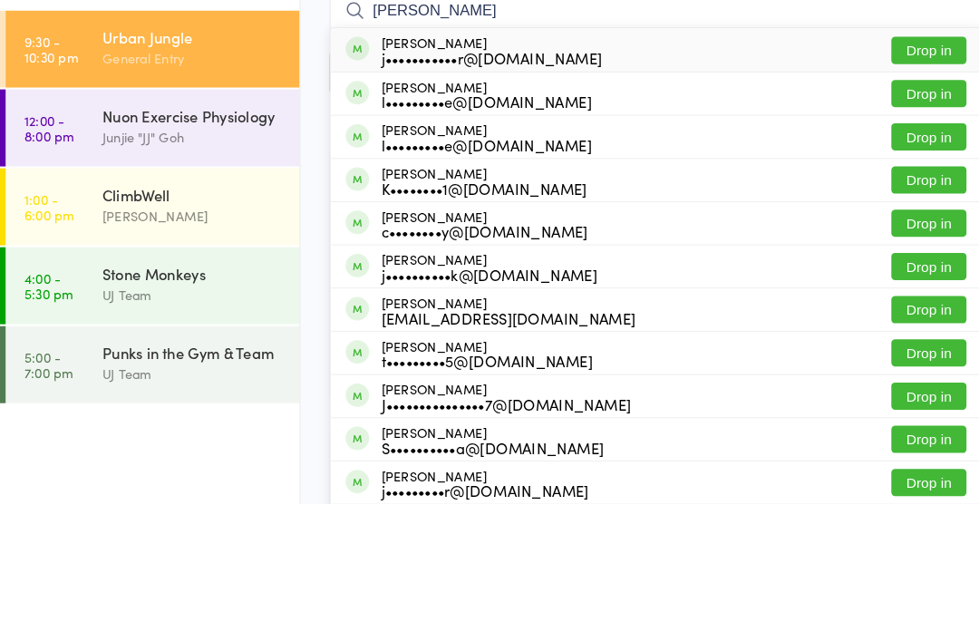
click at [891, 190] on button "Drop in" at bounding box center [896, 203] width 73 height 26
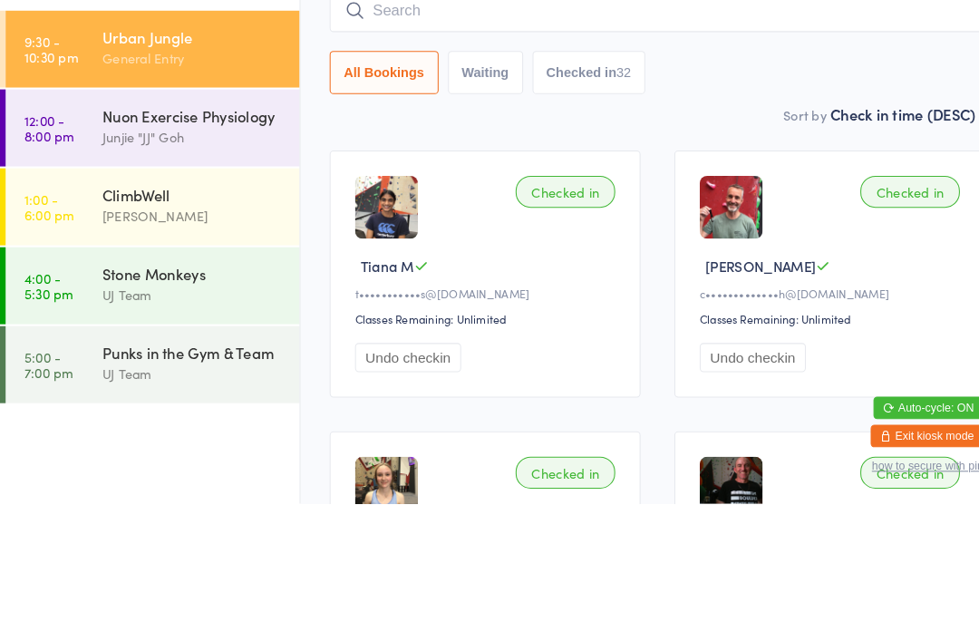
scroll to position [132, 0]
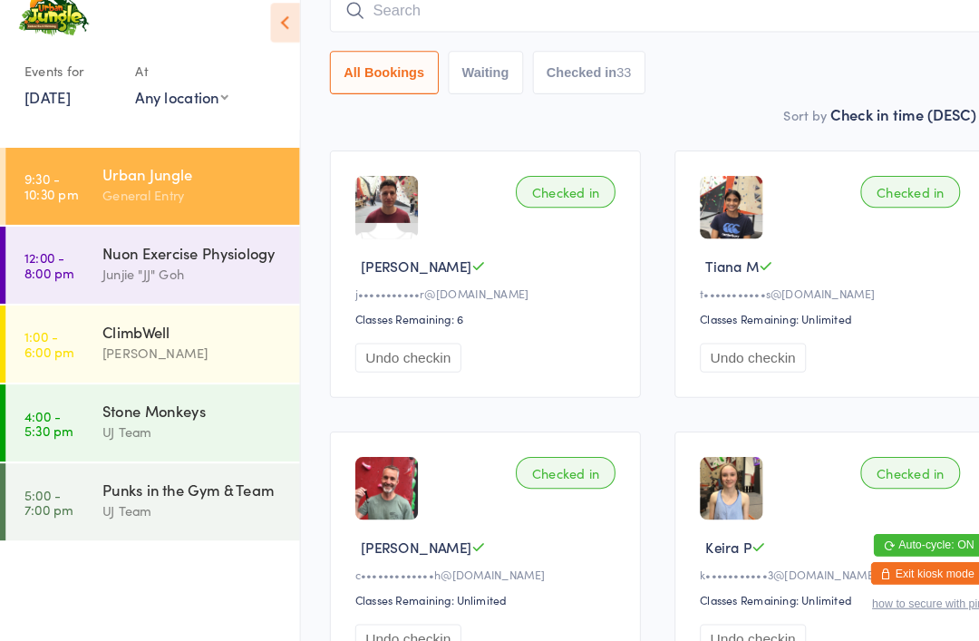
click at [200, 353] on div "[PERSON_NAME]" at bounding box center [186, 363] width 175 height 21
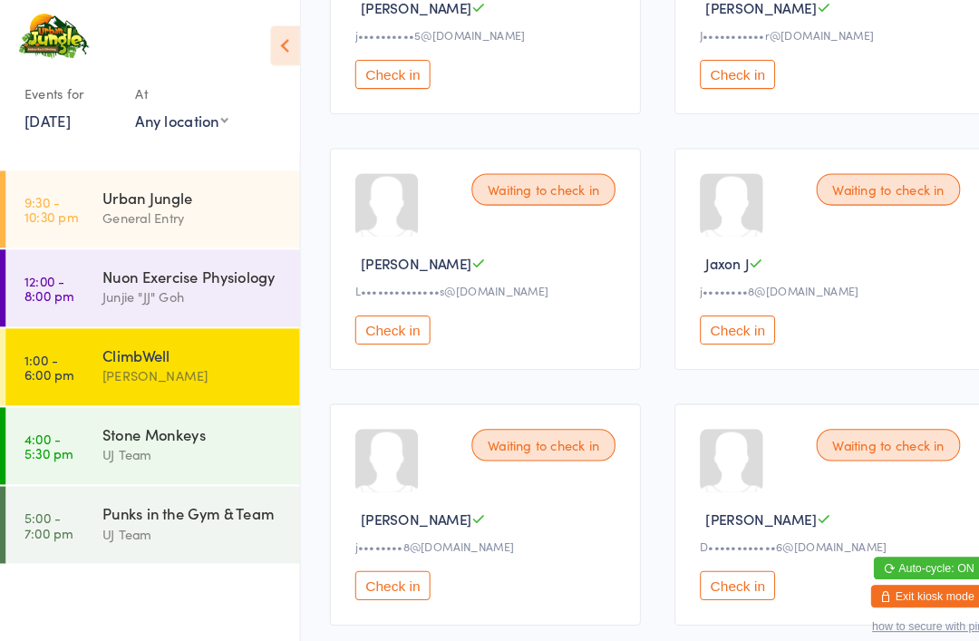
scroll to position [2130, 0]
click at [405, 578] on button "Check in" at bounding box center [379, 564] width 73 height 28
click at [81, 190] on link "9:30 - 10:30 pm Urban Jungle General Entry" at bounding box center [147, 202] width 284 height 74
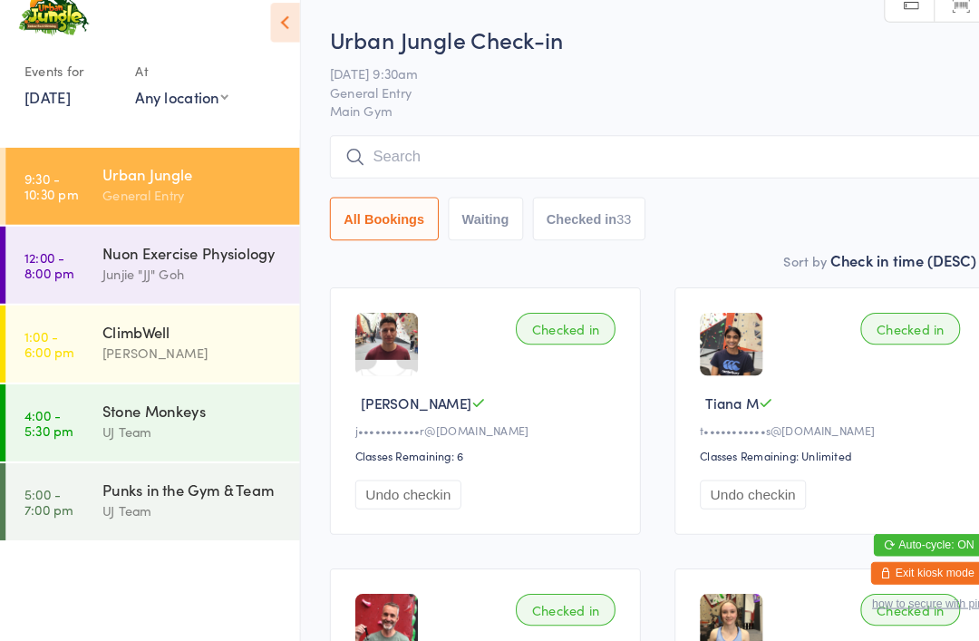
click at [400, 153] on input "search" at bounding box center [634, 174] width 633 height 42
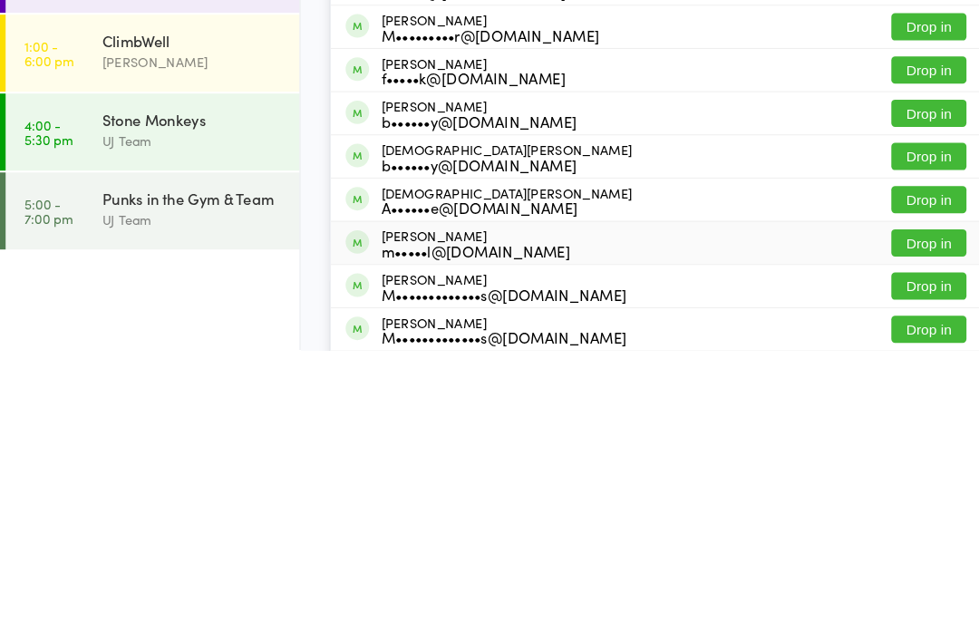
type input "Elder"
click at [886, 524] on button "Drop in" at bounding box center [896, 537] width 73 height 26
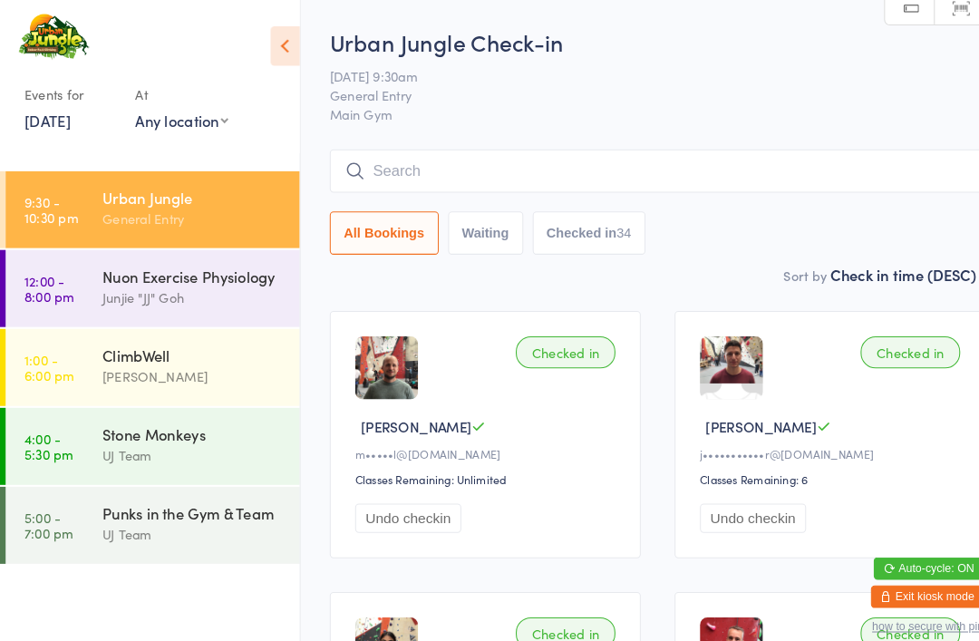
click at [629, 161] on input "search" at bounding box center [634, 165] width 633 height 42
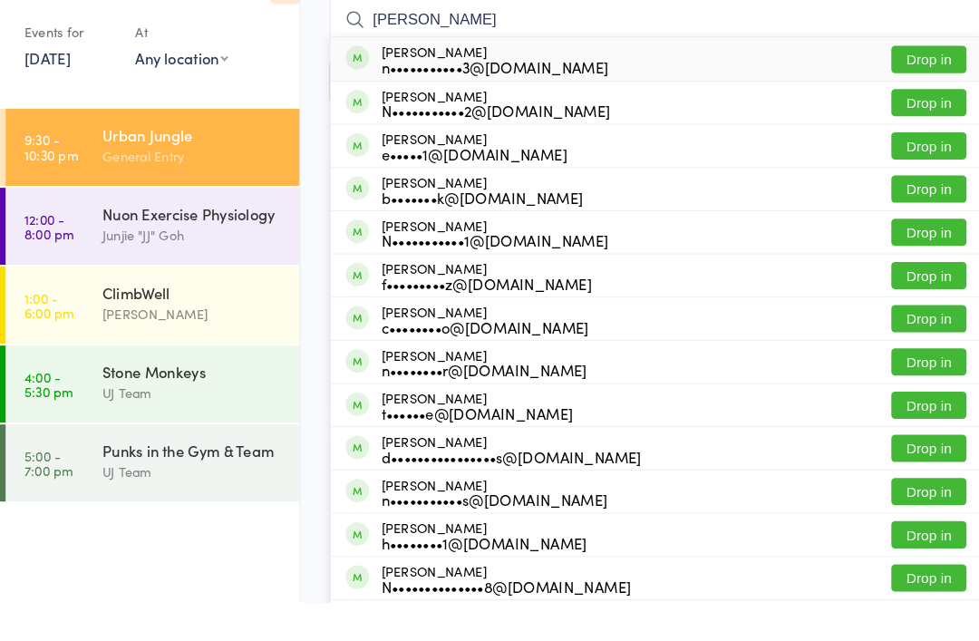
scroll to position [84, 0]
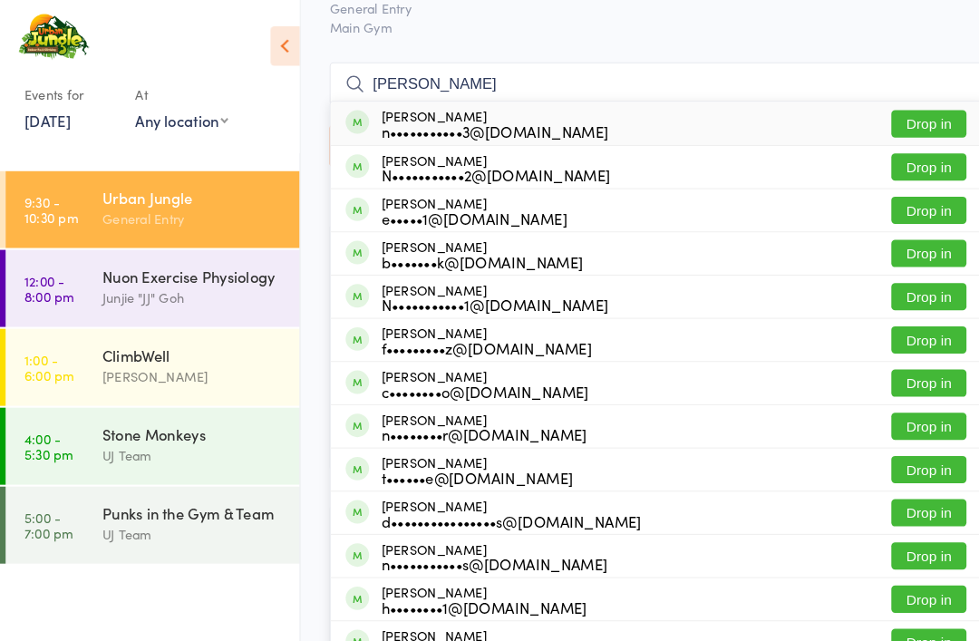
type input "[PERSON_NAME]"
click at [903, 111] on button "Drop in" at bounding box center [896, 119] width 73 height 26
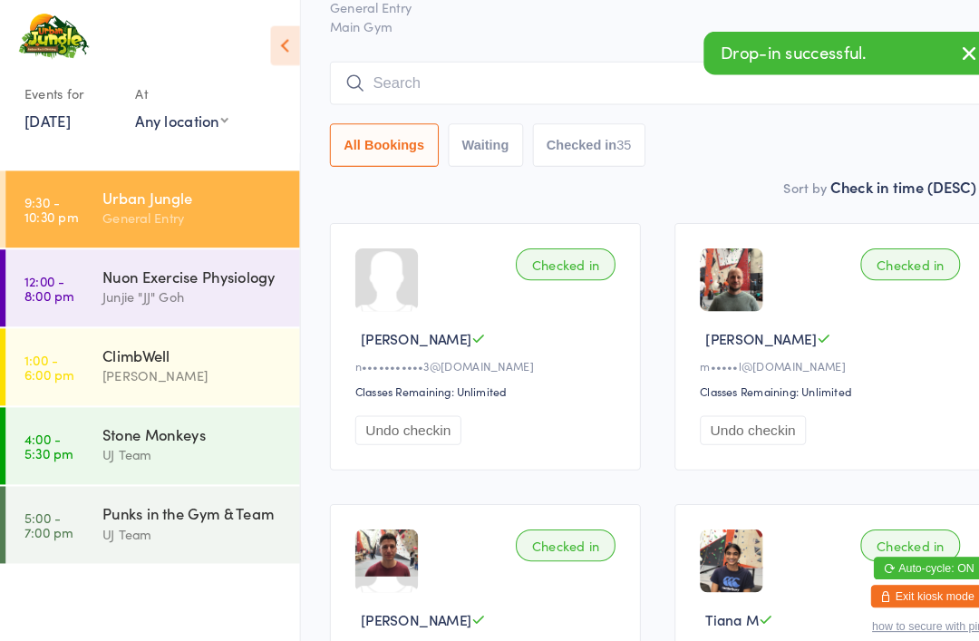
click at [449, 62] on input "search" at bounding box center [634, 81] width 633 height 42
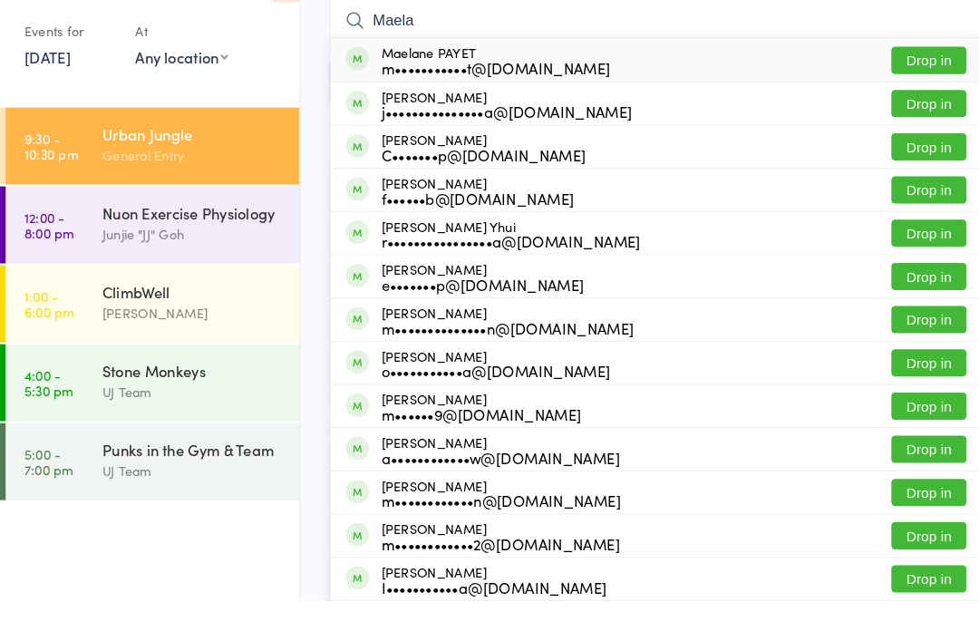
type input "Maela"
click at [917, 106] on button "Drop in" at bounding box center [896, 119] width 73 height 26
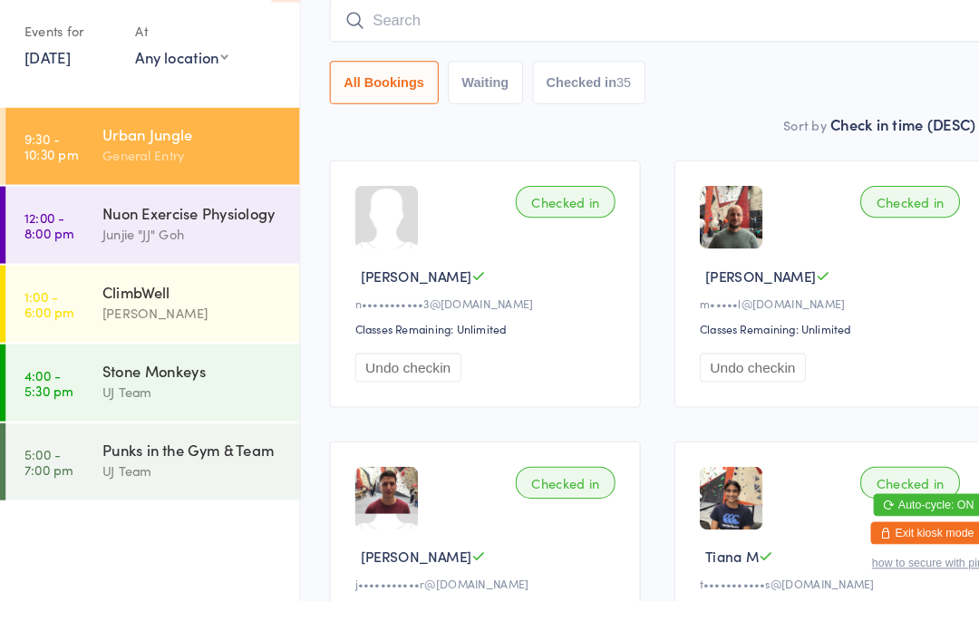
scroll to position [123, 0]
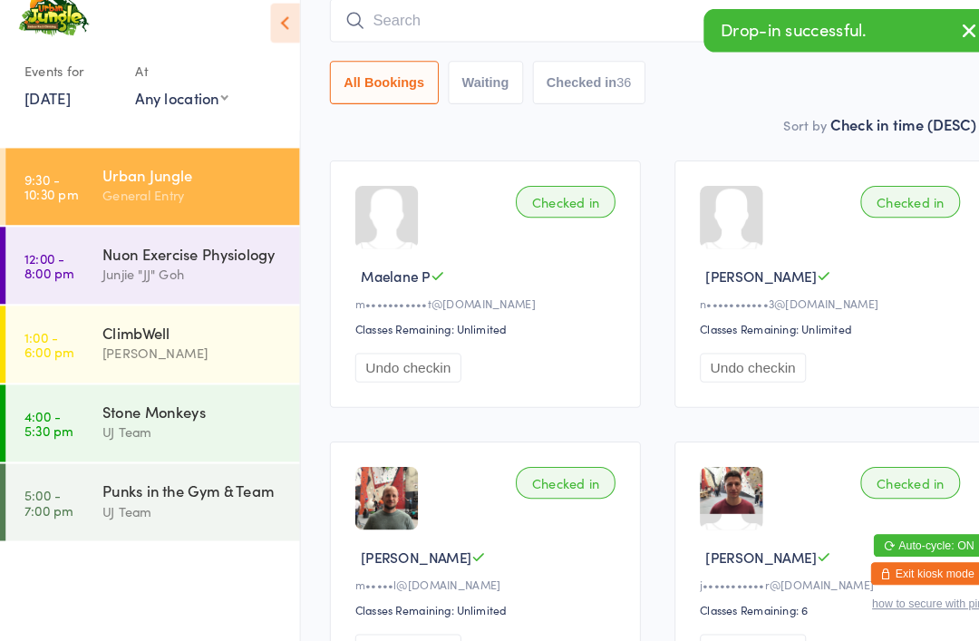
click at [489, 21] on input "search" at bounding box center [634, 42] width 633 height 42
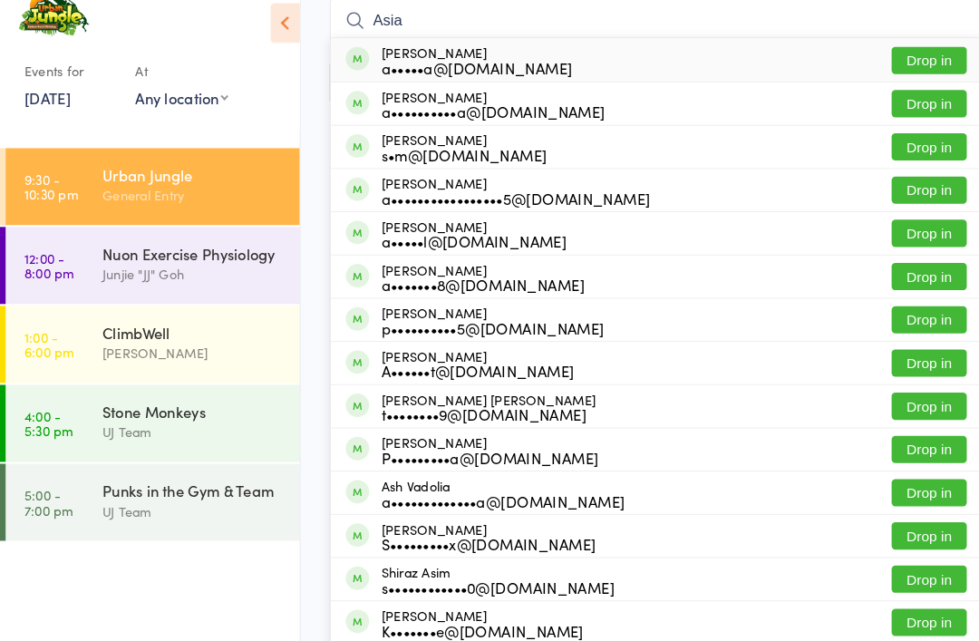
click at [483, 21] on input "Asia" at bounding box center [634, 42] width 633 height 42
click at [465, 21] on input "Asia" at bounding box center [634, 42] width 633 height 42
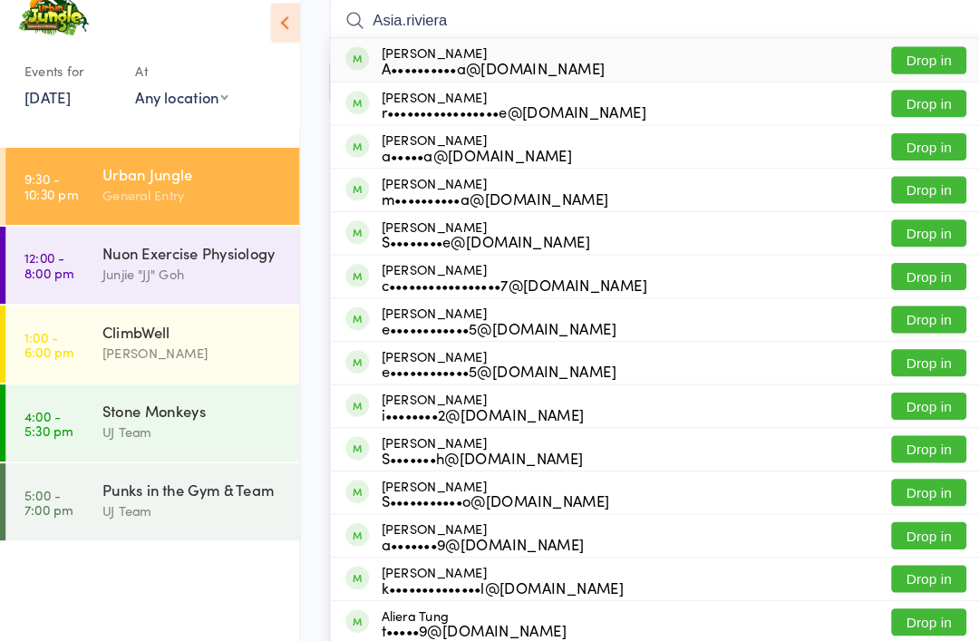
type input "Asia.riviera"
click at [562, 59] on div "[PERSON_NAME] Riviera A••••••••••a@[DOMAIN_NAME] Drop in" at bounding box center [634, 80] width 631 height 42
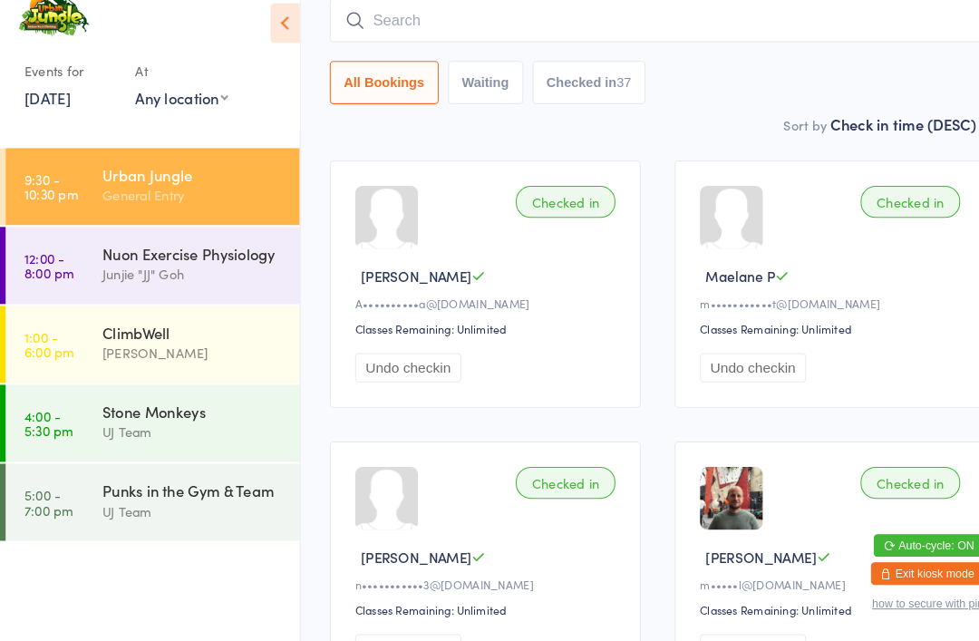
click at [129, 364] on div "ClimbWell [PERSON_NAME]" at bounding box center [194, 353] width 190 height 72
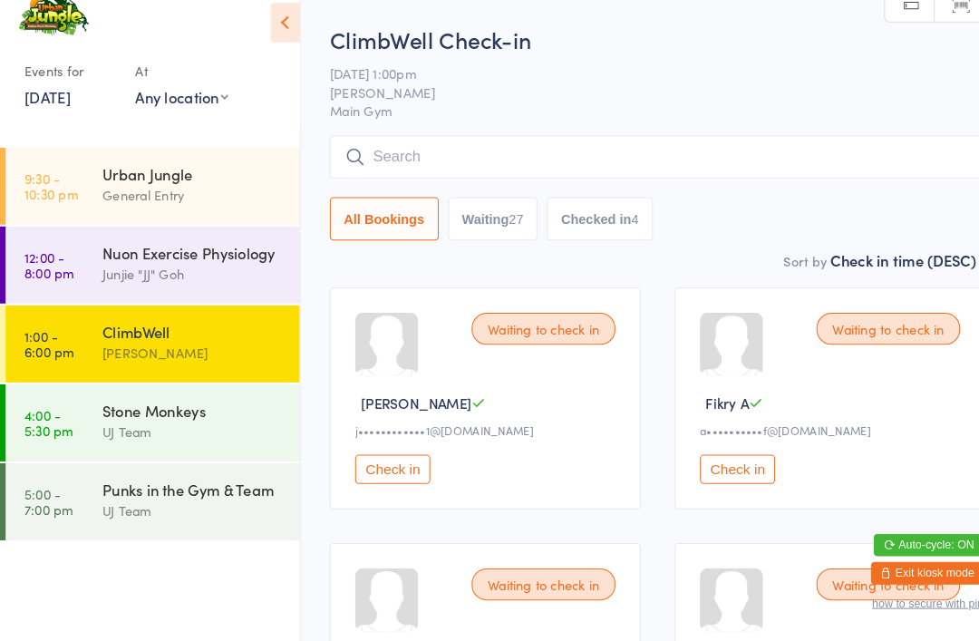
click at [101, 485] on div "Punks in the Gym & Team" at bounding box center [186, 495] width 175 height 20
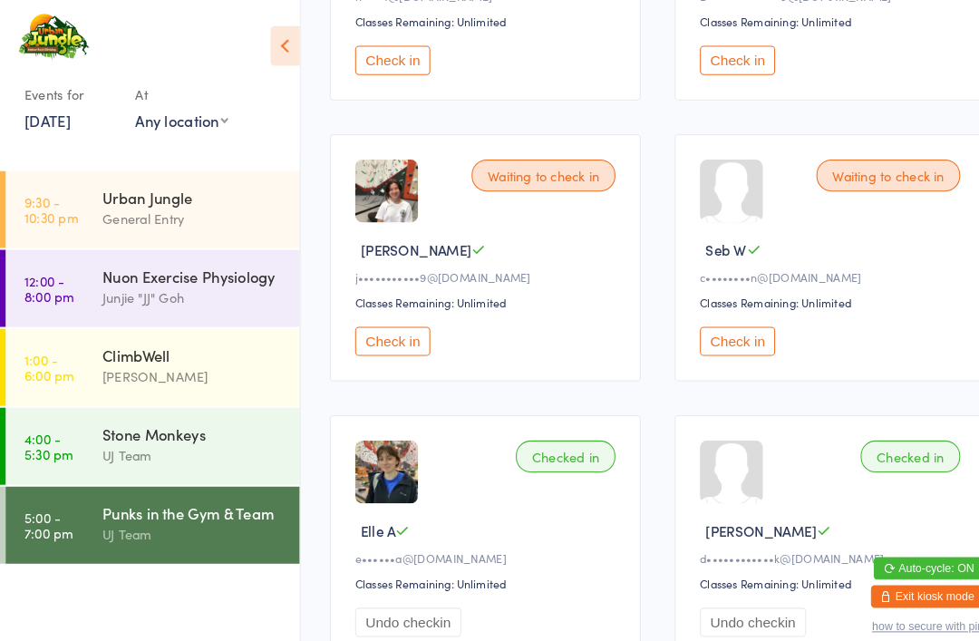
click at [683, 324] on div "Waiting to check in Seb W c••••••••n@[DOMAIN_NAME] Classes Remaining: Unlimited…" at bounding box center [801, 249] width 300 height 238
click at [717, 330] on button "Check in" at bounding box center [711, 329] width 73 height 28
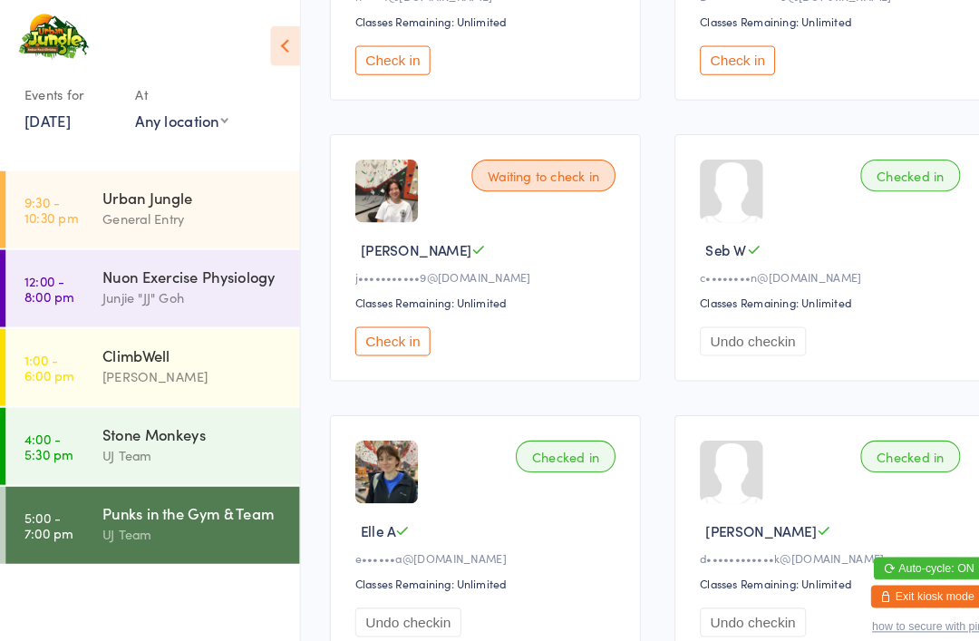
click at [181, 204] on div "General Entry" at bounding box center [186, 210] width 175 height 21
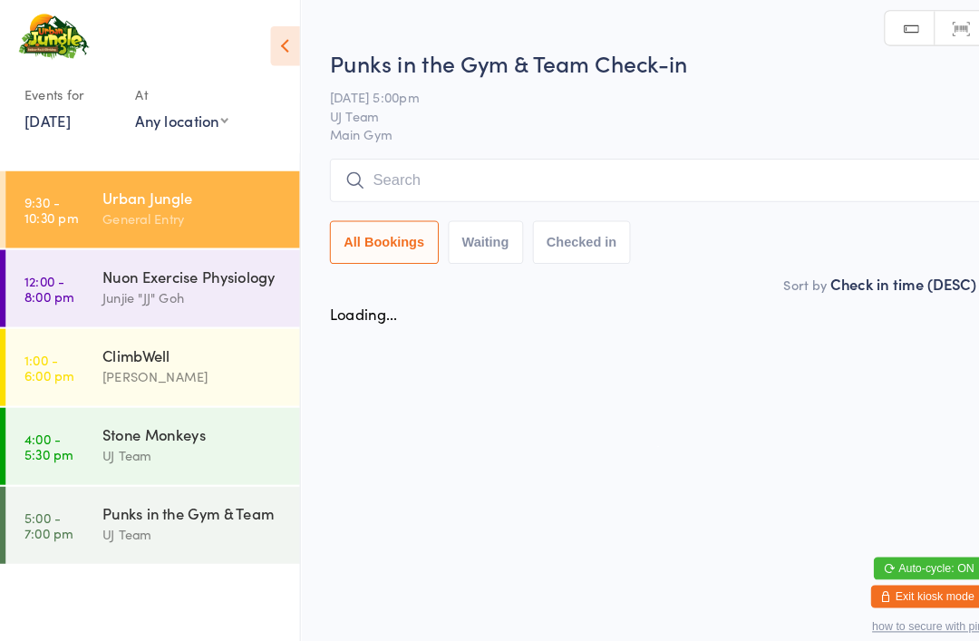
click at [539, 165] on input "search" at bounding box center [634, 174] width 633 height 42
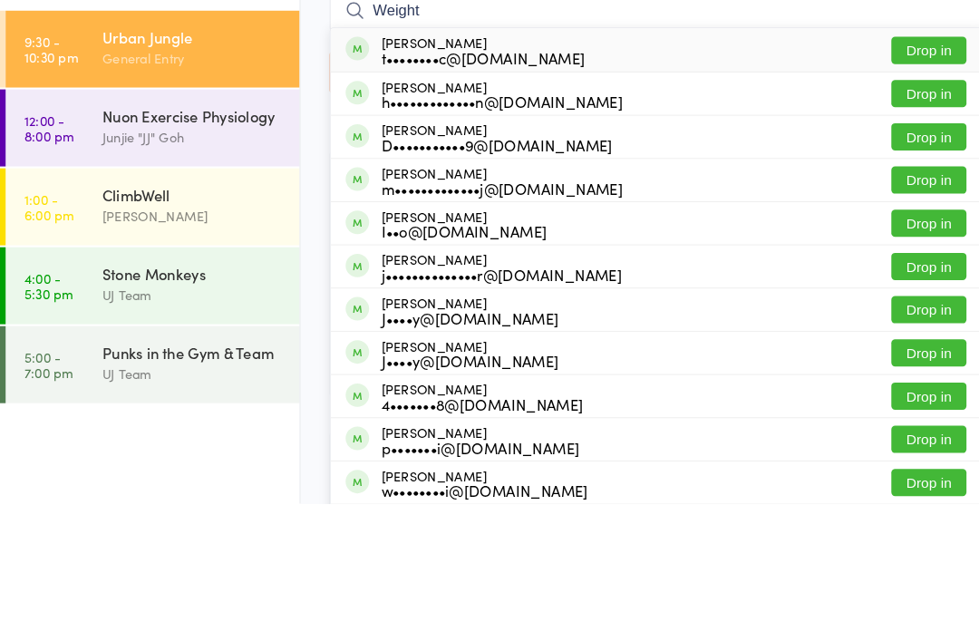
type input "Weight"
click at [914, 190] on button "Drop in" at bounding box center [896, 203] width 73 height 26
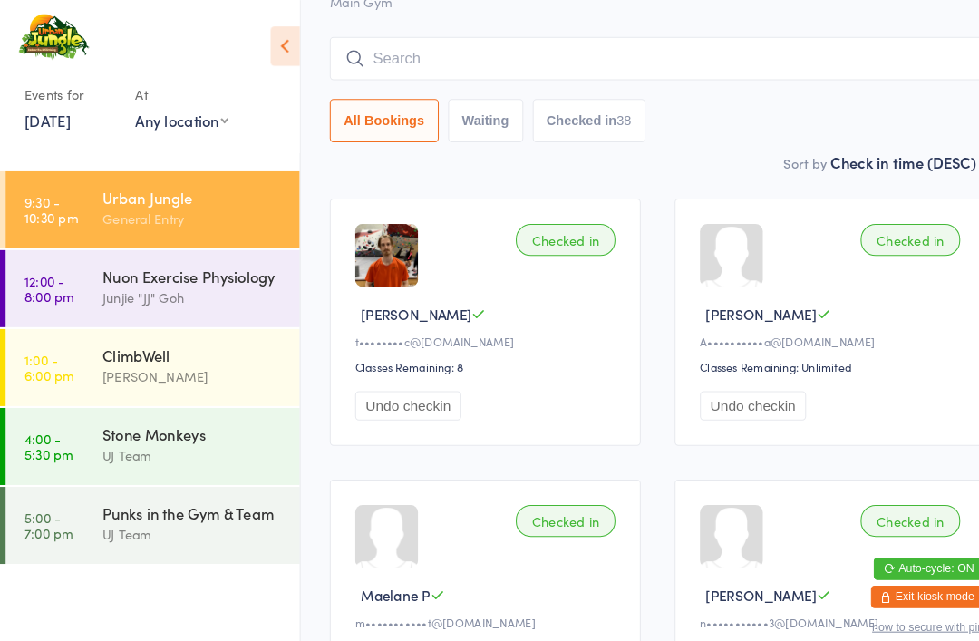
scroll to position [81, 0]
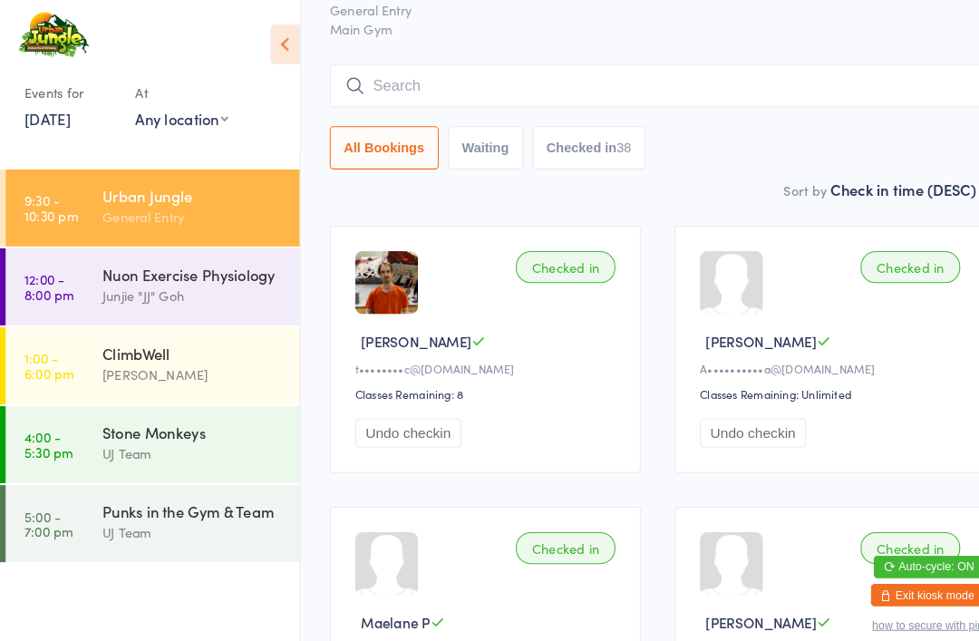
click at [564, 77] on input "search" at bounding box center [634, 84] width 633 height 42
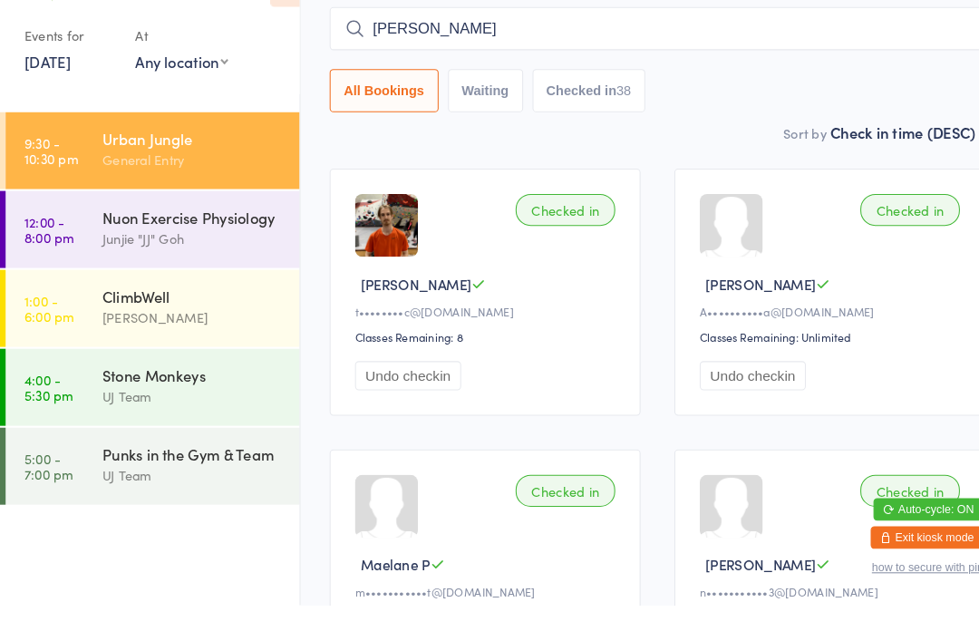
type input "[PERSON_NAME]"
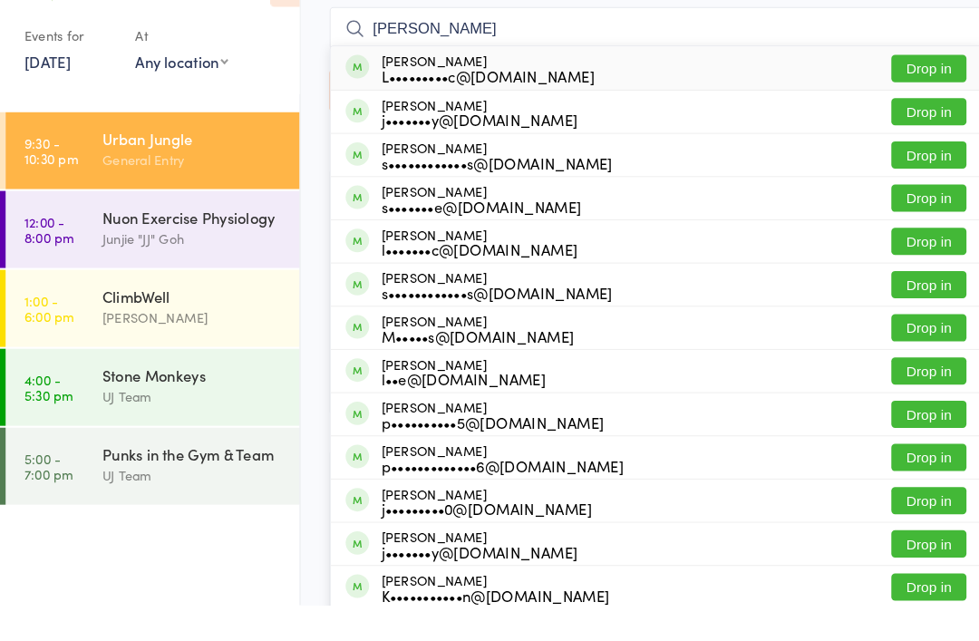
click at [908, 110] on button "Drop in" at bounding box center [896, 123] width 73 height 26
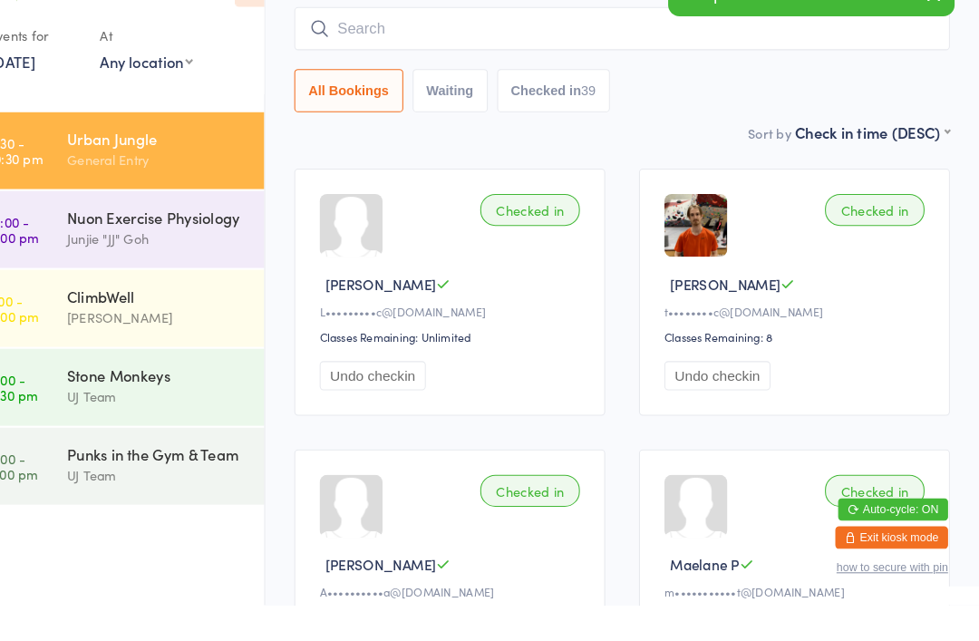
scroll to position [138, 0]
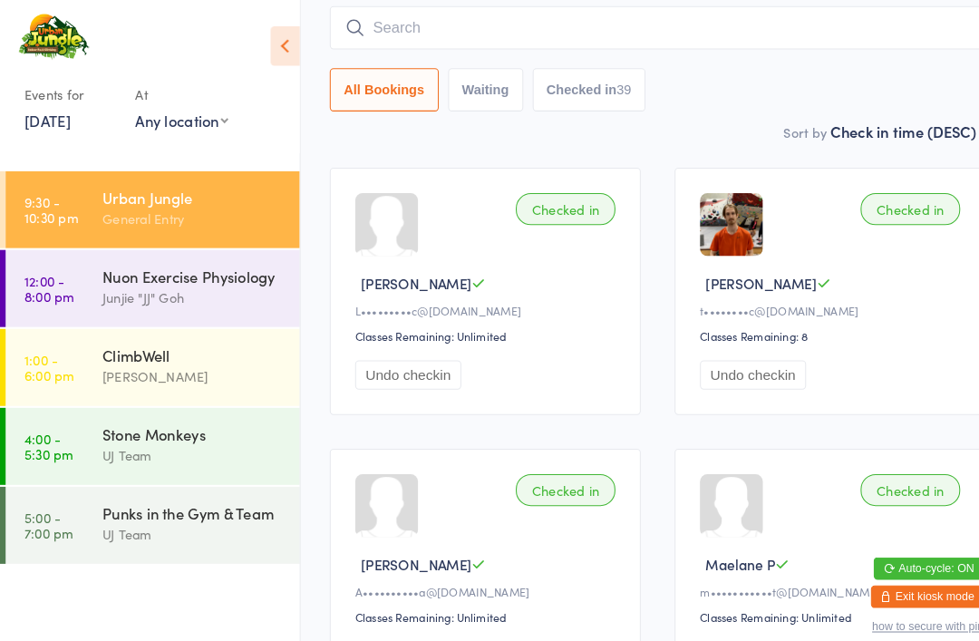
click at [509, 24] on input "search" at bounding box center [634, 27] width 633 height 42
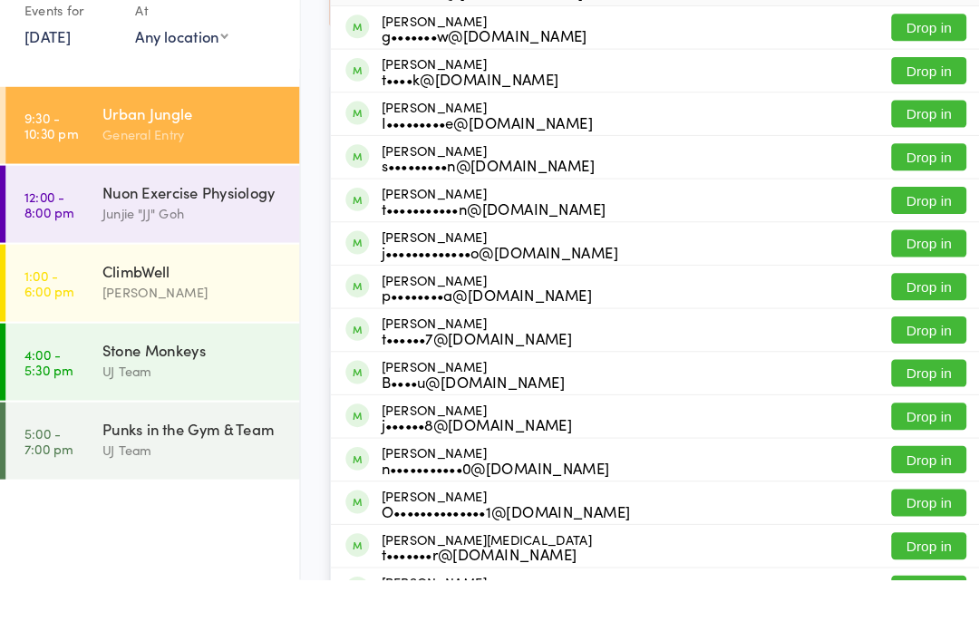
type input "Tae"
click at [898, 261] on button "Drop in" at bounding box center [896, 274] width 73 height 26
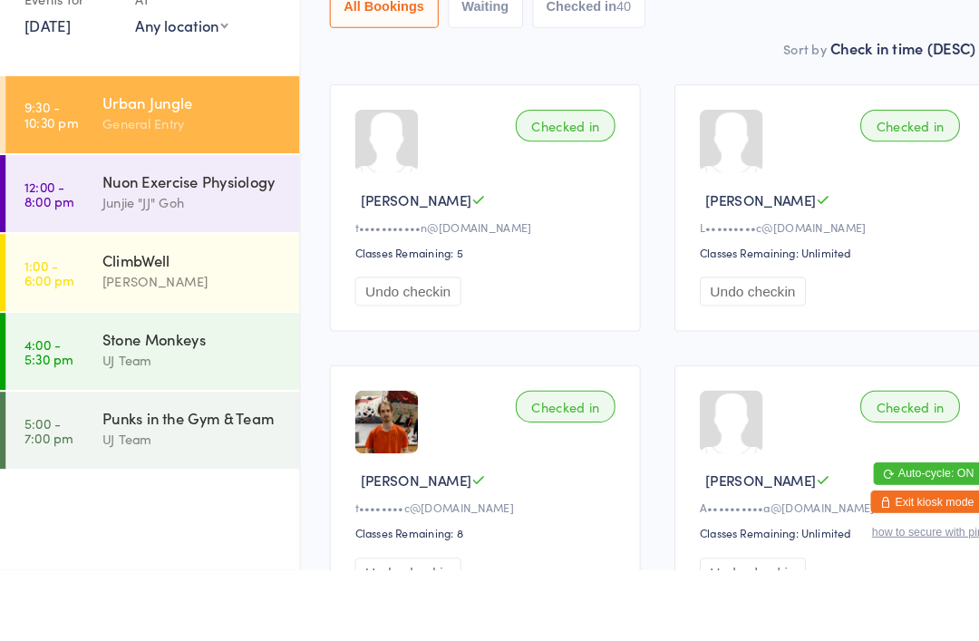
scroll to position [0, 0]
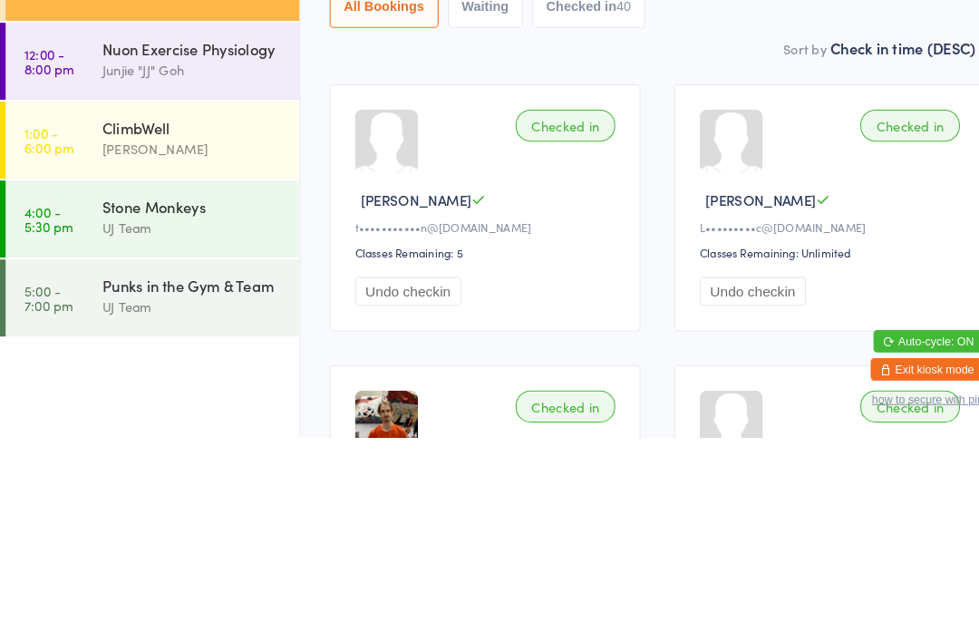
click at [484, 168] on input "search" at bounding box center [634, 165] width 633 height 42
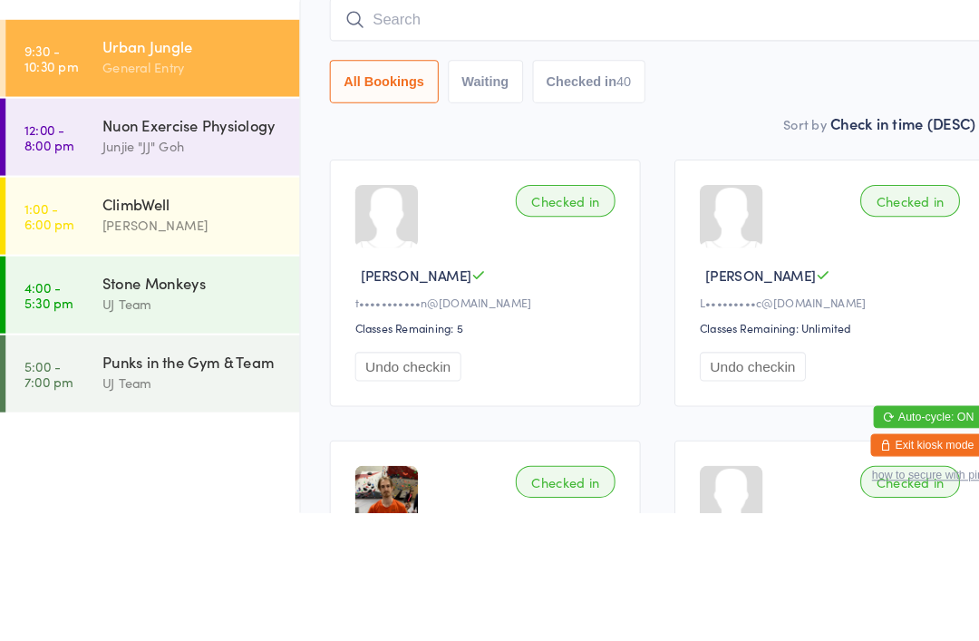
type input "P"
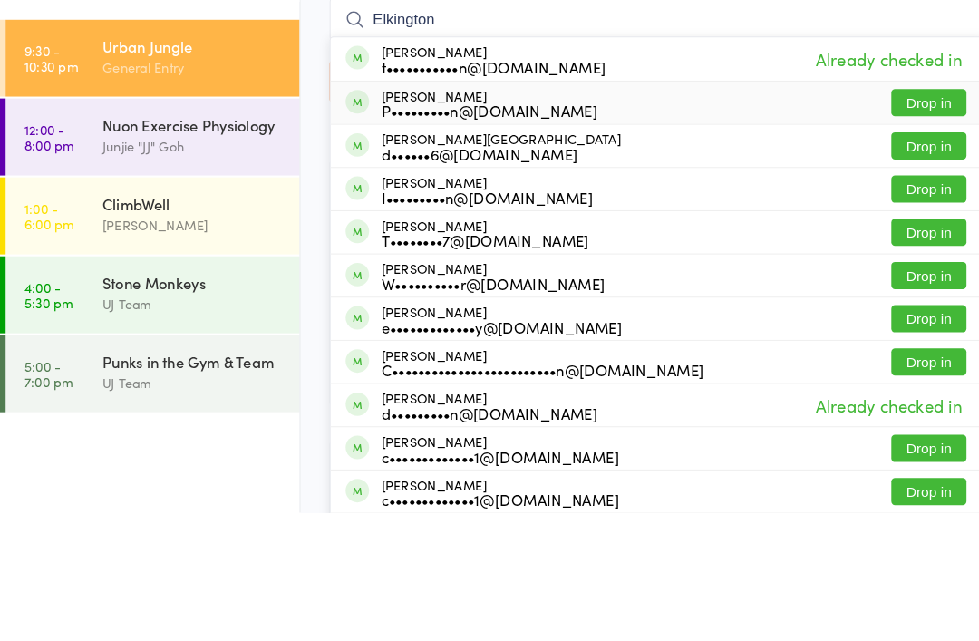
type input "Elkington"
click at [509, 246] on div "P•••••••••n@[DOMAIN_NAME]" at bounding box center [472, 253] width 208 height 15
